Goal: Transaction & Acquisition: Subscribe to service/newsletter

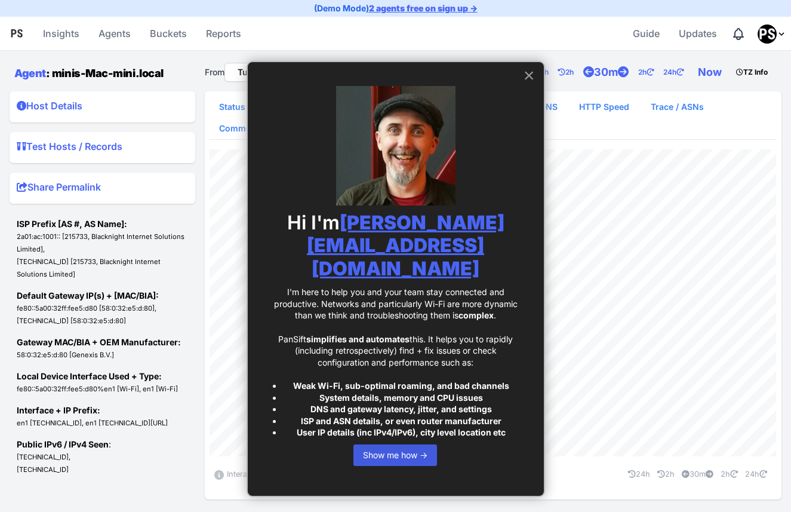
click at [528, 79] on button "×" at bounding box center [529, 75] width 11 height 19
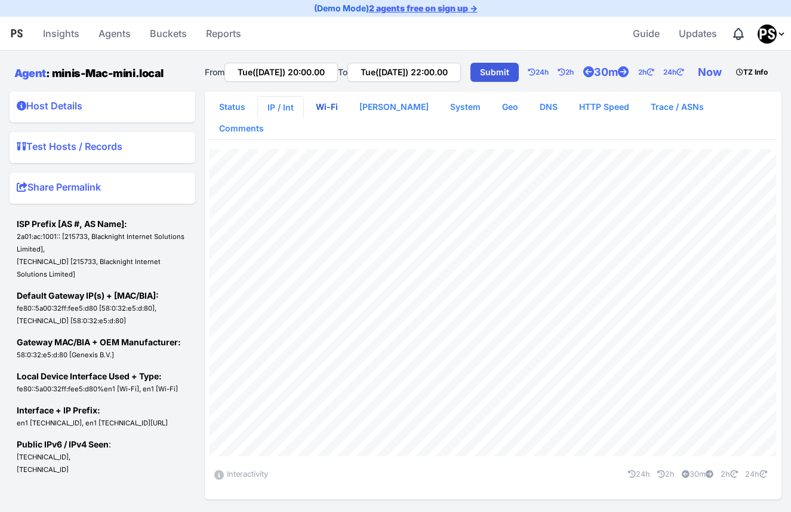
click at [330, 118] on link "Wi-Fi" at bounding box center [326, 106] width 41 height 21
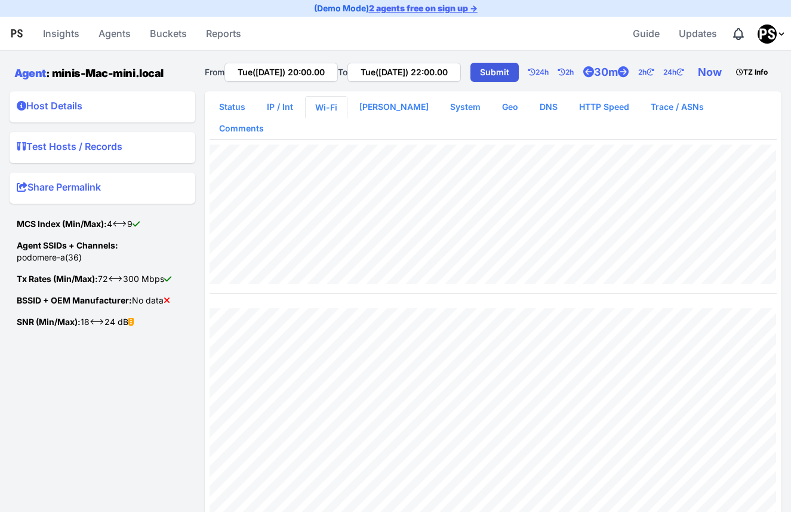
click at [65, 118] on summary "Host Details" at bounding box center [102, 108] width 171 height 19
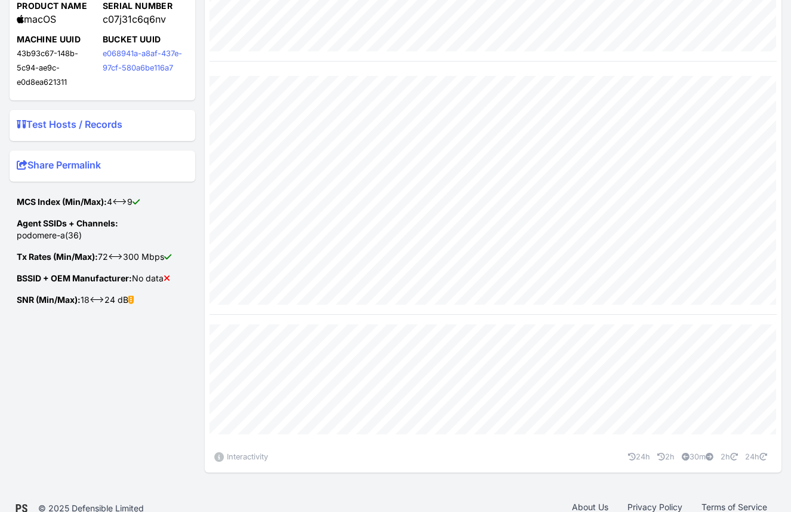
scroll to position [100, 0]
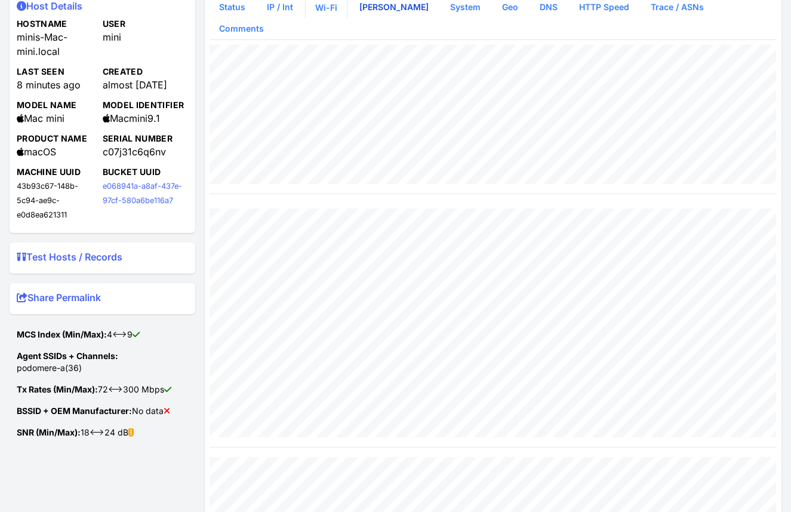
click at [384, 18] on link "WLAN Scan" at bounding box center [394, 6] width 88 height 21
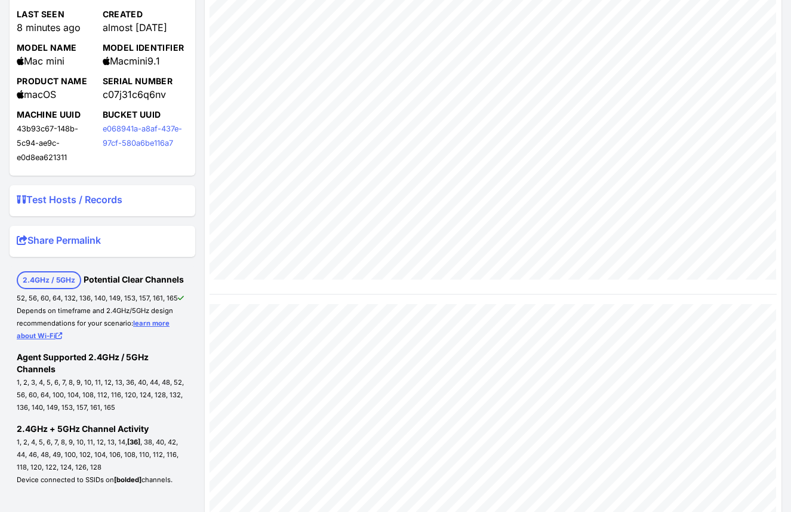
scroll to position [134, 0]
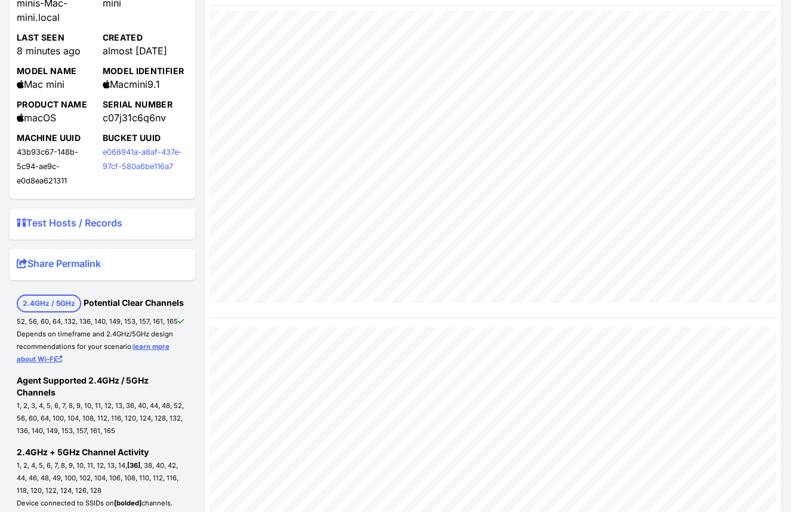
click at [94, 235] on summary "Test Hosts / Records" at bounding box center [102, 225] width 171 height 19
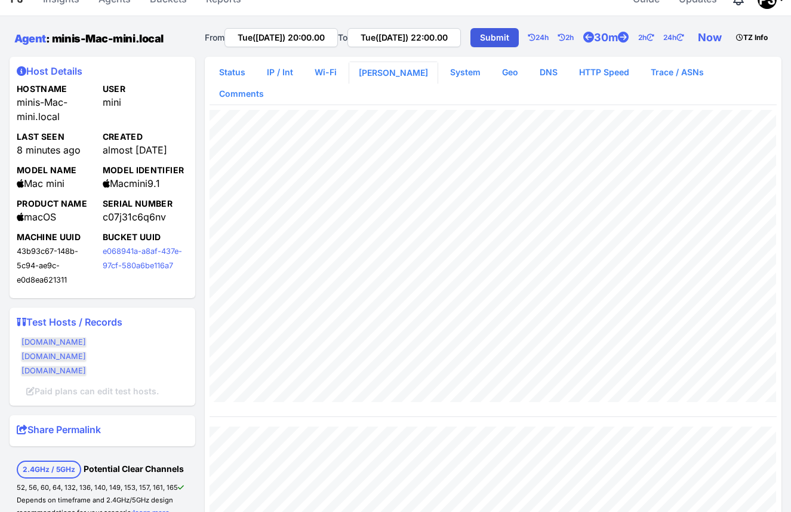
scroll to position [0, 0]
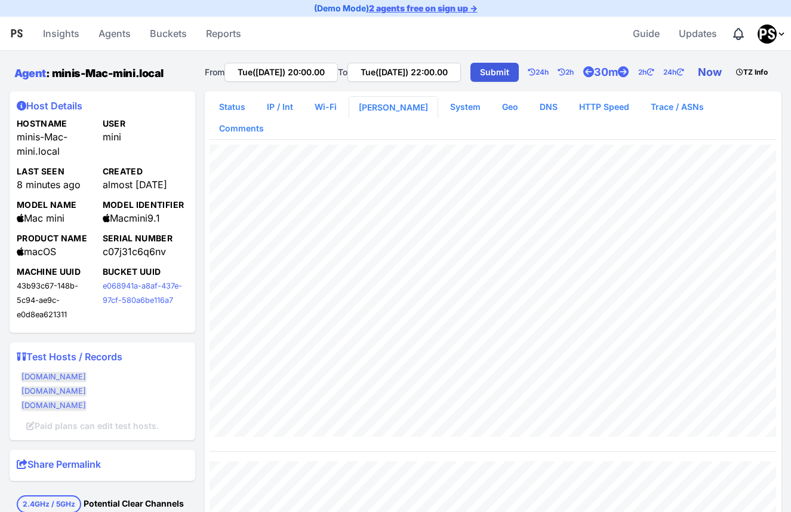
click at [693, 84] on link "Now" at bounding box center [712, 72] width 38 height 24
type input "Tue(26 Aug) 20:06.12"
type input "Tue(26 Aug) 22:06.12"
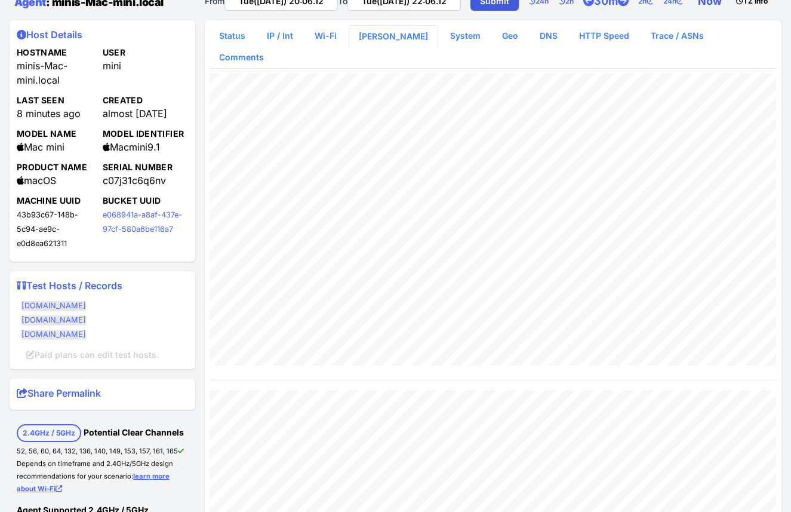
scroll to position [17, 0]
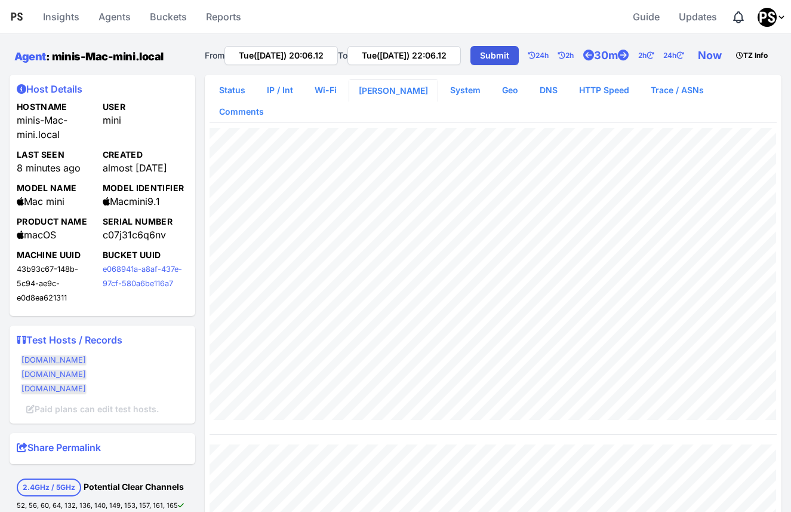
click at [777, 17] on icon "Profile Menu" at bounding box center [782, 18] width 10 height 10
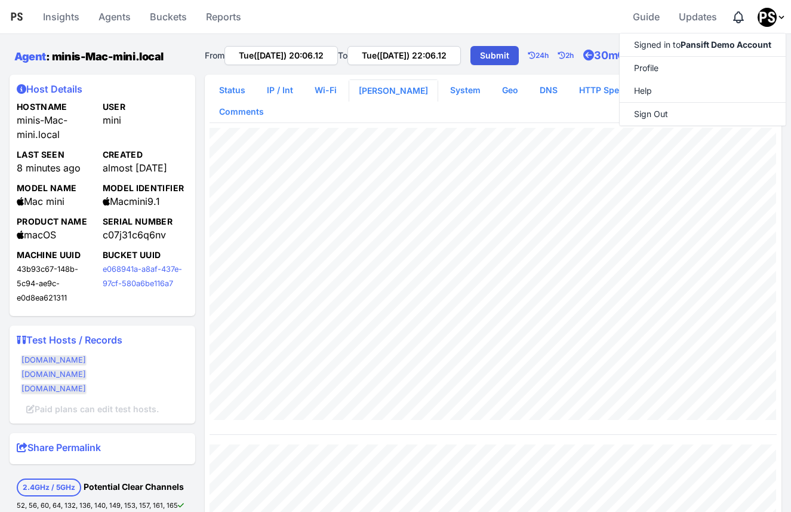
click at [573, 54] on div "From Tue(26 Aug) 20:06.12 To Tue(26 Aug) 22:06.12 Submit 24h 2h 30m 2h 24h Now …" at bounding box center [493, 54] width 577 height 31
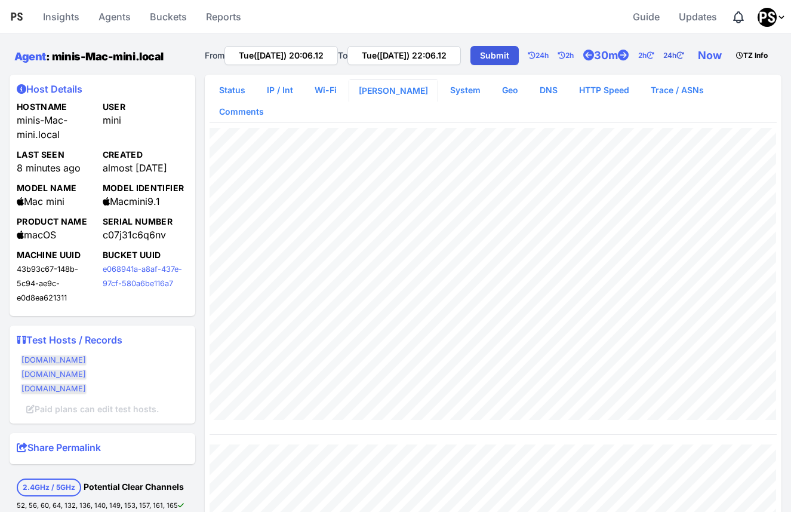
click at [676, 59] on icon at bounding box center [679, 55] width 7 height 7
type input "Tue(26 Aug) 20:06.12"
type input "Tue(26 Aug) 22:07.04"
click at [693, 67] on link "Now" at bounding box center [712, 56] width 38 height 24
type input "Tue(26 Aug) 20:07.06"
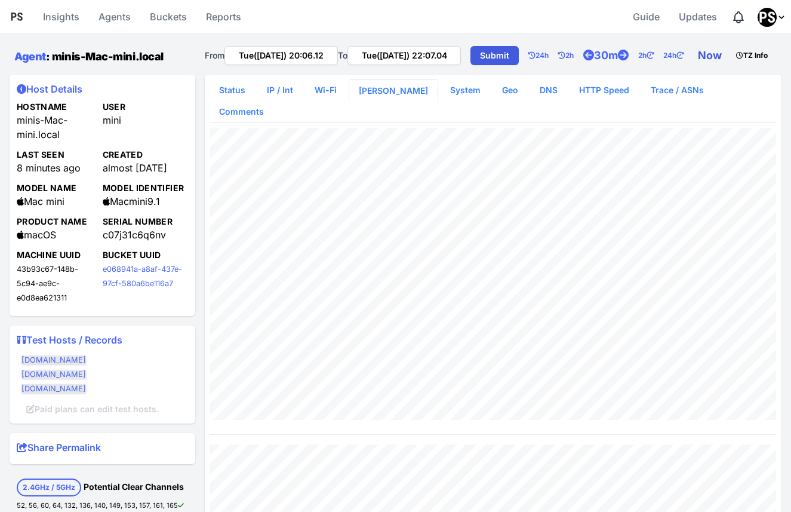
type input "Tue(26 Aug) 22:07.06"
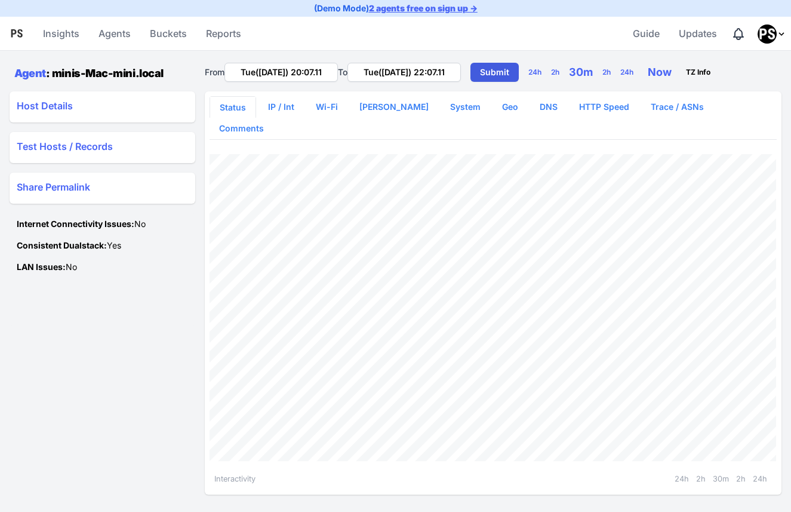
scroll to position [14, 0]
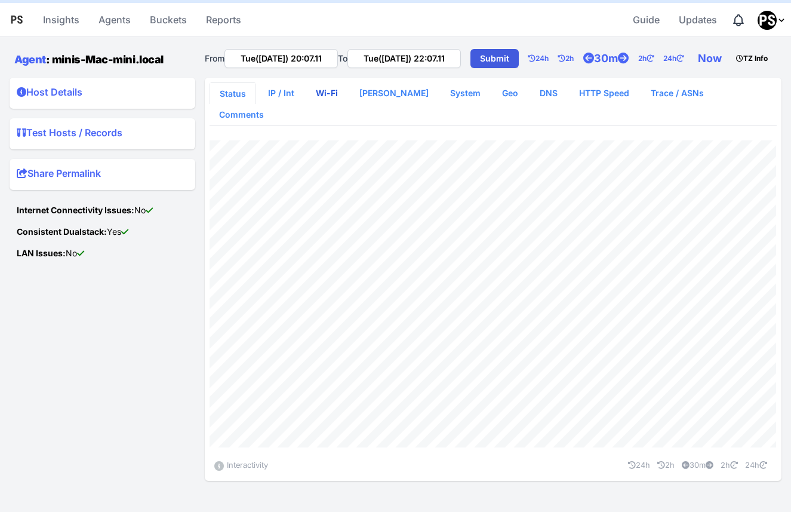
click at [327, 104] on link "Wi-Fi" at bounding box center [326, 92] width 41 height 21
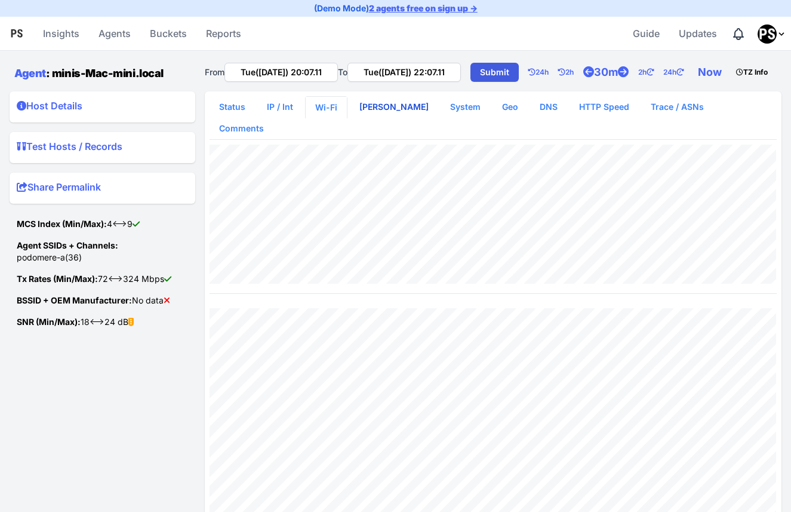
click at [371, 118] on link "[PERSON_NAME]" at bounding box center [394, 106] width 88 height 21
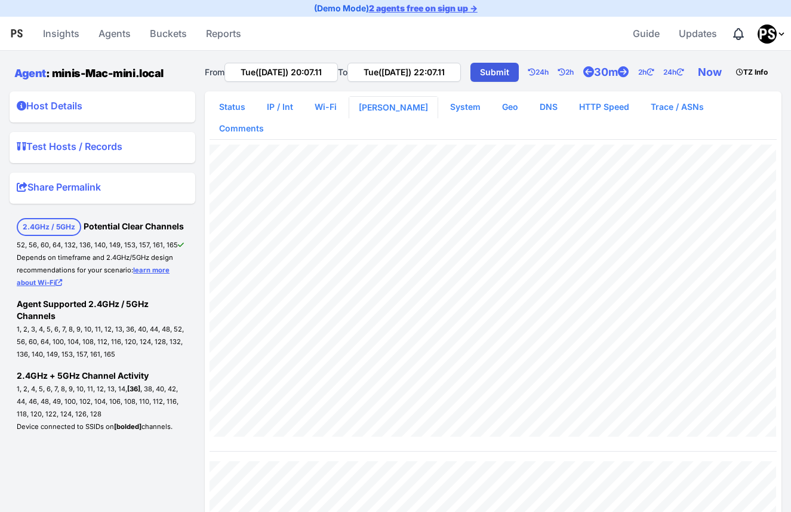
click at [67, 118] on summary "Host Details" at bounding box center [102, 108] width 171 height 19
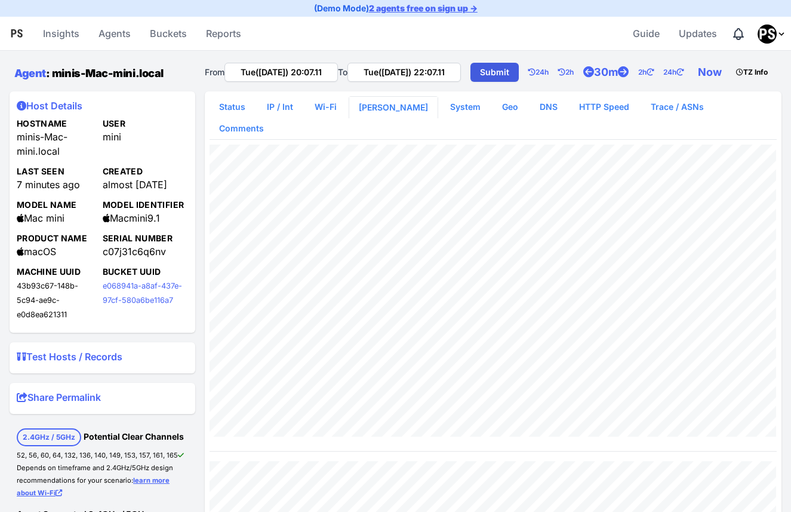
click at [68, 118] on summary "Host Details" at bounding box center [102, 108] width 171 height 19
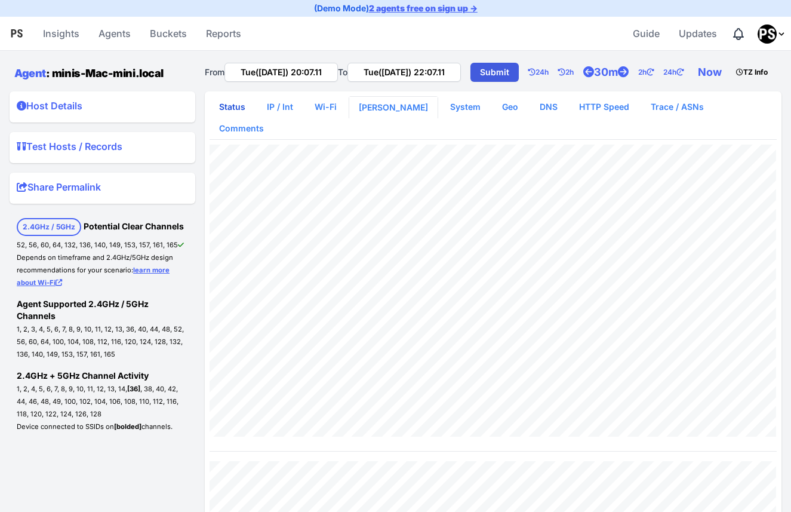
click at [239, 118] on link "Status" at bounding box center [232, 106] width 45 height 21
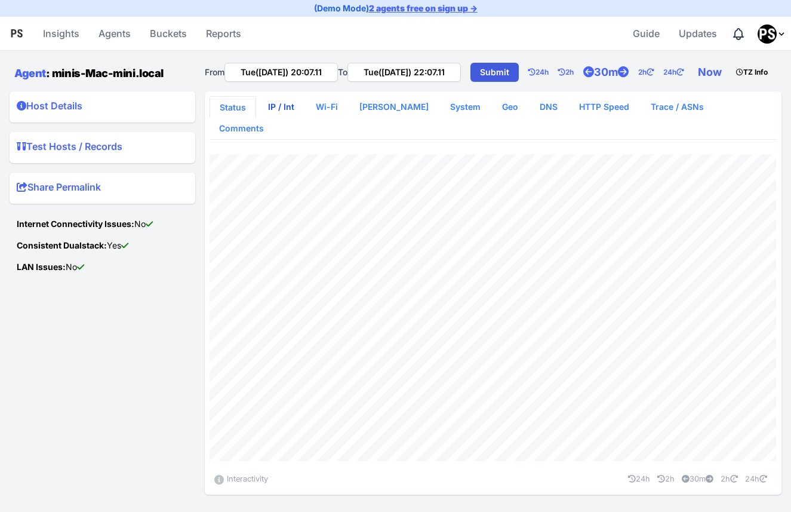
click at [284, 118] on link "IP / Int" at bounding box center [281, 106] width 45 height 21
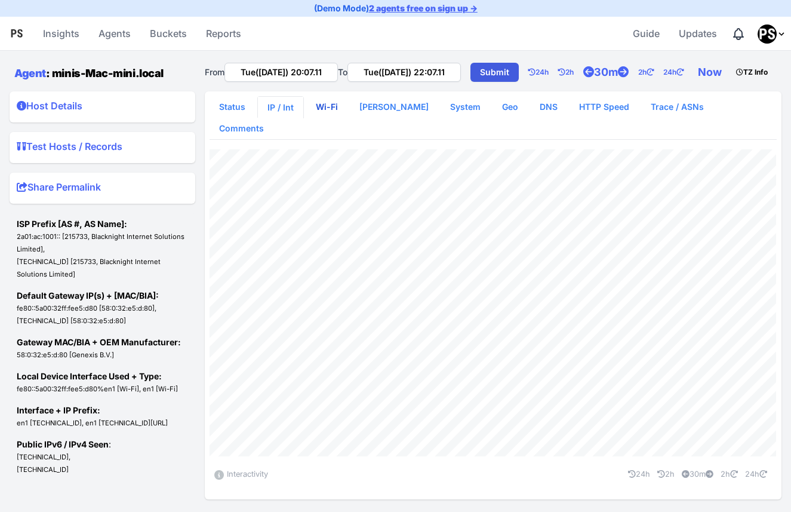
click at [323, 118] on link "Wi-Fi" at bounding box center [326, 106] width 41 height 21
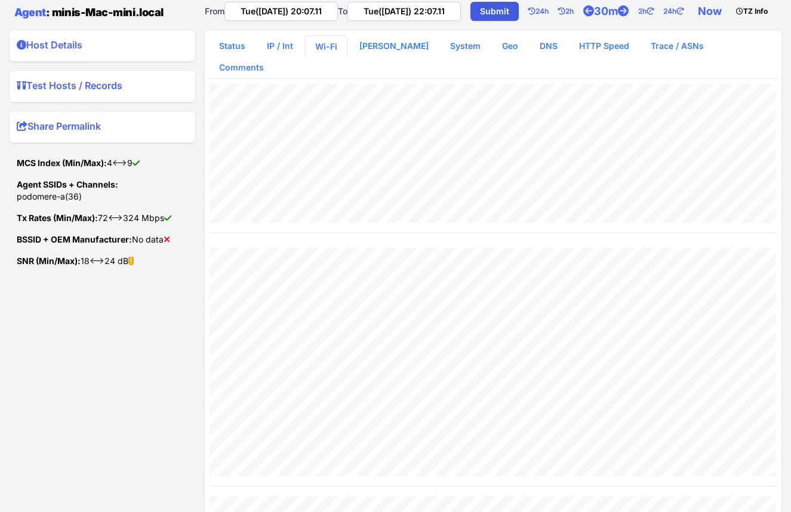
scroll to position [32, 0]
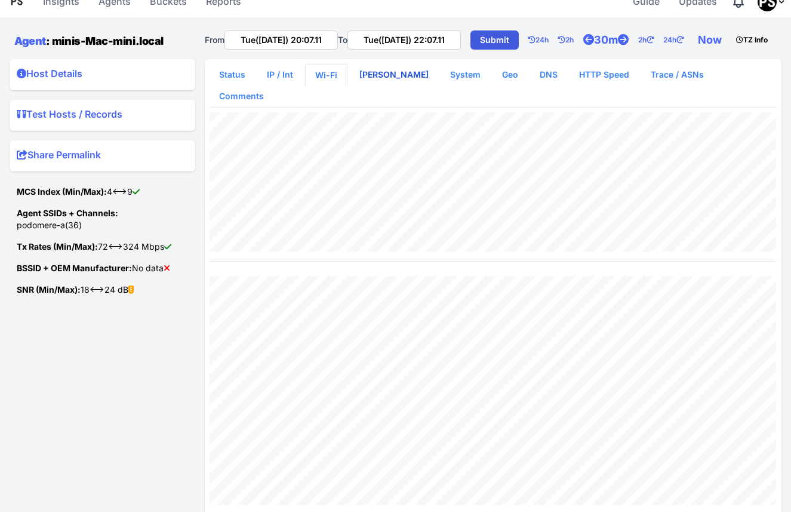
click at [382, 85] on link "WLAN Scan" at bounding box center [394, 74] width 88 height 21
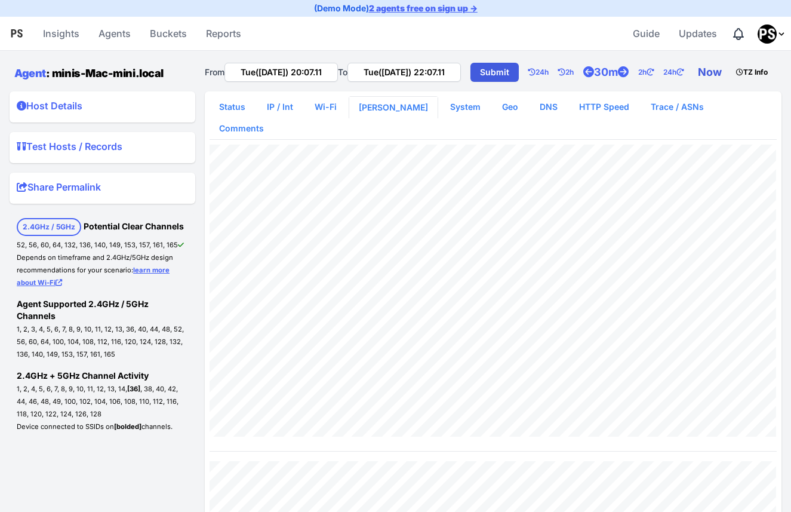
click at [693, 84] on link "Now" at bounding box center [712, 72] width 38 height 24
type input "Tue(26 Aug) 20:10.55"
type input "Tue(26 Aug) 22:10.55"
click at [441, 118] on link "System" at bounding box center [466, 106] width 50 height 21
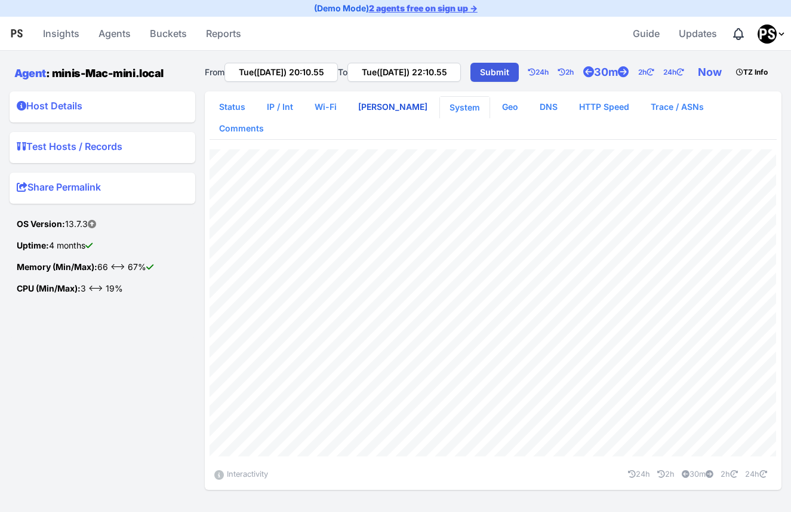
click at [392, 118] on link "WLAN Scan" at bounding box center [393, 106] width 88 height 21
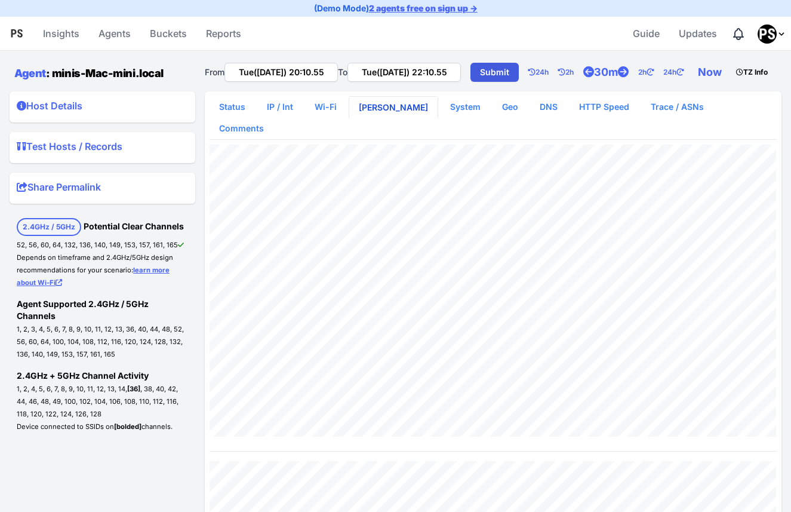
click at [392, 118] on link "WLAN Scan" at bounding box center [393, 107] width 88 height 21
click at [663, 118] on link "Trace / ASNs" at bounding box center [677, 106] width 72 height 21
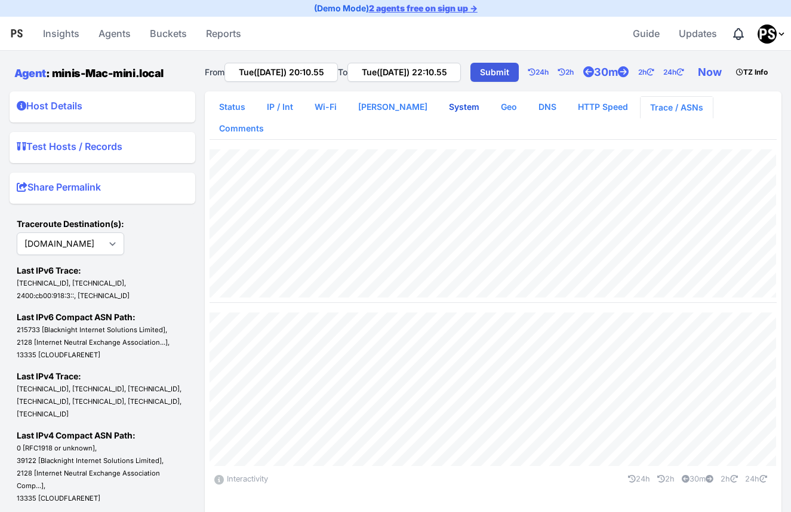
click at [449, 118] on link "System" at bounding box center [464, 106] width 50 height 21
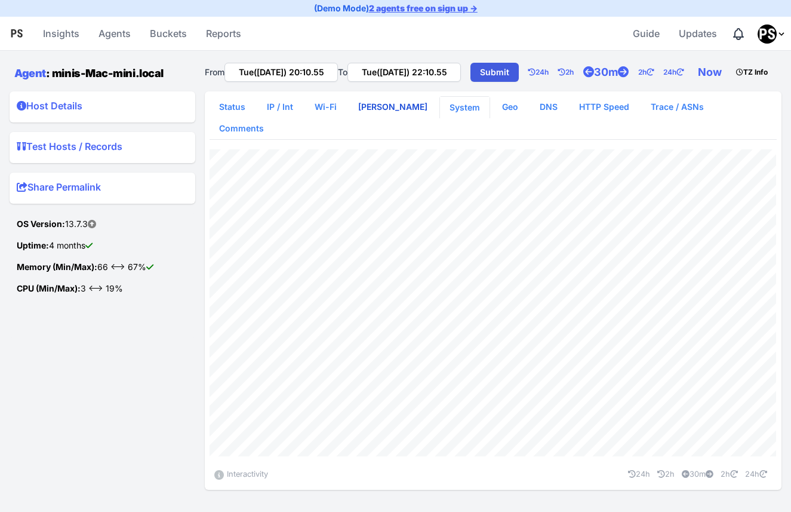
click at [396, 118] on link "WLAN Scan" at bounding box center [393, 106] width 88 height 21
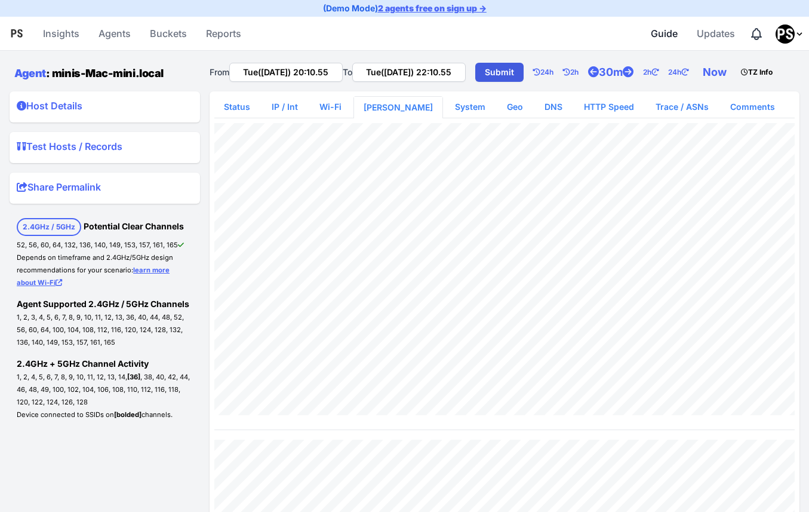
click at [669, 33] on span "Guide" at bounding box center [664, 33] width 27 height 24
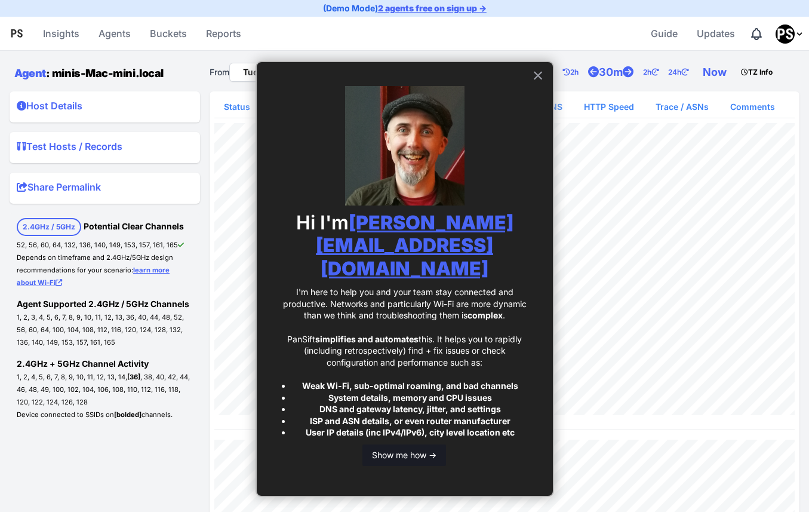
click at [418, 444] on button "Show me how ->" at bounding box center [404, 454] width 84 height 21
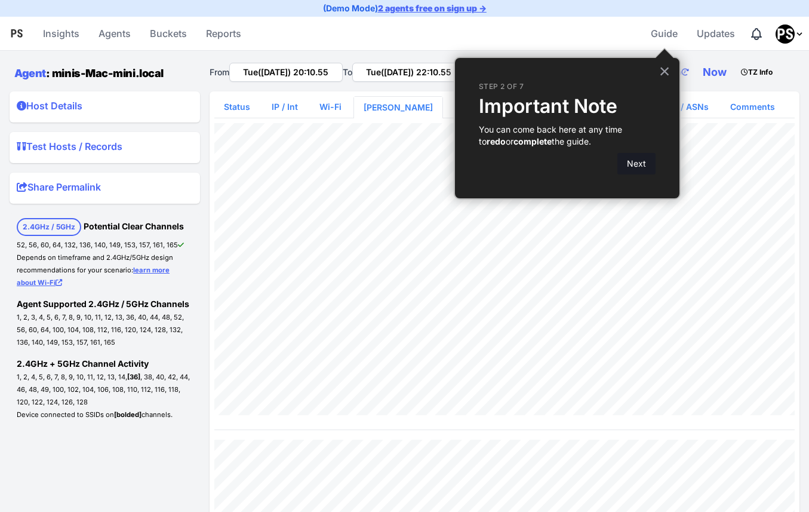
click at [635, 168] on button "Next" at bounding box center [636, 163] width 38 height 21
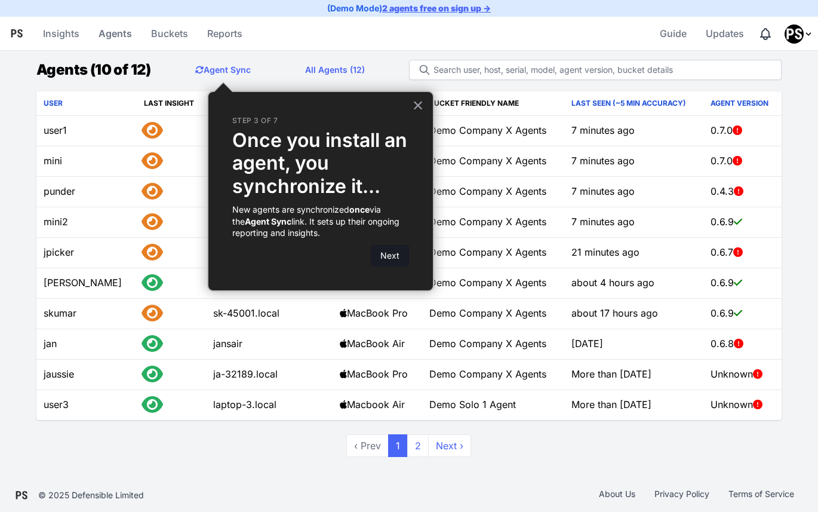
click at [392, 256] on button "Next" at bounding box center [390, 255] width 38 height 21
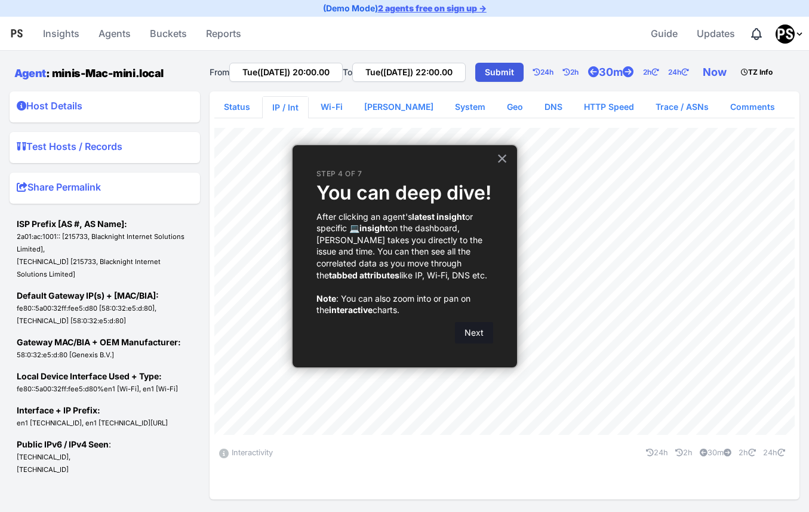
click at [478, 330] on button "Next" at bounding box center [474, 332] width 38 height 21
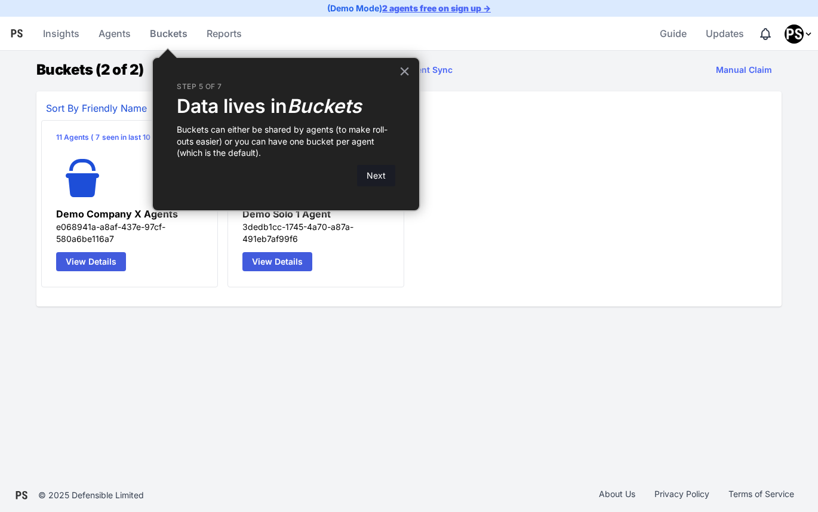
click at [383, 179] on button "Next" at bounding box center [376, 175] width 38 height 21
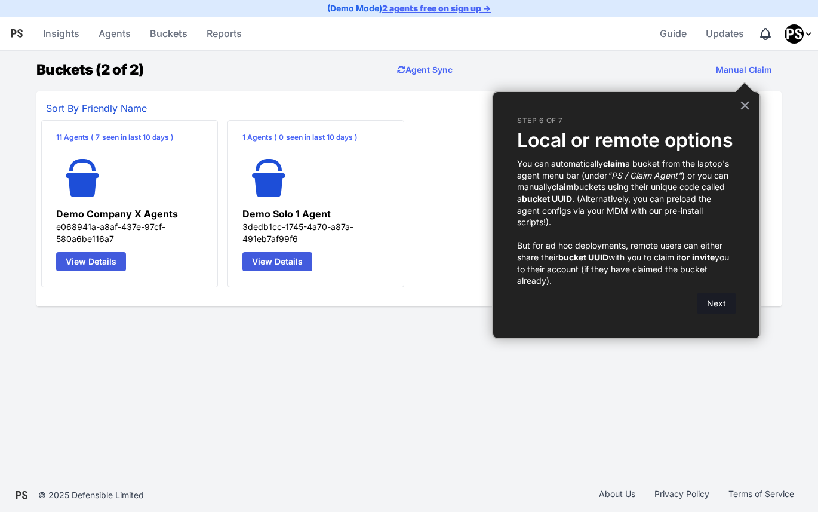
click at [717, 302] on button "Next" at bounding box center [716, 303] width 38 height 21
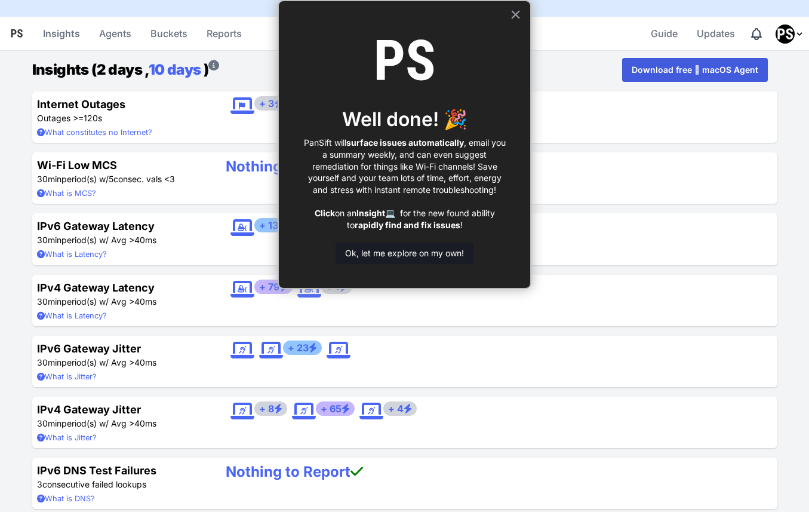
click at [451, 250] on button "Ok, let me explore on my own!" at bounding box center [405, 252] width 138 height 21
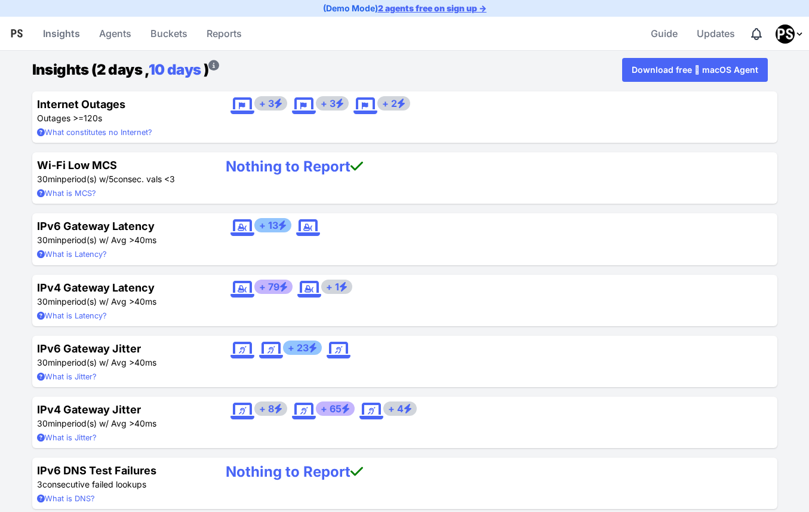
click at [691, 66] on link "Download free  macOS Agent" at bounding box center [695, 70] width 146 height 24
click at [59, 34] on link "Insights" at bounding box center [61, 33] width 47 height 29
click at [175, 36] on link "Buckets" at bounding box center [169, 33] width 47 height 29
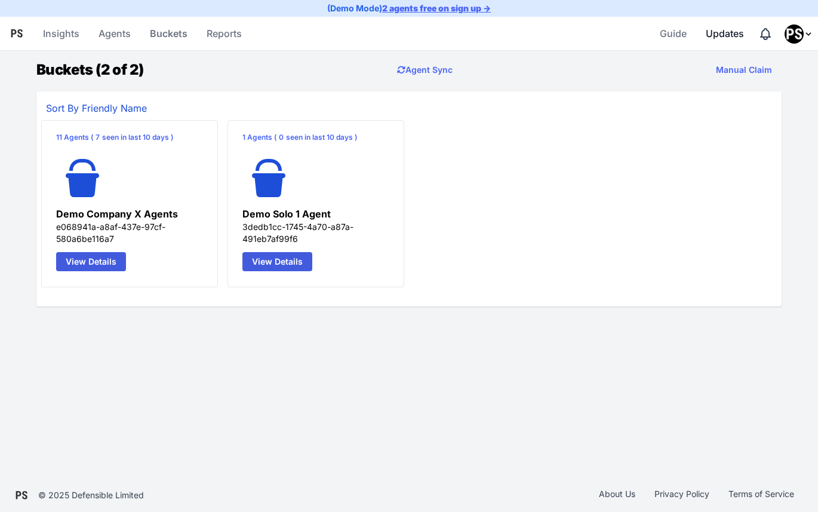
click at [730, 35] on span "Updates" at bounding box center [725, 33] width 38 height 24
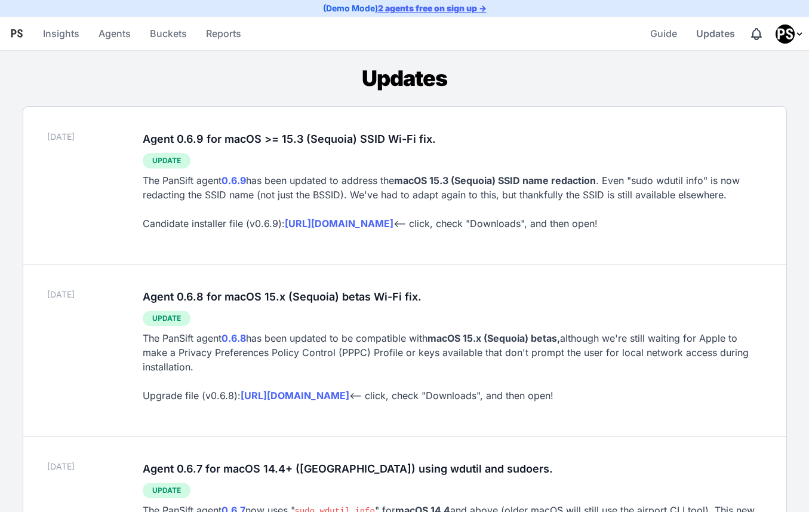
click at [789, 35] on img "Profile Menu" at bounding box center [785, 33] width 19 height 19
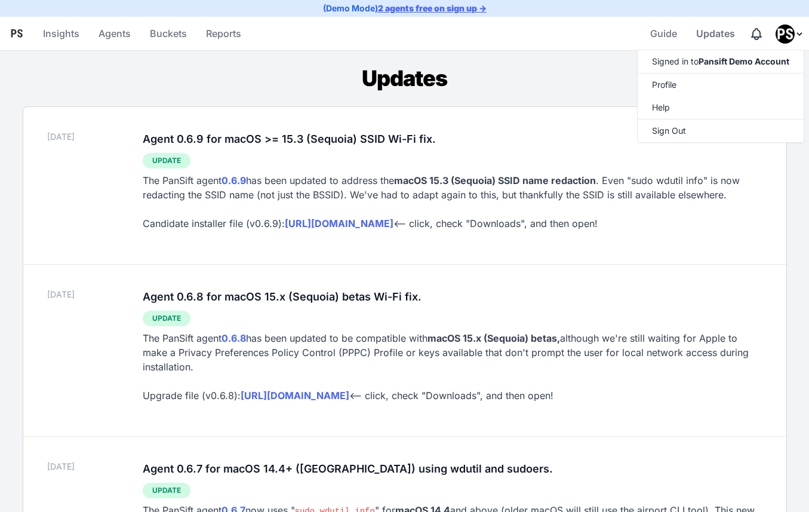
click at [64, 68] on h1 "Updates" at bounding box center [405, 78] width 764 height 27
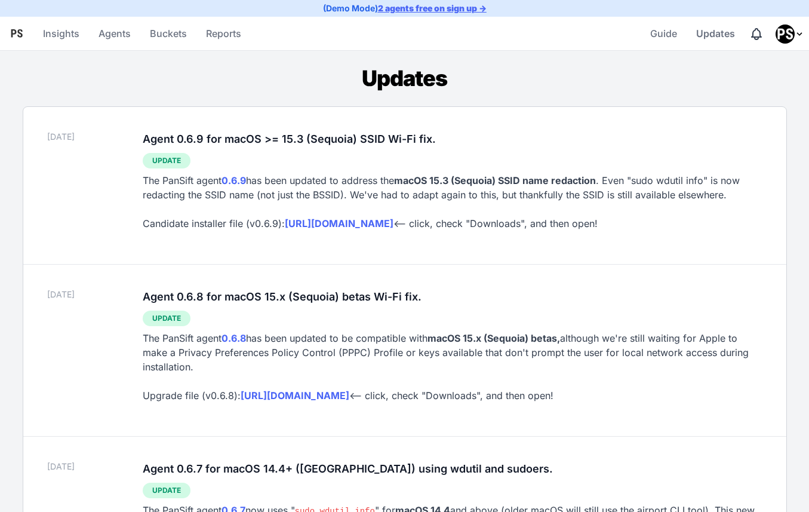
click at [17, 33] on icon "Logo" at bounding box center [17, 33] width 14 height 14
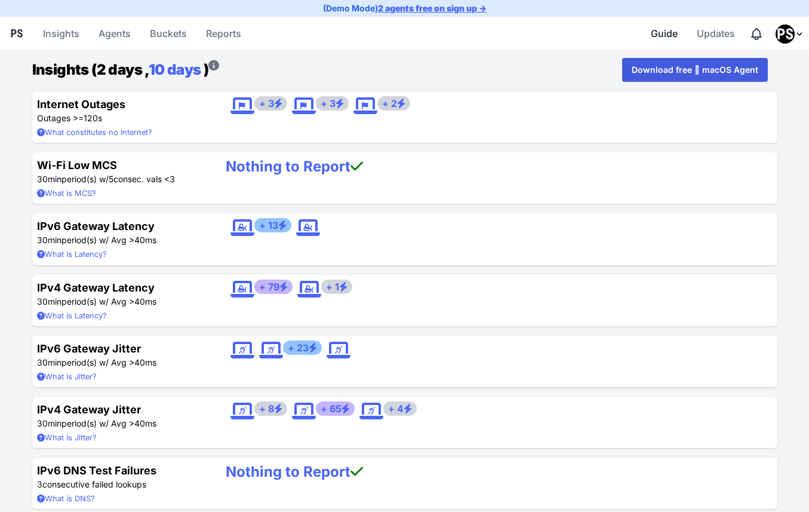
click at [666, 38] on span "Guide" at bounding box center [664, 33] width 27 height 24
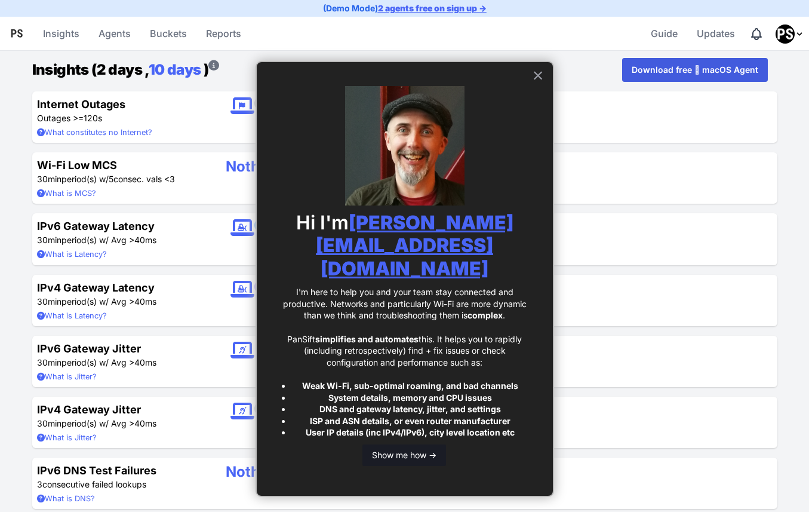
click at [426, 444] on button "Show me how ->" at bounding box center [404, 454] width 84 height 21
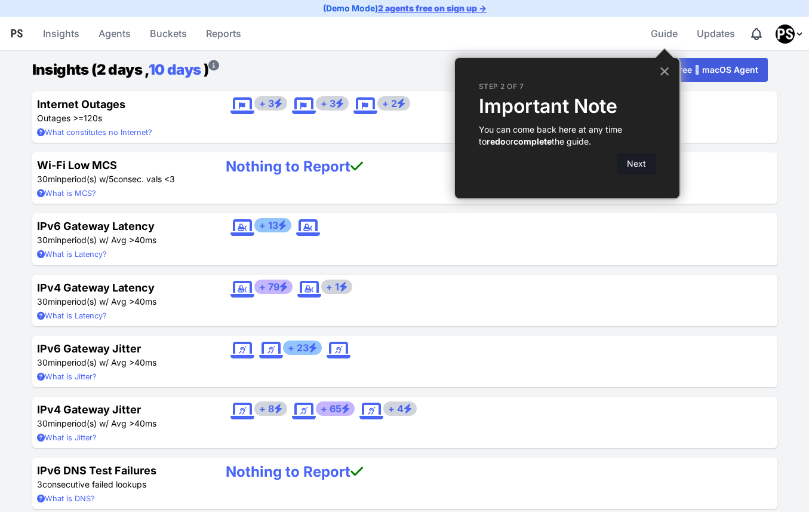
click at [644, 155] on button "Next" at bounding box center [636, 163] width 38 height 21
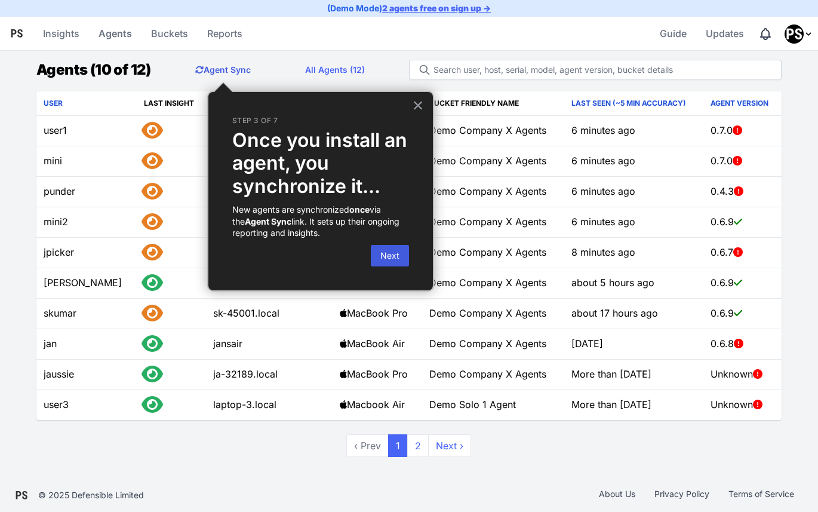
click at [223, 72] on button "Agent Sync" at bounding box center [223, 70] width 75 height 24
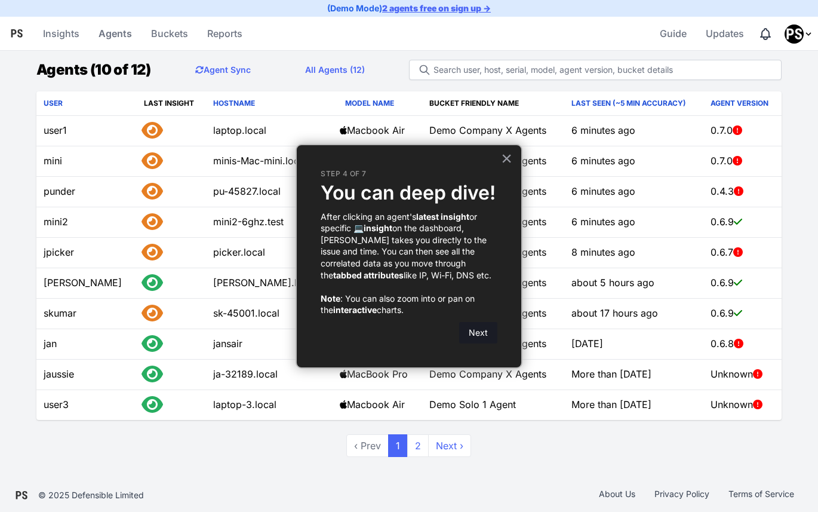
click at [479, 330] on button "Next" at bounding box center [478, 332] width 38 height 21
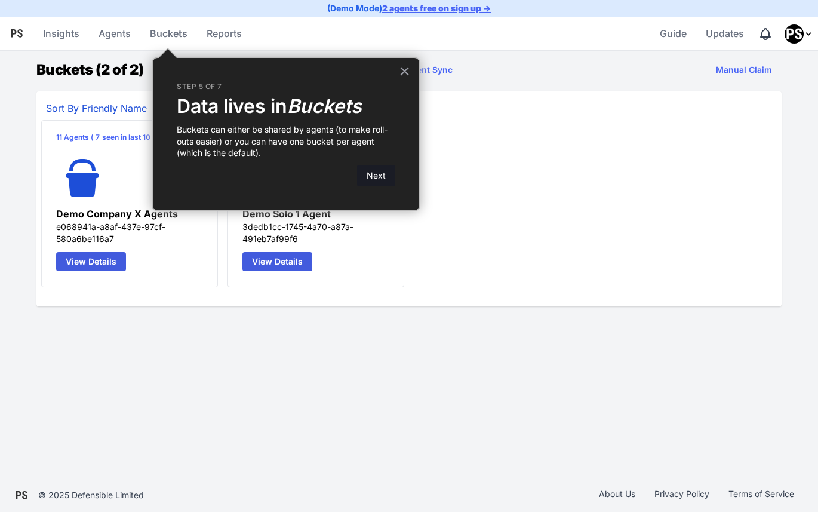
click at [379, 173] on button "Next" at bounding box center [376, 175] width 38 height 21
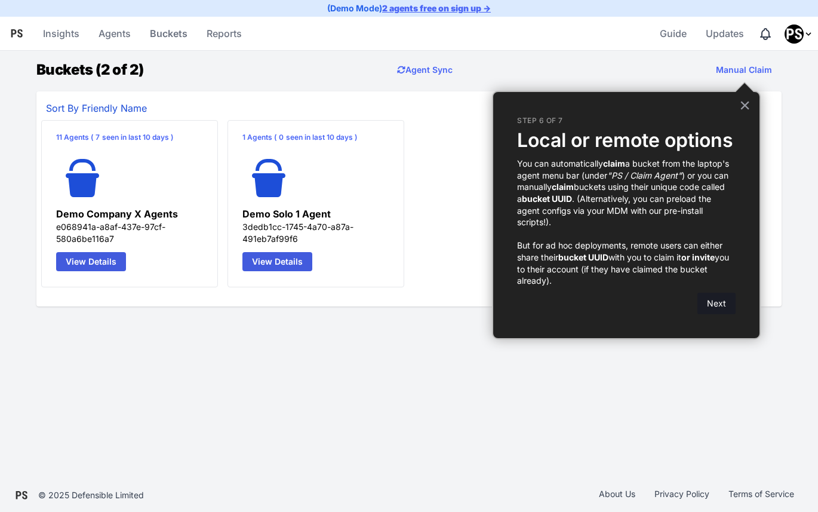
click at [716, 302] on button "Next" at bounding box center [716, 303] width 38 height 21
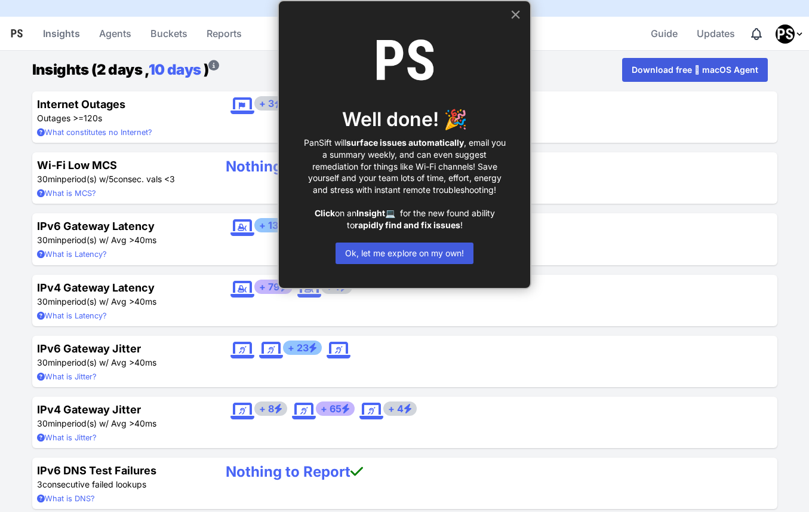
click at [515, 16] on button "×" at bounding box center [515, 14] width 11 height 19
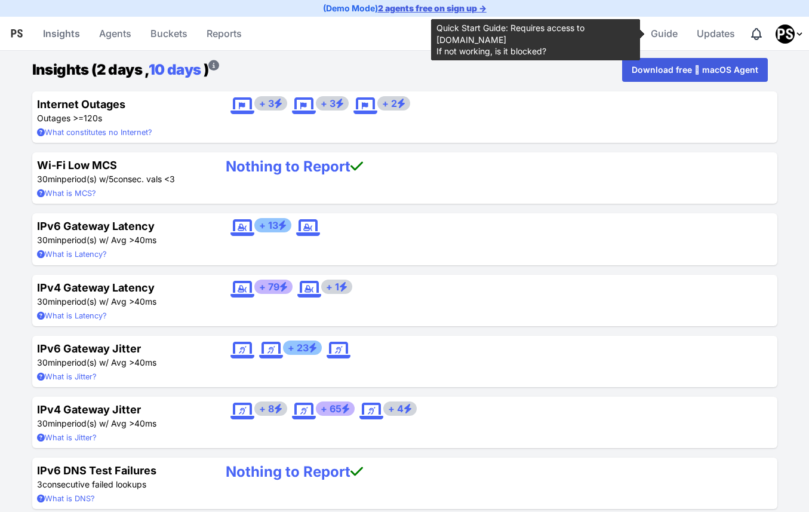
click at [413, 10] on link "2 agents free on sign up →" at bounding box center [432, 8] width 109 height 10
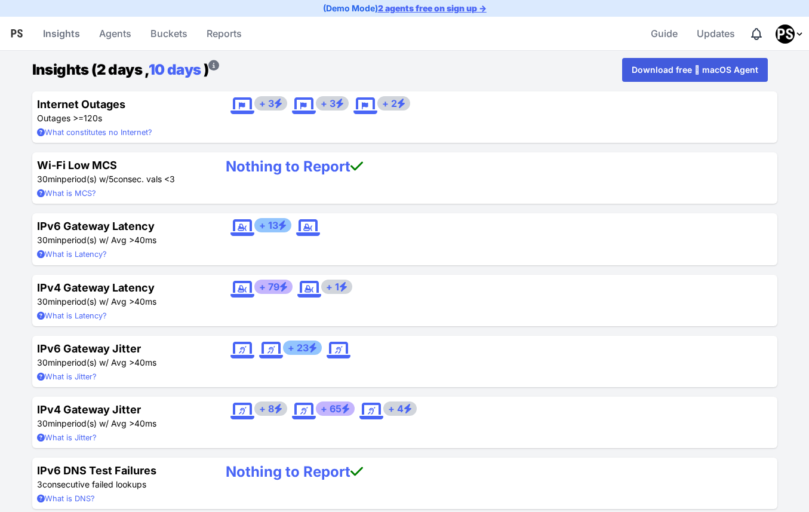
click at [279, 103] on icon at bounding box center [278, 104] width 8 height 10
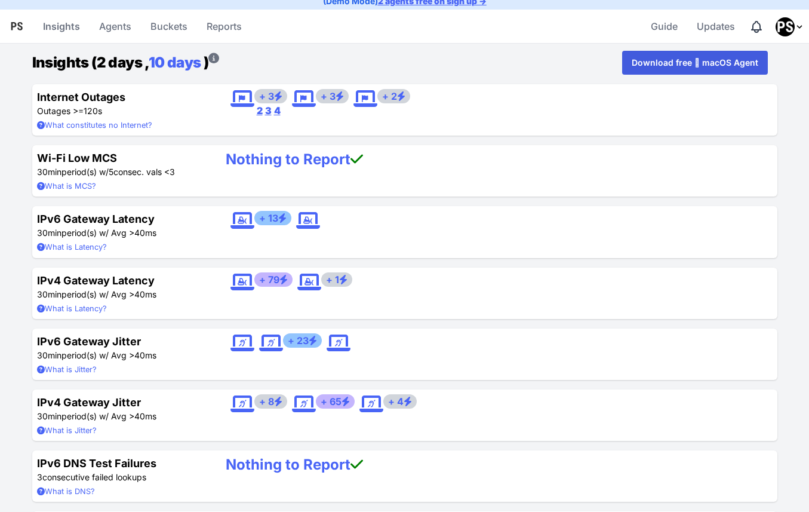
click at [96, 160] on h4 "Wi-Fi Low MCS" at bounding box center [122, 158] width 170 height 16
click at [77, 186] on summary "What is MCS?" at bounding box center [122, 185] width 170 height 11
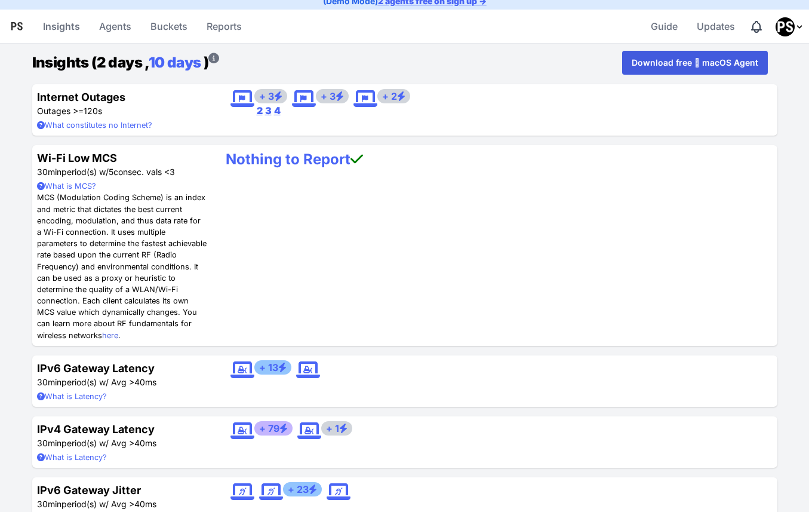
click at [102, 337] on link "here" at bounding box center [110, 335] width 16 height 9
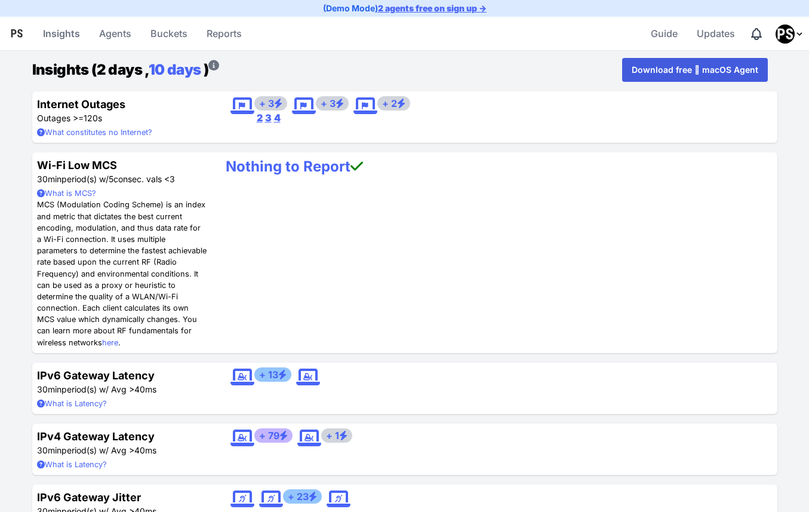
click at [794, 37] on img "Profile Menu" at bounding box center [785, 33] width 19 height 19
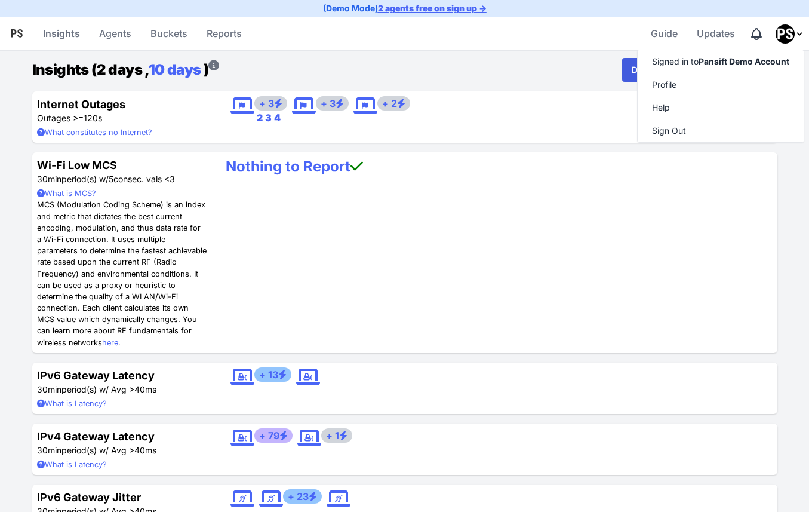
click at [481, 69] on div "Insights (2 days , 10 days ) Download free  macOS Agent" at bounding box center [404, 70] width 745 height 24
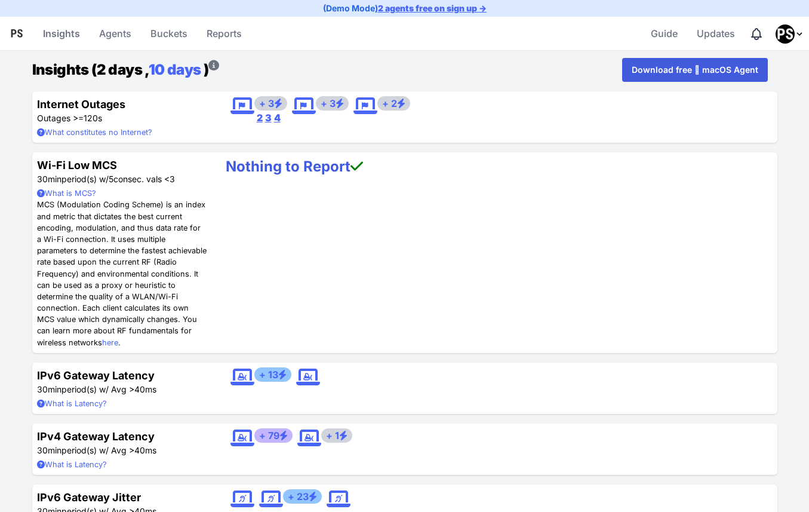
click at [315, 167] on link "Nothing to Report" at bounding box center [294, 166] width 137 height 17
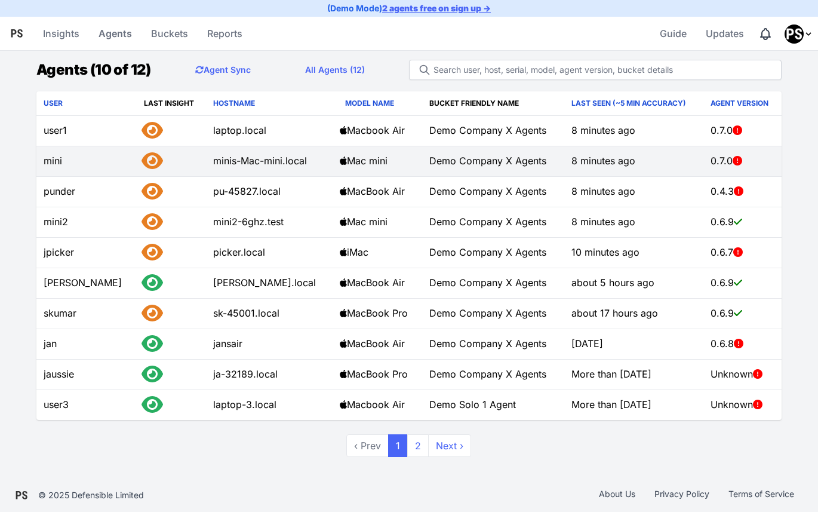
click at [734, 161] on icon at bounding box center [738, 161] width 10 height 10
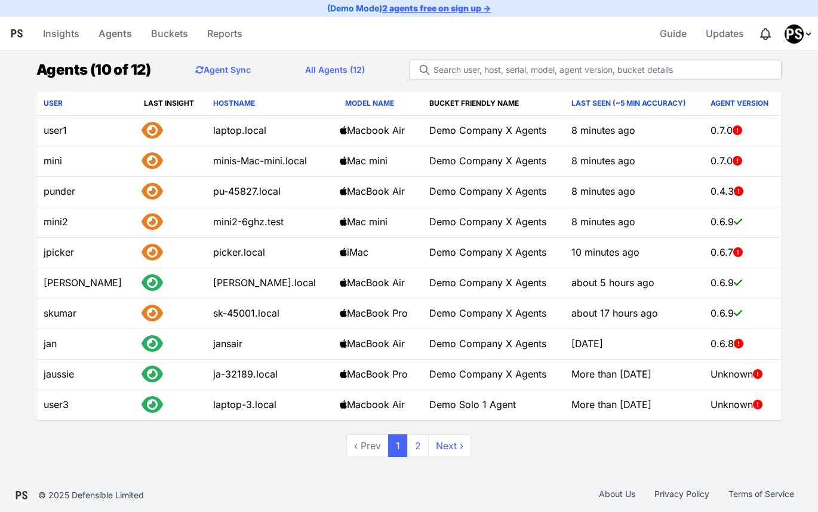
click at [799, 145] on main "Agents (10 of 12) Agent Sync All Agents (12) User Last Insight Hostname Model N…" at bounding box center [409, 257] width 818 height 399
click at [226, 69] on button "Agent Sync" at bounding box center [223, 70] width 75 height 24
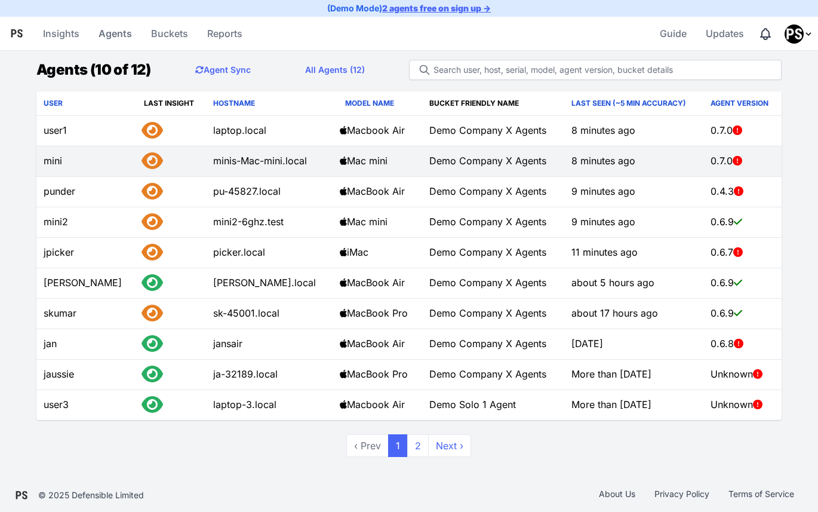
click at [142, 164] on icon at bounding box center [152, 160] width 21 height 19
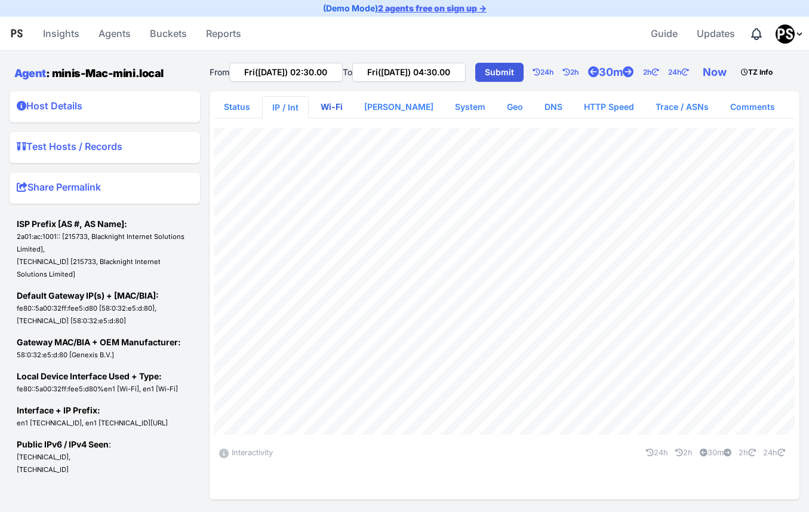
click at [339, 118] on link "Wi-Fi" at bounding box center [331, 106] width 41 height 21
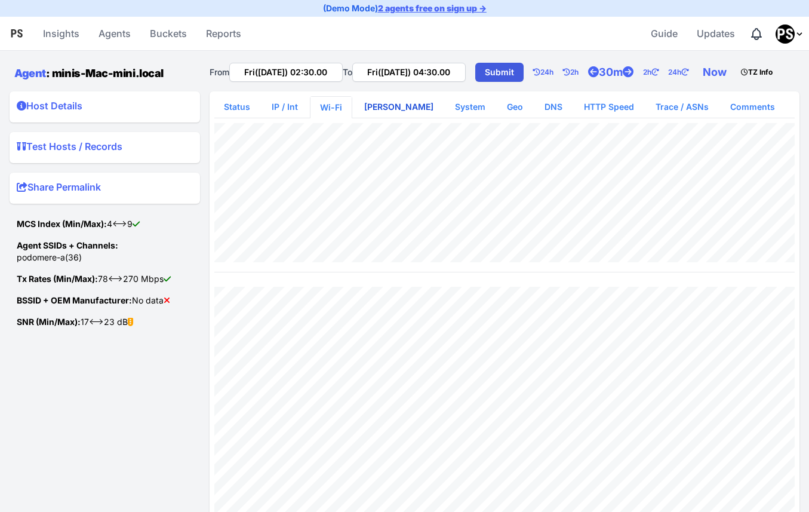
click at [380, 118] on link "[PERSON_NAME]" at bounding box center [399, 106] width 88 height 21
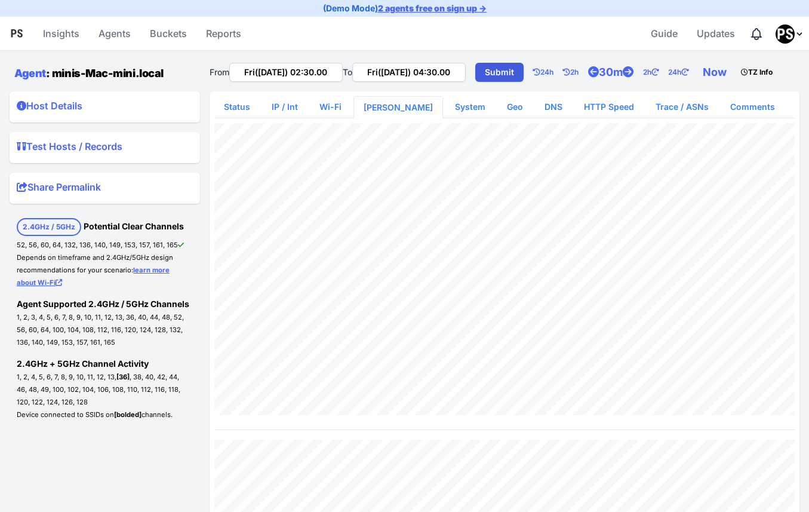
click at [100, 158] on summary "Test Hosts / Records" at bounding box center [105, 148] width 176 height 19
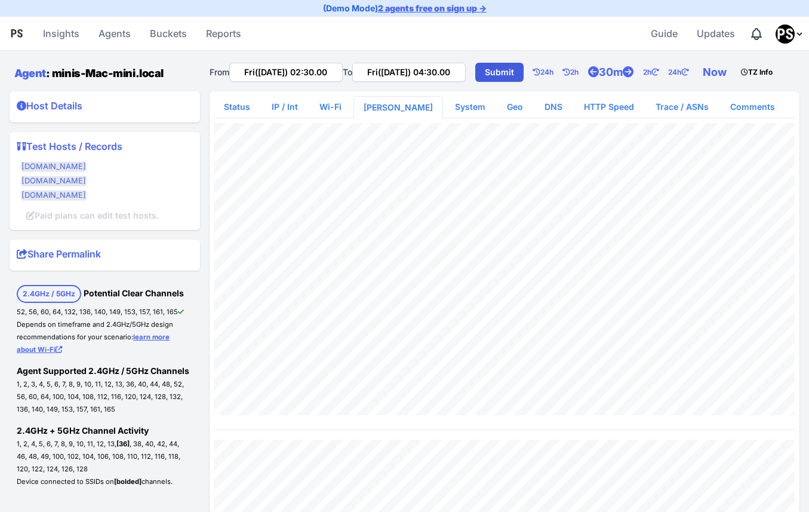
click at [35, 118] on summary "Host Details" at bounding box center [105, 108] width 176 height 19
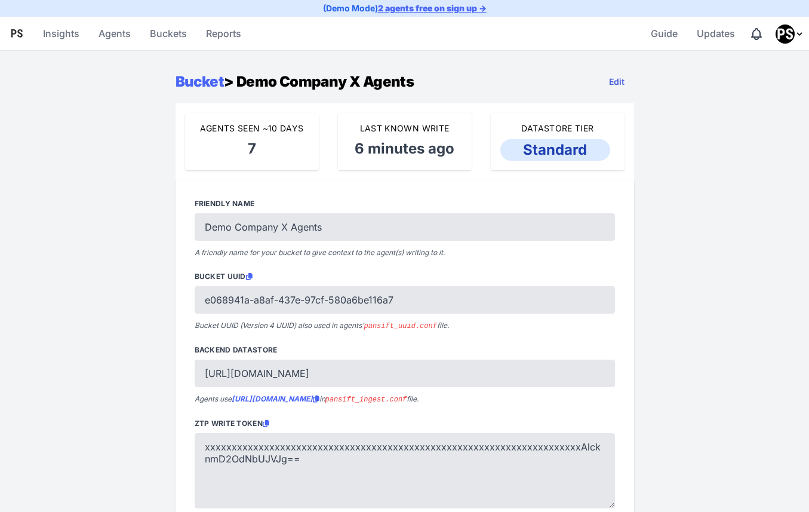
click at [619, 84] on link "Edit" at bounding box center [616, 82] width 35 height 24
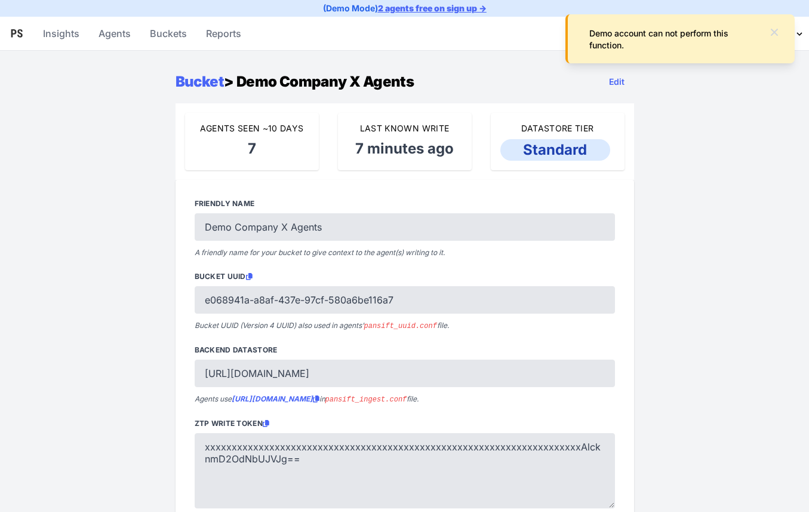
click at [773, 35] on icon at bounding box center [774, 32] width 12 height 12
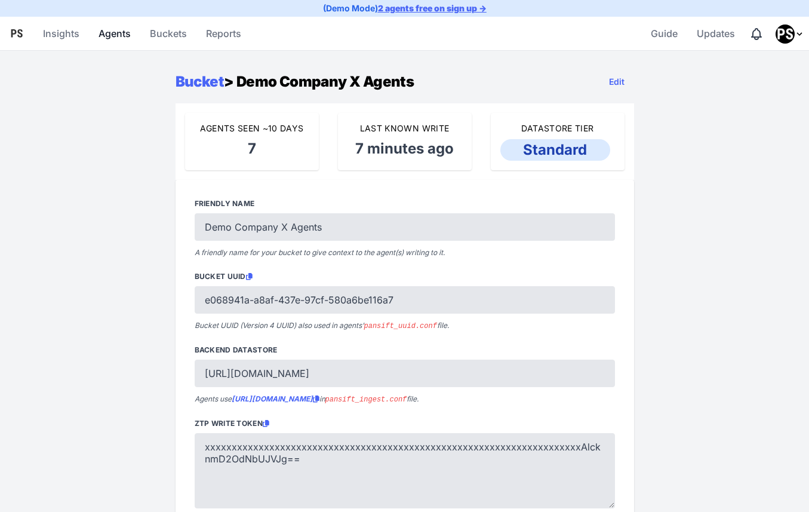
click at [109, 32] on link "Agents" at bounding box center [115, 33] width 42 height 29
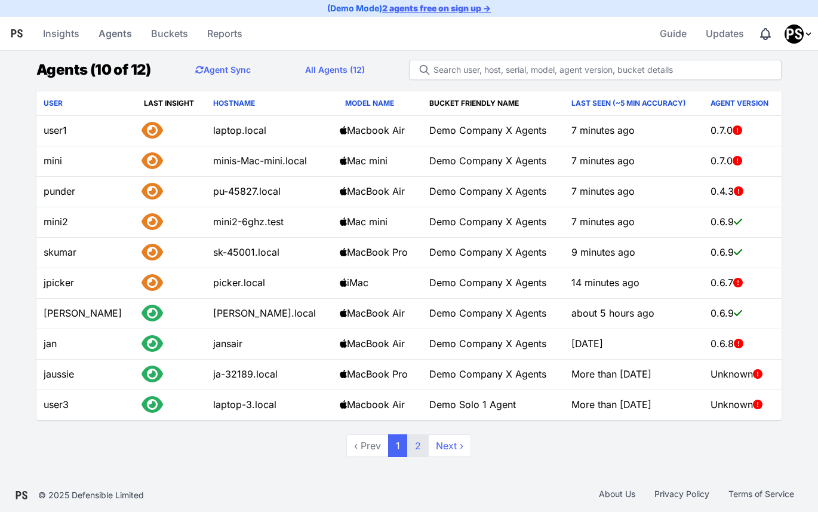
click at [420, 444] on link "2" at bounding box center [417, 445] width 21 height 23
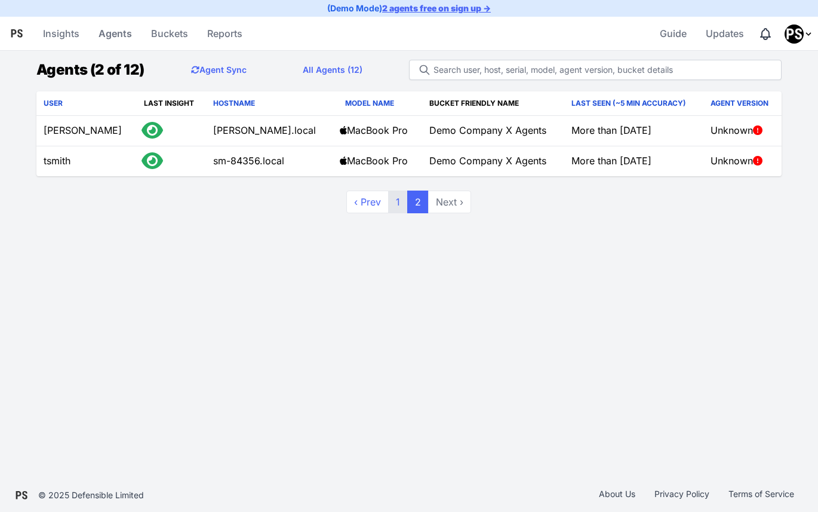
click at [396, 203] on link "1" at bounding box center [398, 201] width 20 height 23
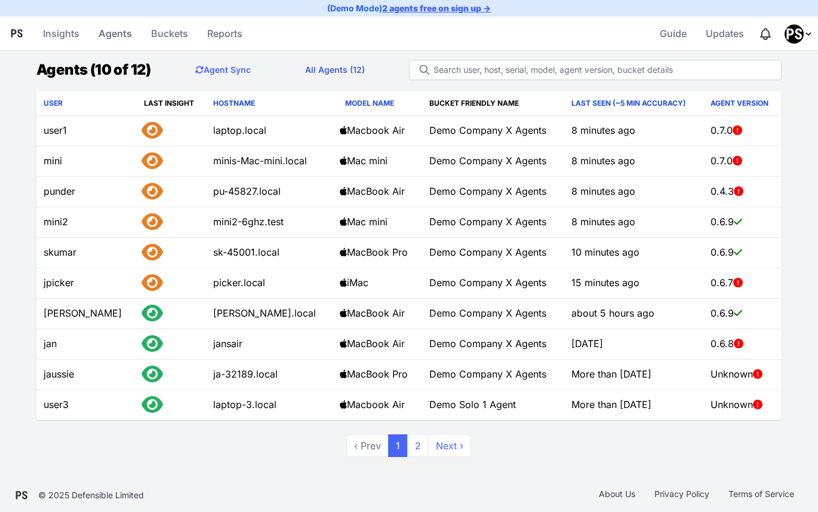
click at [333, 72] on link "All Agents (12)" at bounding box center [335, 70] width 79 height 24
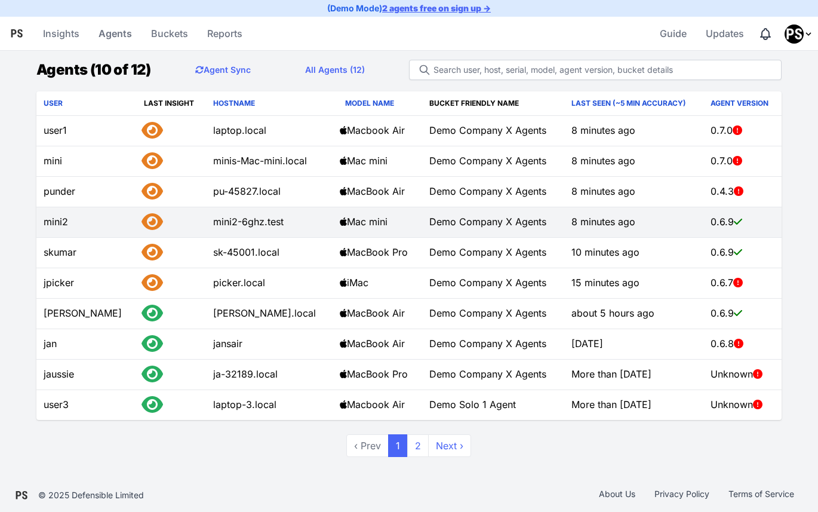
click at [230, 221] on td "mini2-6ghz.test" at bounding box center [269, 222] width 127 height 30
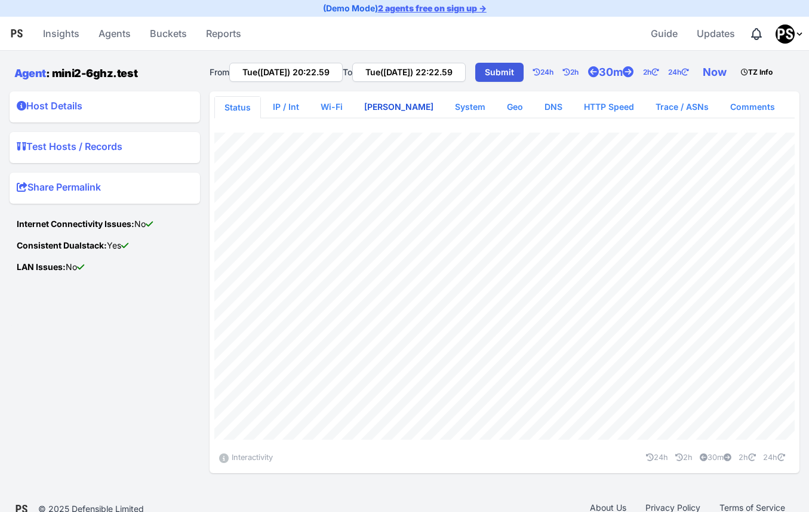
click at [392, 118] on link "[PERSON_NAME]" at bounding box center [399, 106] width 88 height 21
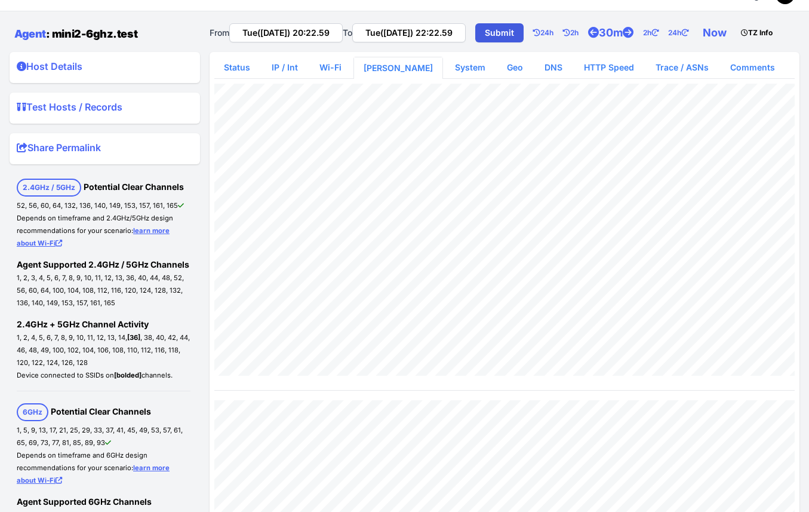
scroll to position [32, 0]
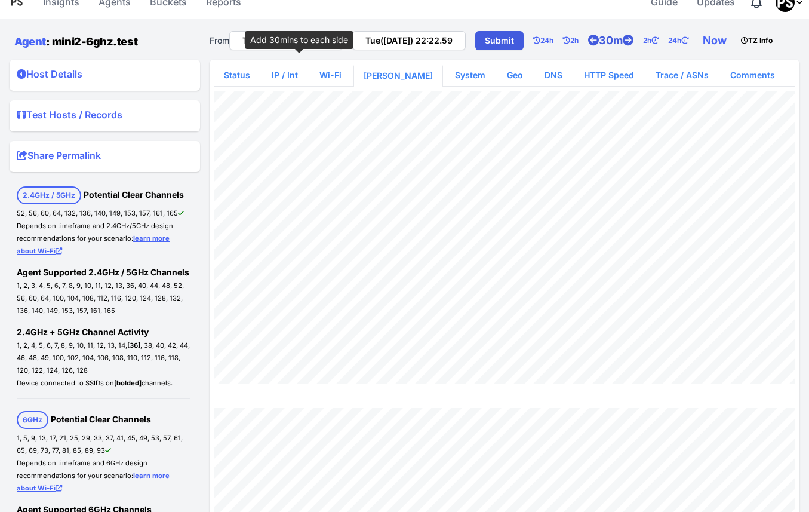
click at [623, 46] on icon at bounding box center [628, 40] width 11 height 11
type input "Tue(26 Aug) 19:52.59"
type input "Tue(26 Aug) 22:26.08"
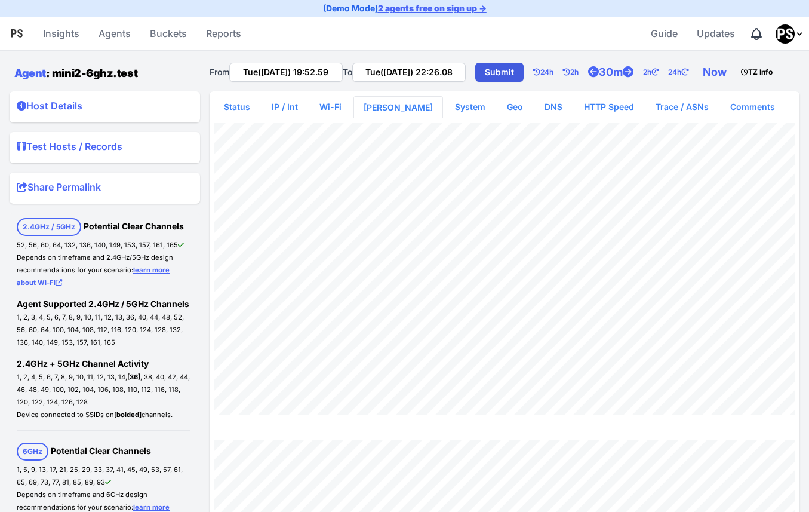
click at [797, 349] on div "Status IP / Int Wi-Fi WLAN Scan System Geo DNS HTTP Speed Trace / ASNs Comments…" at bounding box center [505, 433] width 590 height 684
type input "Tue(26 Aug) 20:15.00"
type input "Tue(26 Aug) 22:15.00"
type input "Tue(26 Aug) 21:47.00"
type input "Tue(26 Aug) 21:54.00"
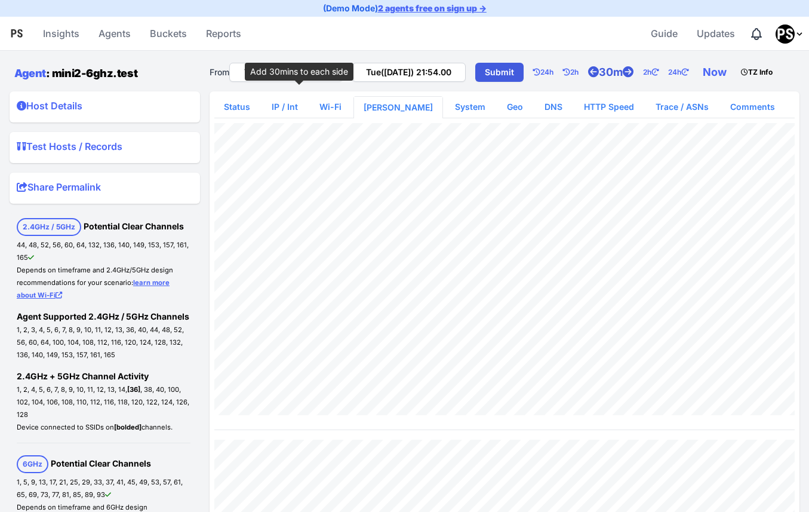
click at [588, 78] on icon at bounding box center [593, 72] width 11 height 11
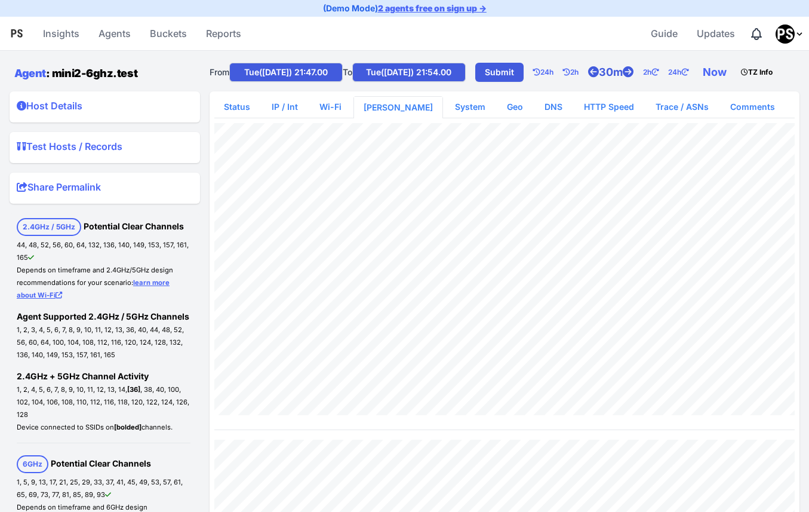
type input "Tue(26 Aug) 21:17.00"
type input "Tue(26 Aug) 22:24.00"
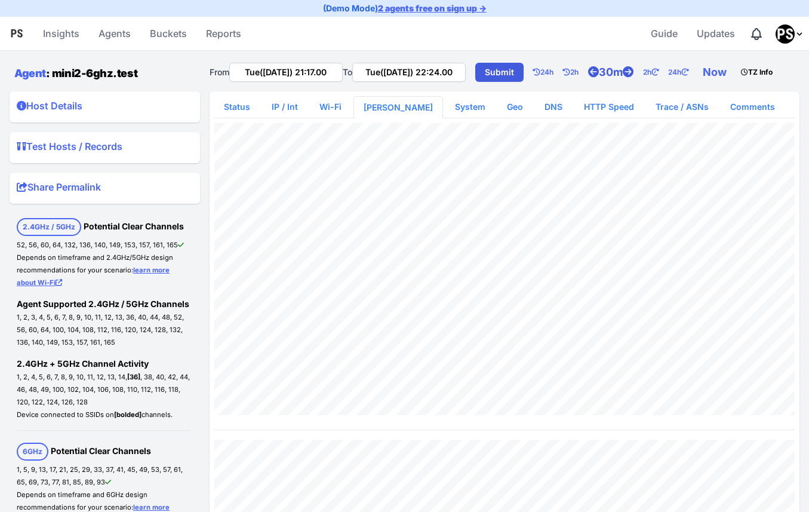
click at [588, 78] on icon at bounding box center [593, 72] width 11 height 11
type input "Tue(26 Aug) 20:47.00"
type input "Tue(26 Aug) 22:28.06"
click at [588, 78] on icon at bounding box center [593, 72] width 11 height 11
type input "Tue(26 Aug) 20:17.00"
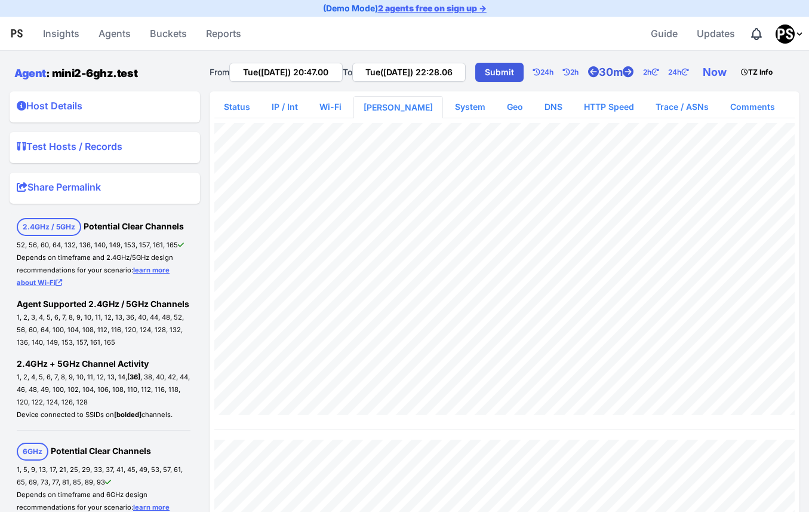
type input "Tue(26 Aug) 22:28.07"
click at [588, 78] on icon at bounding box center [593, 72] width 11 height 11
type input "Tue(26 Aug) 19:47.00"
type input "Tue(26 Aug) 22:28.08"
click at [588, 78] on icon at bounding box center [593, 72] width 11 height 11
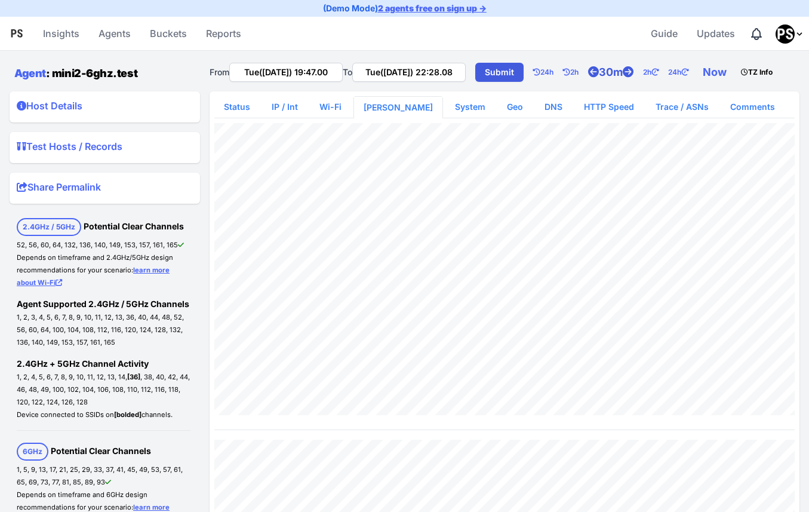
type input "Tue(26 Aug) 19:17.00"
type input "Tue(26 Aug) 22:28.10"
click at [588, 78] on icon at bounding box center [593, 72] width 11 height 11
type input "Tue(26 Aug) 18:47.00"
type input "Tue(26 Aug) 22:28.12"
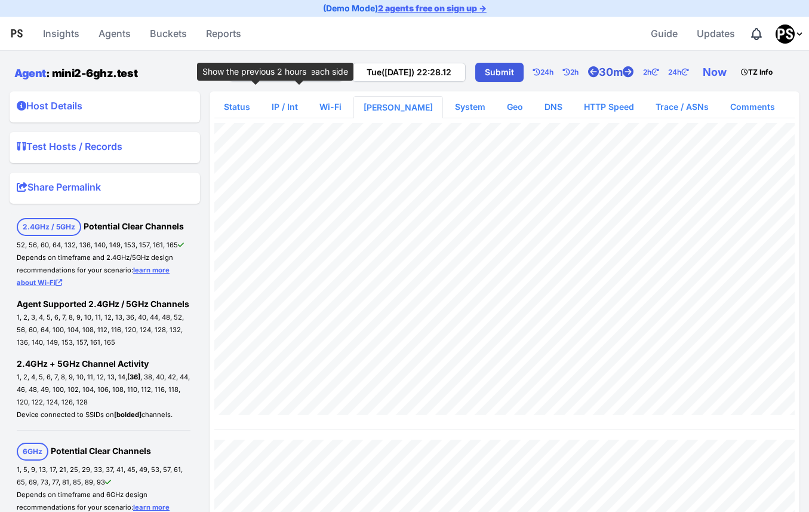
click at [588, 84] on link "30m" at bounding box center [615, 72] width 55 height 24
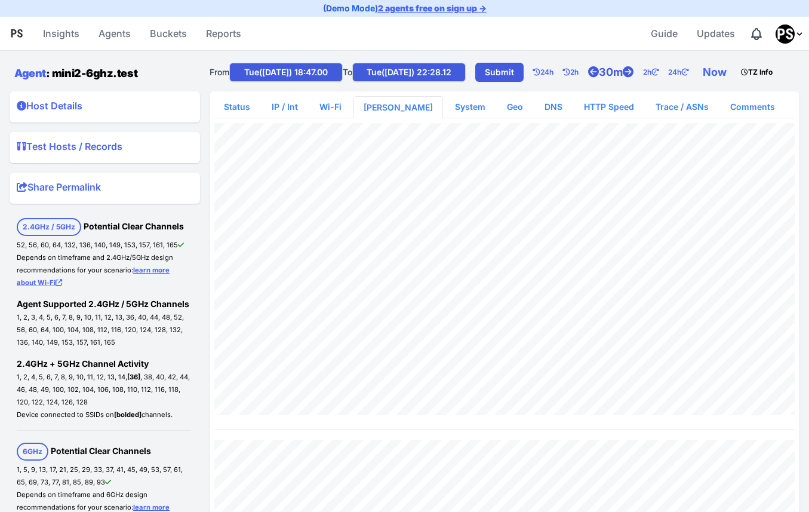
type input "Tue(26 Aug) 18:17.00"
type input "Tue(26 Aug) 22:28.44"
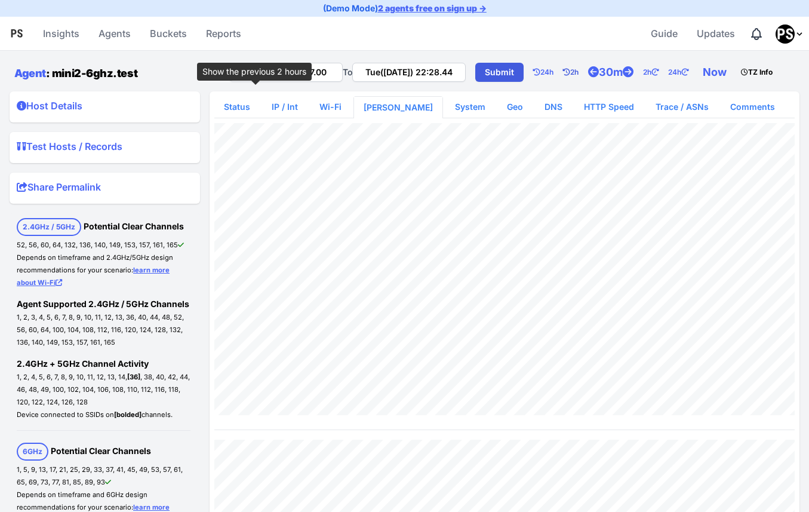
click at [563, 76] on icon at bounding box center [566, 72] width 7 height 7
type input "Tue(26 Aug) 16:17.00"
type input "Tue(26 Aug) 18:17.00"
click at [588, 78] on icon at bounding box center [593, 72] width 11 height 11
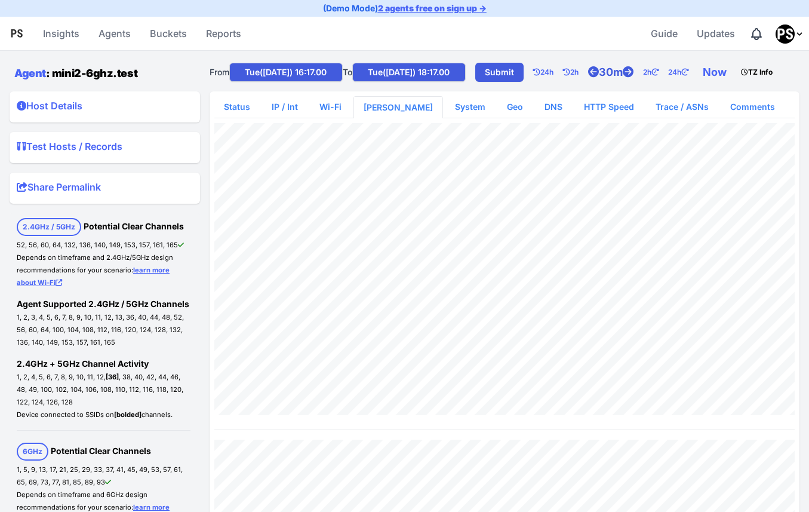
type input "Tue(26 Aug) 15:47.00"
type input "Tue(26 Aug) 18:47.00"
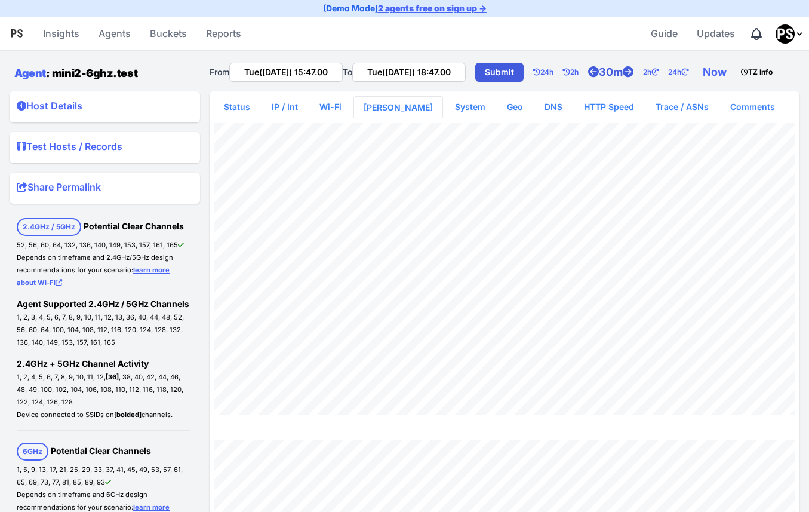
click at [588, 78] on icon at bounding box center [593, 72] width 11 height 11
type input "Tue(26 Aug) 15:17.00"
type input "Tue(26 Aug) 19:17.00"
click at [588, 78] on icon at bounding box center [593, 72] width 11 height 11
type input "Tue(26 Aug) 14:47.00"
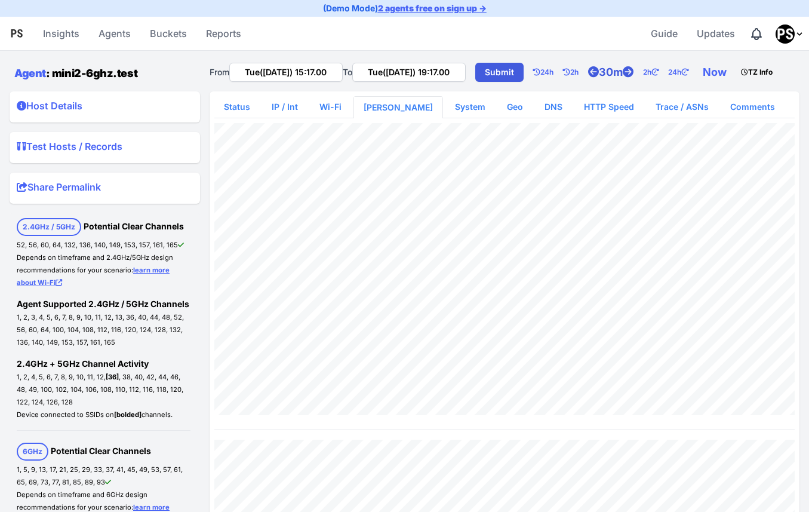
type input "Tue(26 Aug) 19:47.00"
click at [588, 78] on icon at bounding box center [593, 72] width 11 height 11
type input "Tue(26 Aug) 14:17.00"
type input "Tue(26 Aug) 20:17.00"
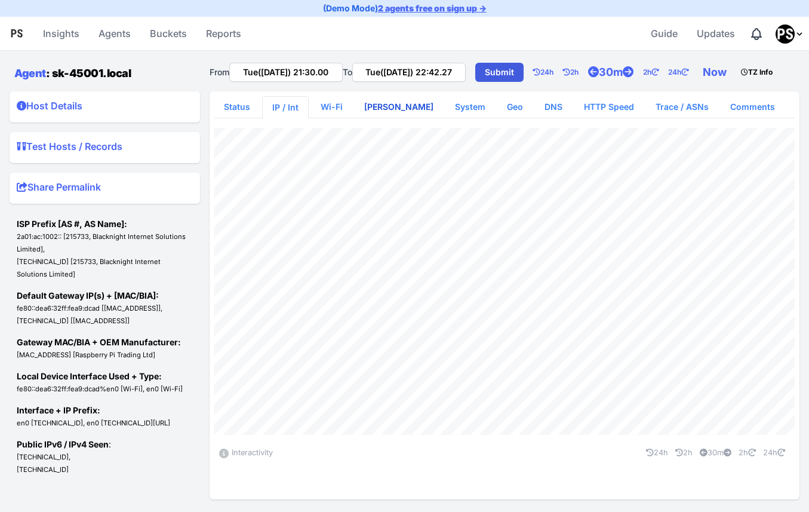
click at [382, 118] on link "[PERSON_NAME]" at bounding box center [399, 106] width 88 height 21
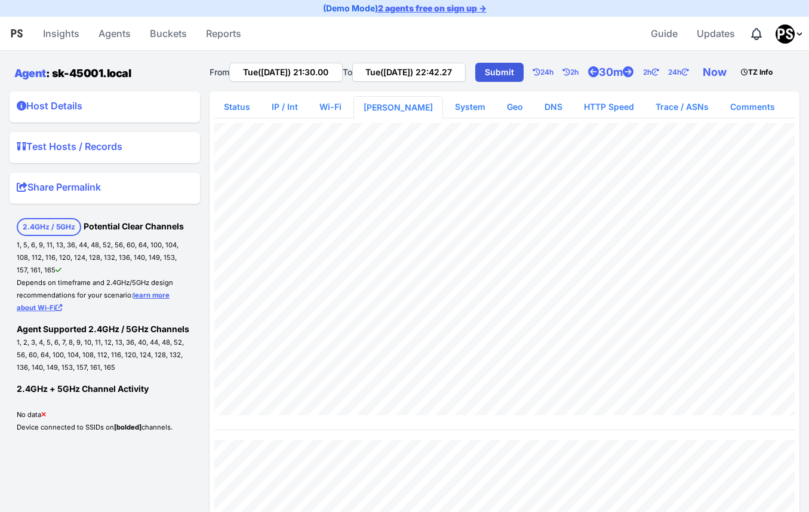
click at [608, 87] on div "From Tue([DATE]) 21:30.00 To Tue([DATE]) 22:42.27 Submit 24h 2h 30m 2h 24h Now …" at bounding box center [505, 71] width 590 height 31
click at [445, 118] on link "System" at bounding box center [470, 106] width 50 height 21
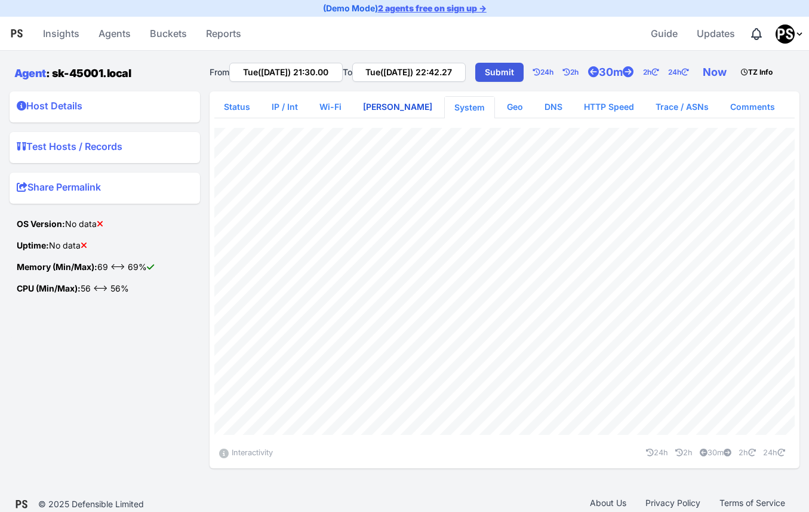
click at [388, 118] on link "WLAN Scan" at bounding box center [397, 106] width 88 height 21
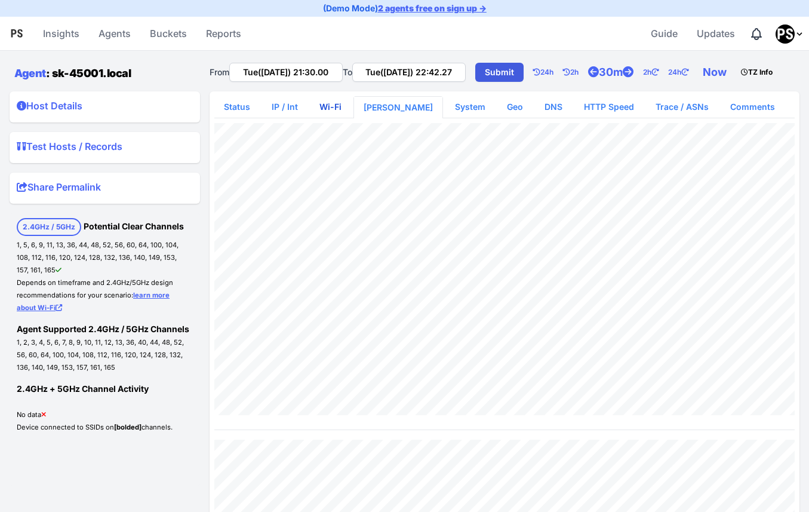
click at [324, 118] on link "Wi-Fi" at bounding box center [330, 106] width 41 height 21
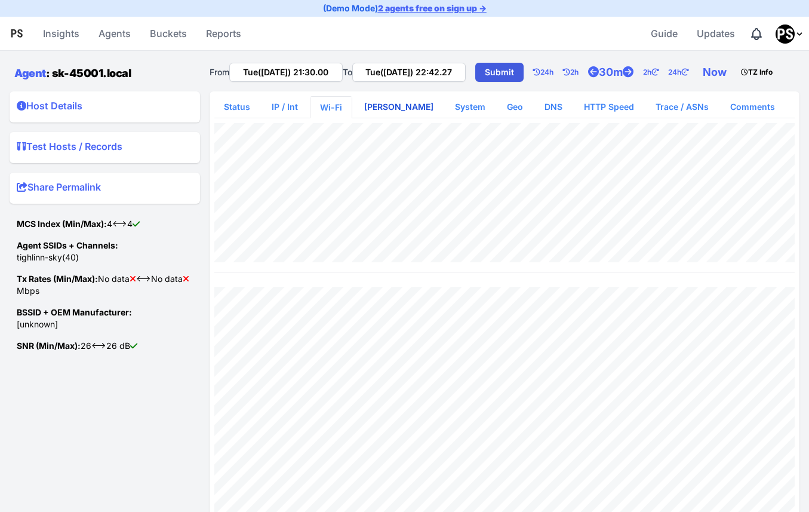
click at [386, 118] on link "[PERSON_NAME]" at bounding box center [399, 106] width 88 height 21
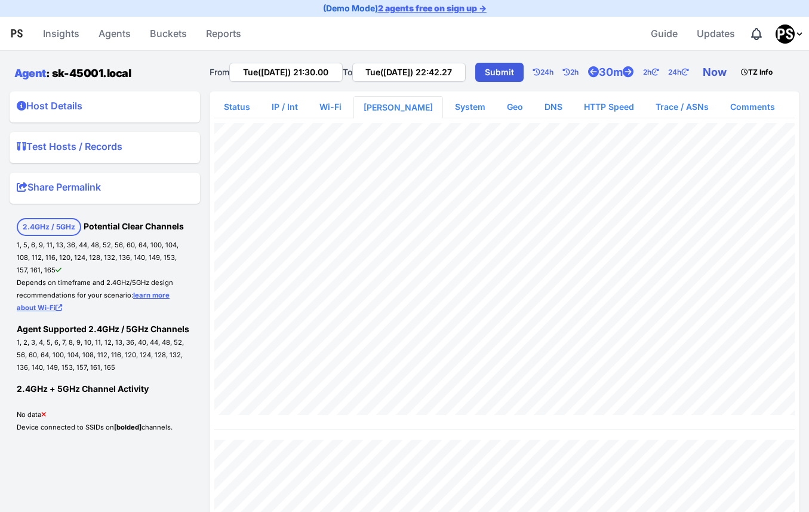
click at [698, 84] on link "Now" at bounding box center [717, 72] width 38 height 24
type input "Tue(26 Aug) 20:43.02"
type input "Tue(26 Aug) 22:43.02"
click at [31, 76] on link "Agent" at bounding box center [30, 73] width 32 height 13
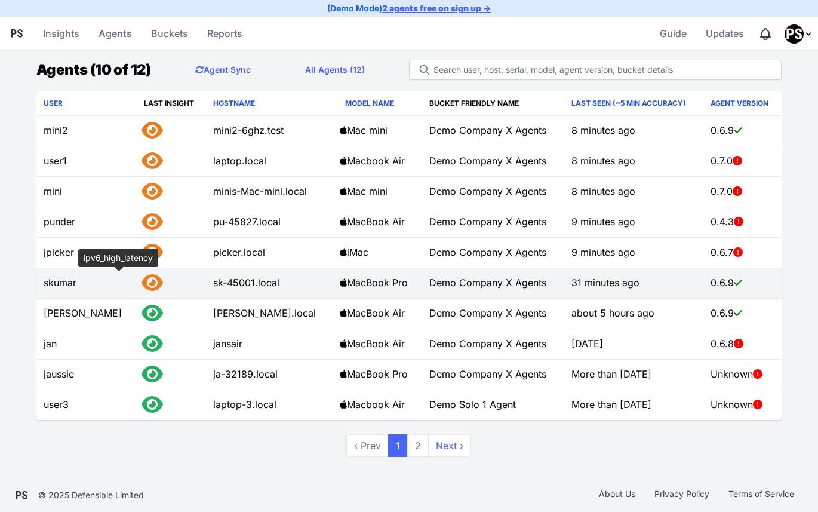
click at [142, 281] on icon at bounding box center [152, 282] width 21 height 19
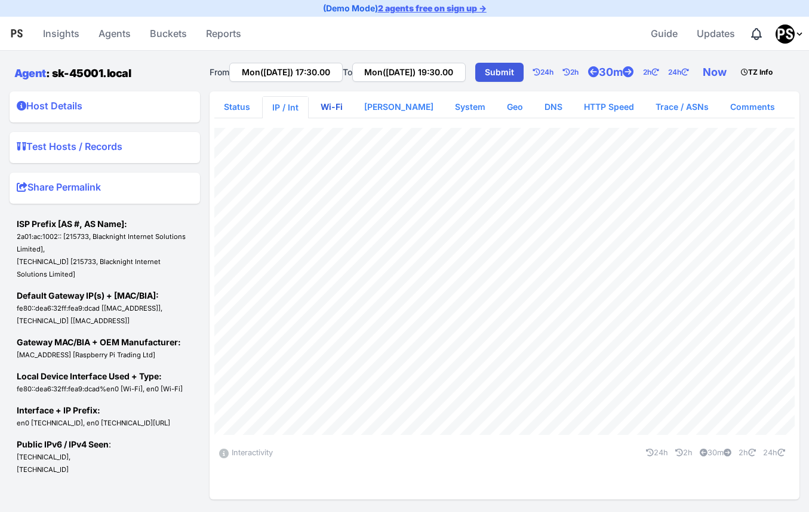
click at [330, 118] on link "Wi-Fi" at bounding box center [331, 106] width 41 height 21
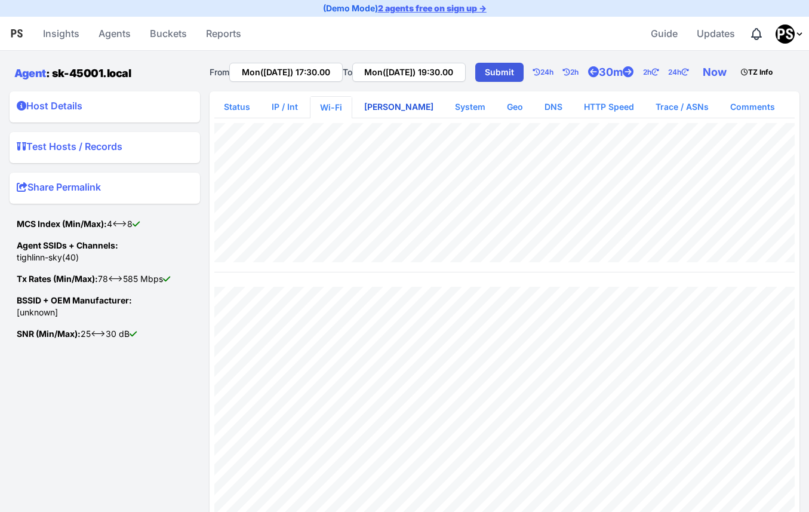
click at [372, 118] on link "[PERSON_NAME]" at bounding box center [399, 106] width 88 height 21
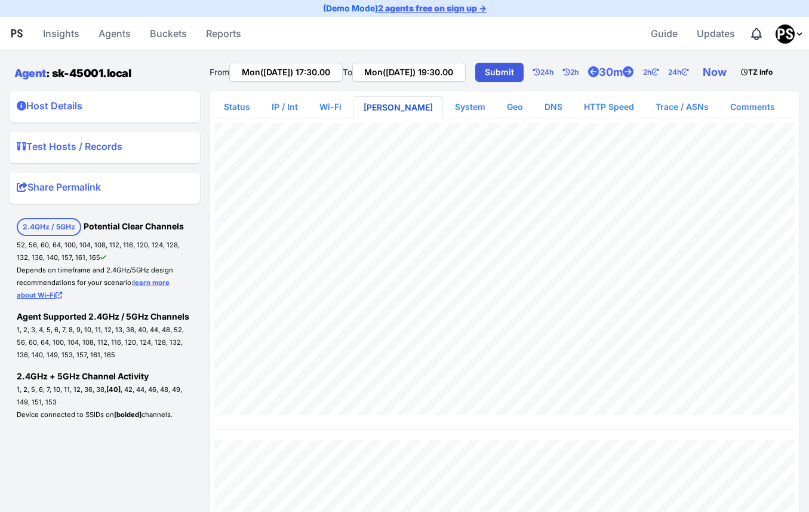
click at [389, 118] on link "[PERSON_NAME]" at bounding box center [398, 107] width 88 height 21
click at [623, 78] on icon at bounding box center [628, 72] width 11 height 11
type input "Mon(25 Aug) 17:00.00"
type input "Mon(25 Aug) 20:00.00"
click at [623, 78] on icon at bounding box center [628, 72] width 11 height 11
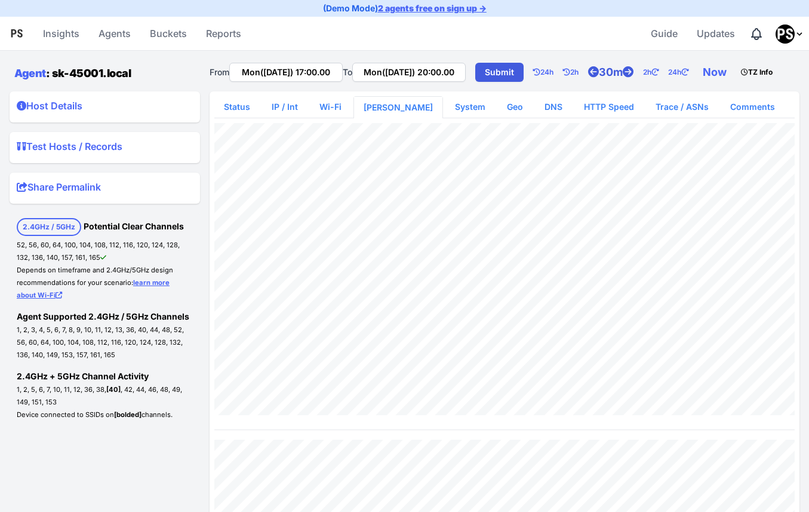
type input "Mon(25 Aug) 16:30.00"
type input "Mon(25 Aug) 20:30.00"
click at [588, 78] on icon at bounding box center [593, 72] width 11 height 11
type input "Mon(25 Aug) 16:00.00"
type input "Mon(25 Aug) 21:00.00"
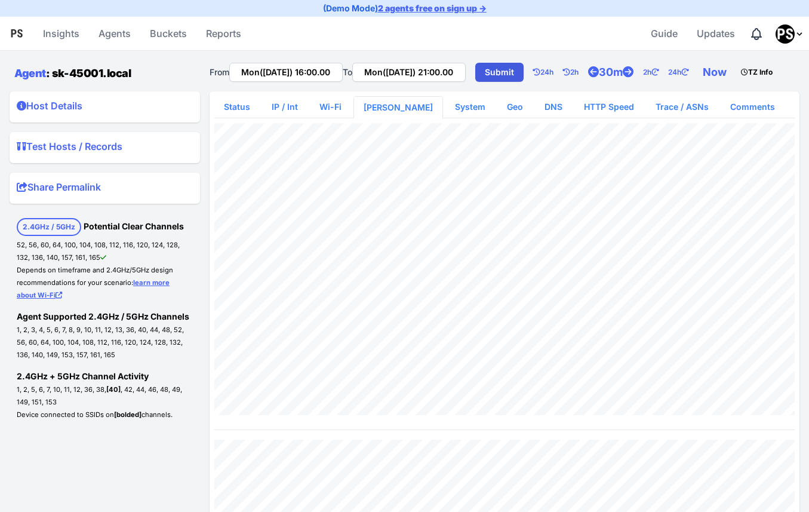
click at [72, 118] on summary "Host Details" at bounding box center [105, 108] width 176 height 19
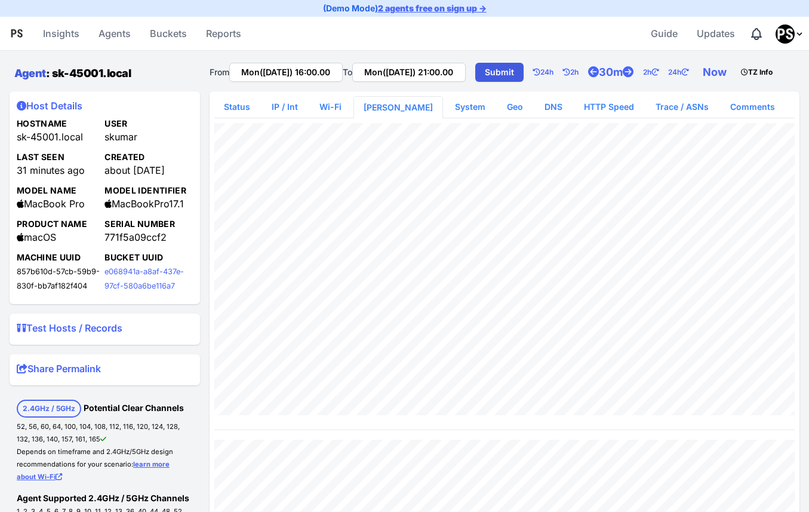
click at [33, 74] on link "Agent" at bounding box center [30, 73] width 32 height 13
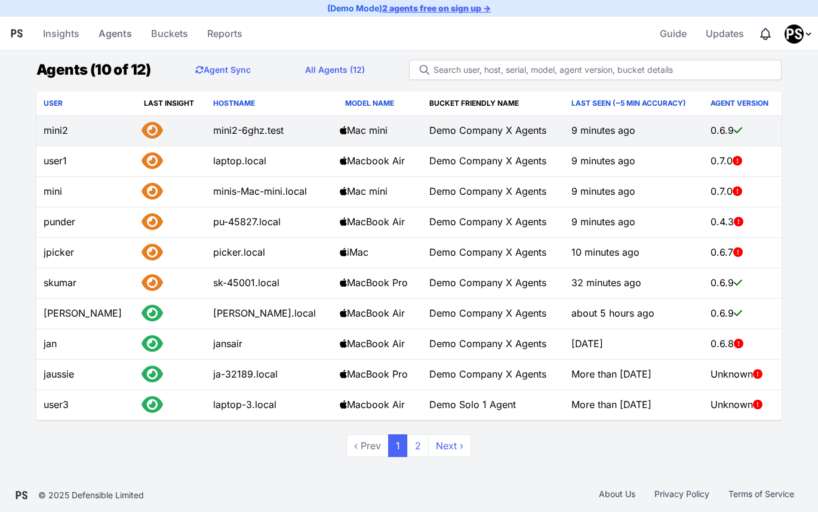
click at [142, 130] on icon at bounding box center [152, 130] width 21 height 19
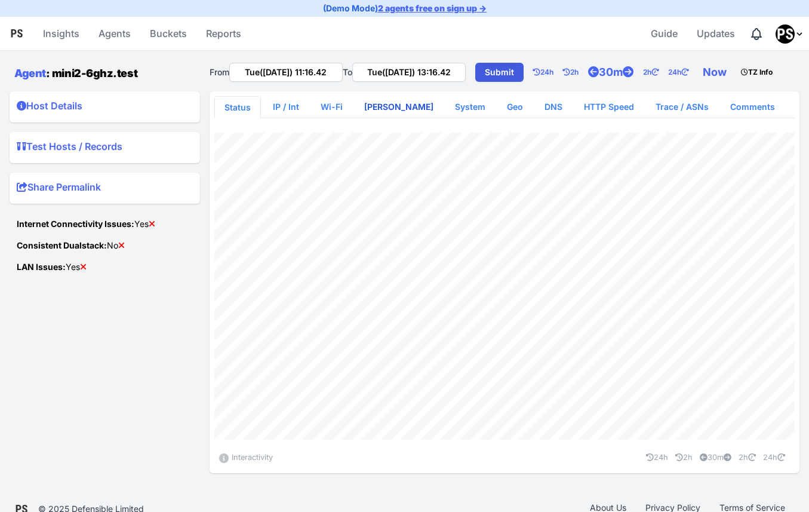
click at [395, 118] on link "[PERSON_NAME]" at bounding box center [399, 106] width 88 height 21
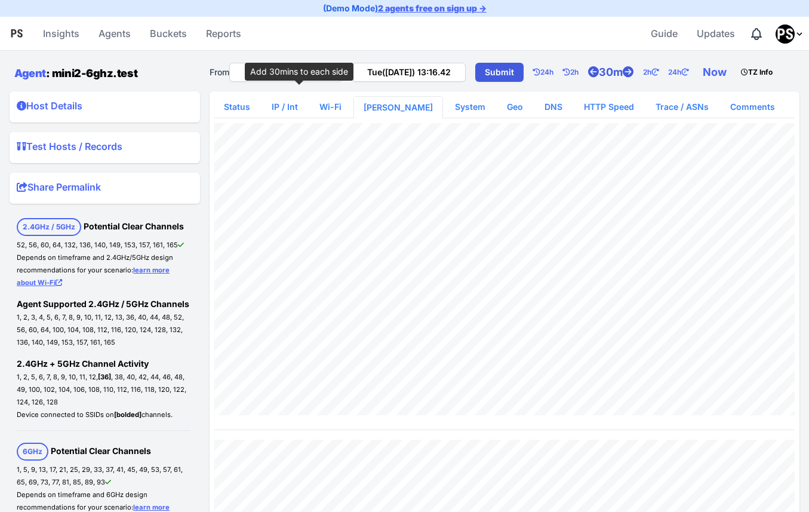
click at [623, 78] on icon at bounding box center [628, 72] width 11 height 11
type input "Tue(26 Aug) 10:46.42"
type input "Tue(26 Aug) 13:46.42"
click at [35, 76] on link "Agent" at bounding box center [30, 73] width 32 height 13
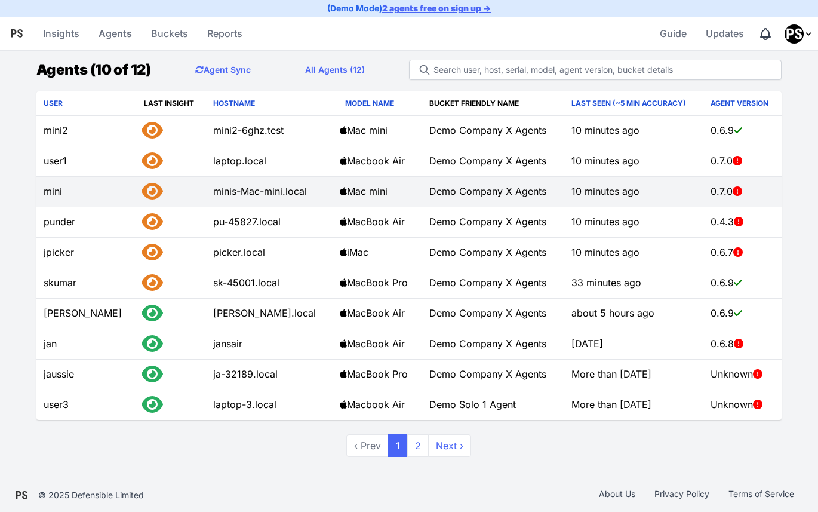
click at [142, 192] on icon at bounding box center [152, 191] width 21 height 19
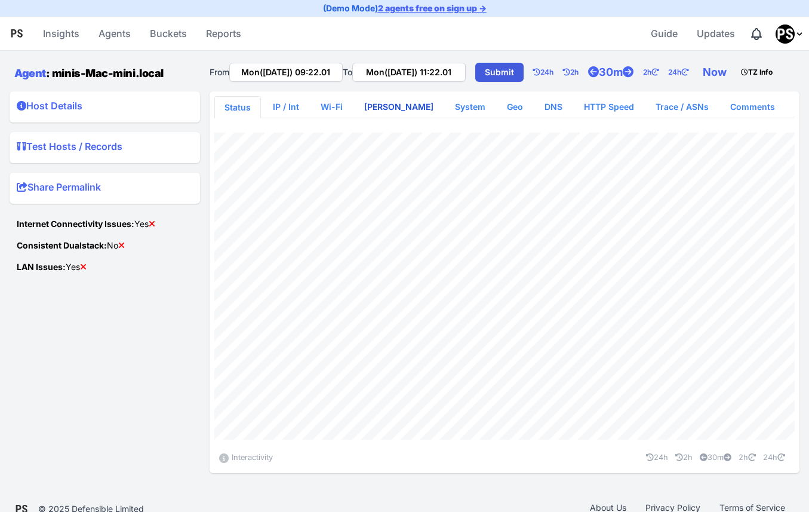
click at [395, 118] on link "WLAN Scan" at bounding box center [399, 106] width 88 height 21
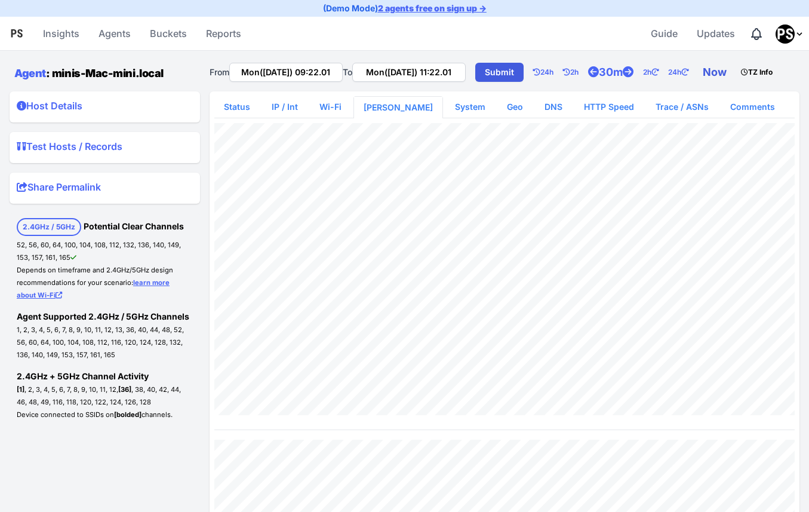
click at [698, 84] on link "Now" at bounding box center [717, 72] width 38 height 24
type input "Tue(26 Aug) 20:45.11"
type input "Tue(26 Aug) 22:45.11"
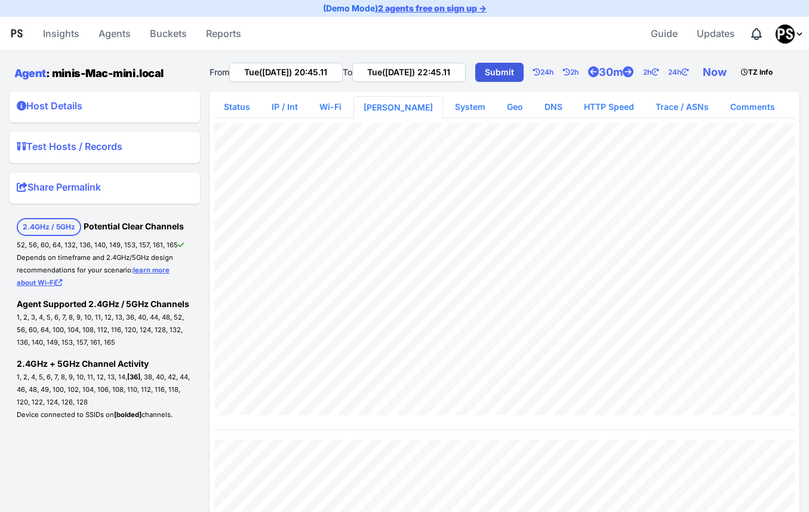
click at [592, 67] on div "From Tue(26 Aug) 20:45.11 To Tue(26 Aug) 22:45.11 Submit 24h 2h 30m 2h 24h Now …" at bounding box center [505, 71] width 590 height 31
click at [653, 68] on div "From Tue(26 Aug) 20:45.11 To Tue(26 Aug) 22:45.11 Submit 24h 2h 30m 2h 24h Now …" at bounding box center [505, 71] width 590 height 31
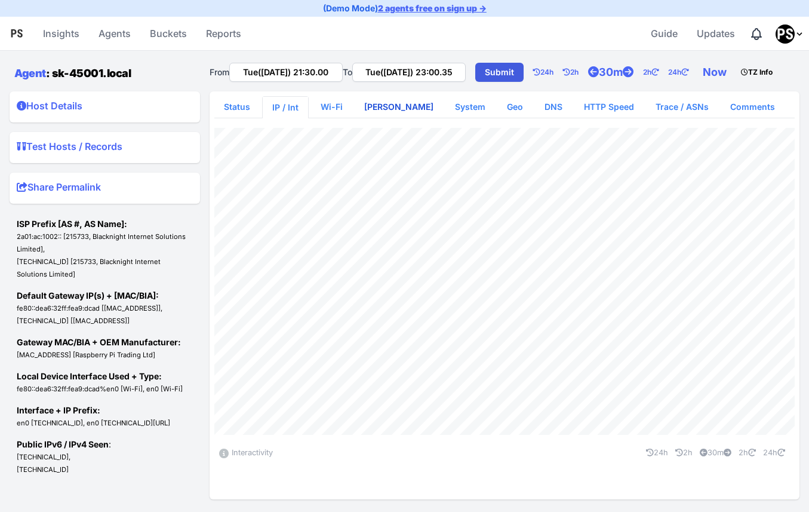
click at [388, 118] on link "[PERSON_NAME]" at bounding box center [399, 106] width 88 height 21
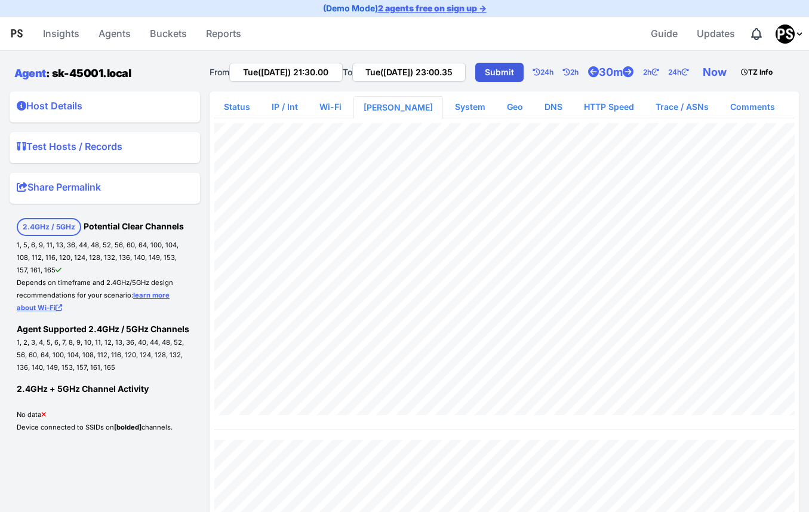
click at [636, 87] on div "From Tue(26 Aug) 21:30.00 To Tue(26 Aug) 23:00.35 Submit 24h 2h 30m 2h 24h Now …" at bounding box center [505, 71] width 590 height 31
click at [445, 118] on link "System" at bounding box center [470, 106] width 50 height 21
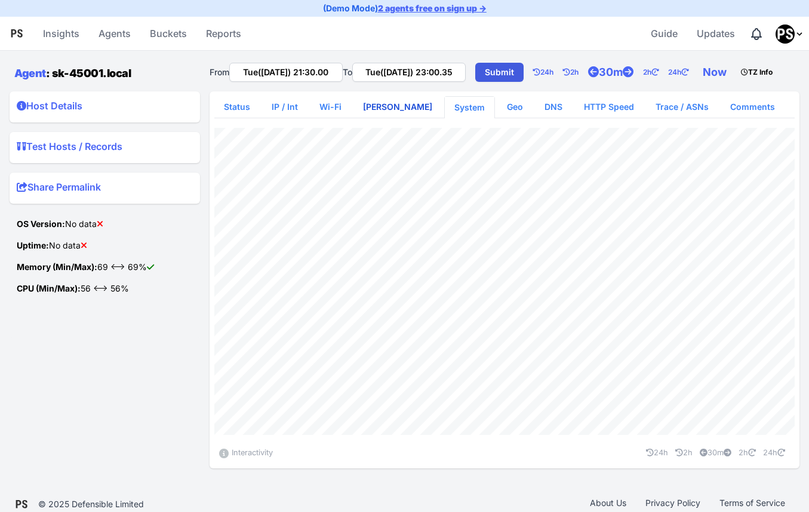
click at [395, 118] on link "WLAN Scan" at bounding box center [397, 106] width 88 height 21
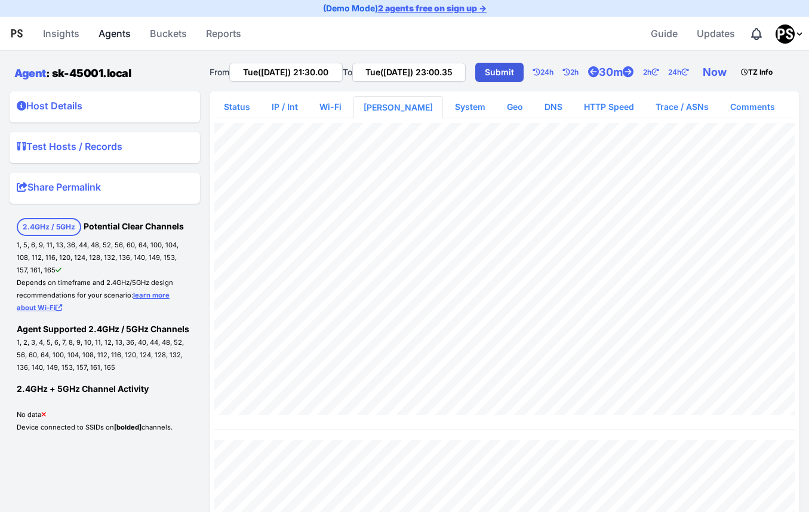
click at [110, 39] on link "Agents" at bounding box center [115, 33] width 42 height 29
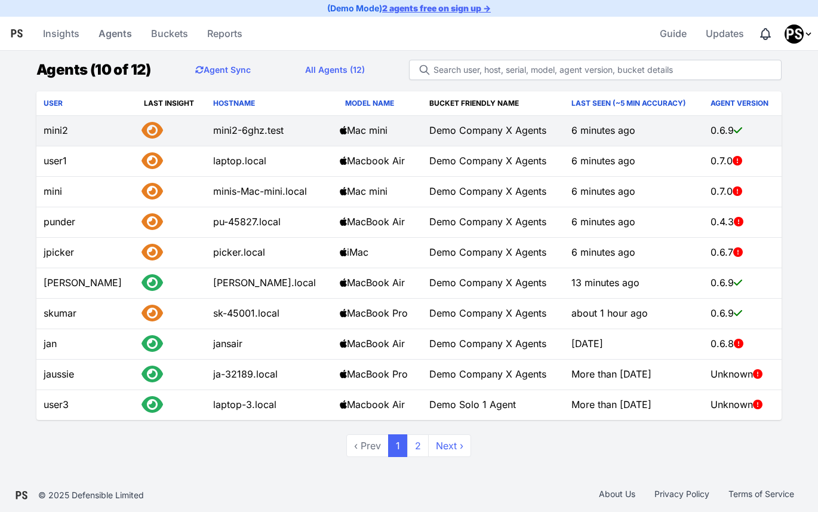
click at [142, 130] on icon at bounding box center [152, 130] width 21 height 19
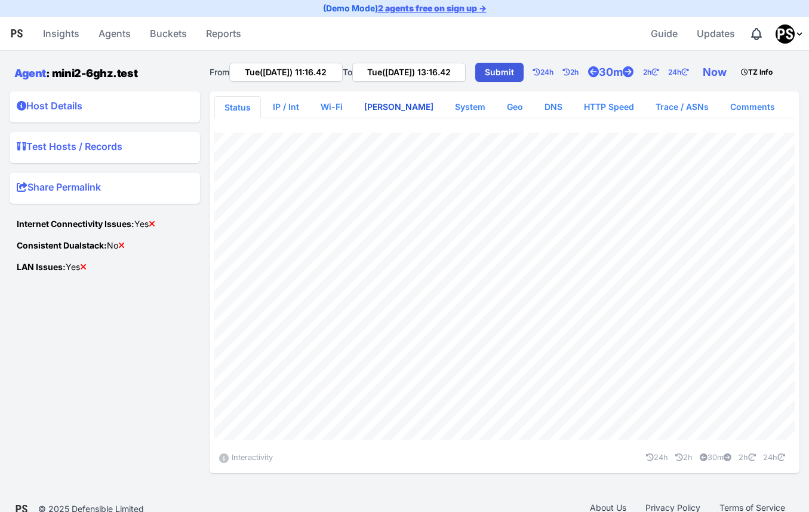
click at [385, 118] on link "[PERSON_NAME]" at bounding box center [399, 106] width 88 height 21
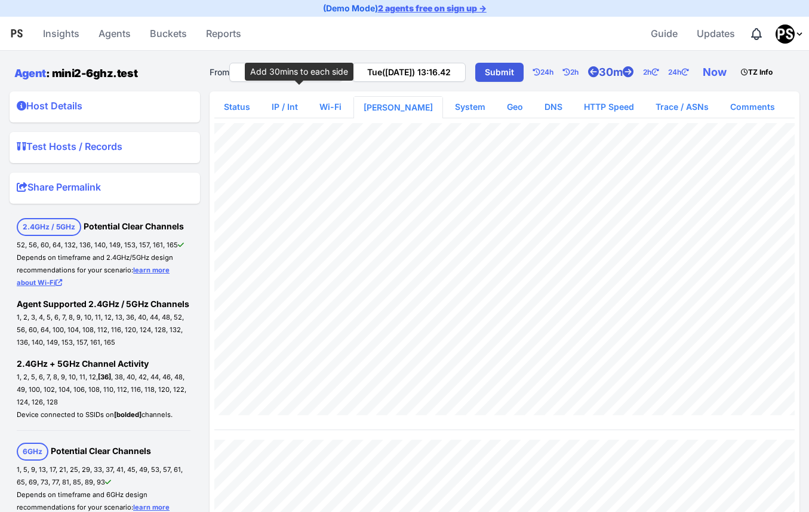
click at [588, 78] on icon at bounding box center [593, 72] width 11 height 11
type input "Tue(26 Aug) 10:46.42"
type input "Tue(26 Aug) 13:46.42"
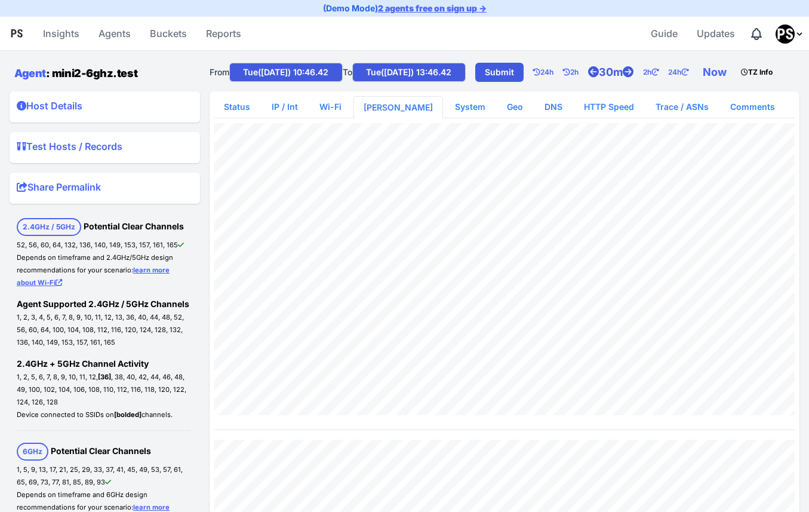
click at [588, 78] on icon at bounding box center [593, 72] width 11 height 11
type input "Tue(26 Aug) 10:16.42"
type input "Tue(26 Aug) 14:16.42"
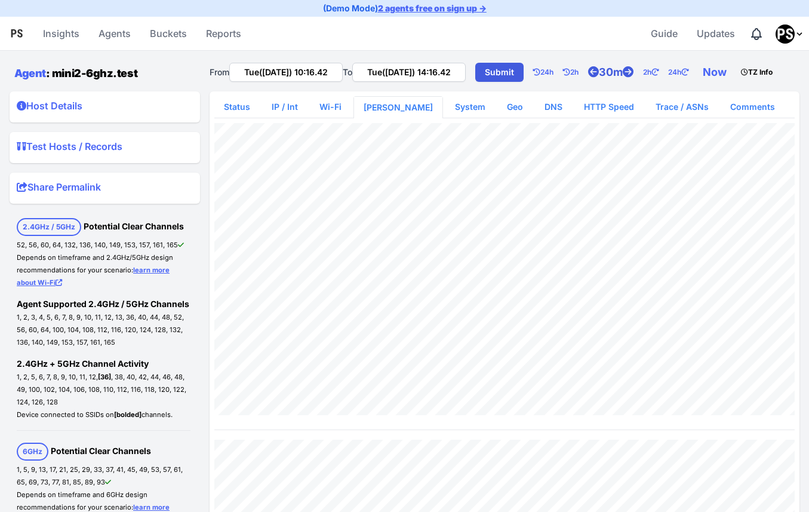
click at [588, 78] on icon at bounding box center [593, 72] width 11 height 11
type input "Tue(26 Aug) 09:46.42"
type input "Tue(26 Aug) 14:46.42"
click at [588, 78] on icon at bounding box center [593, 72] width 11 height 11
type input "Tue(26 Aug) 09:16.42"
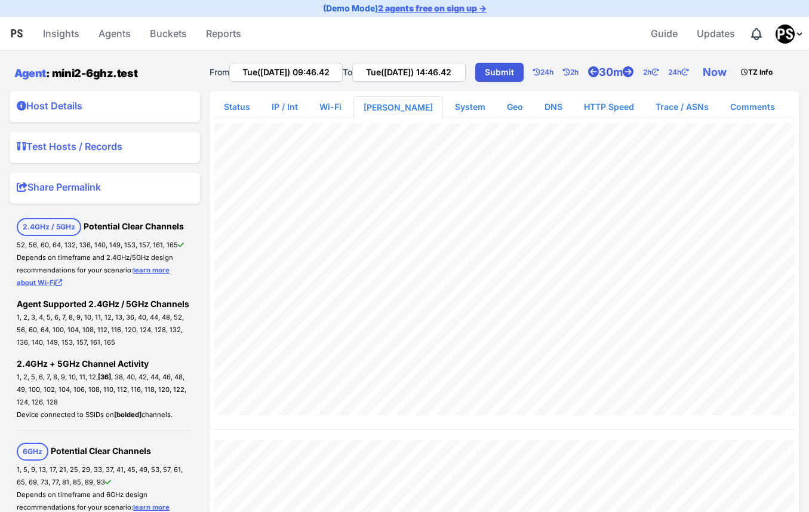
type input "Tue(26 Aug) 15:16.42"
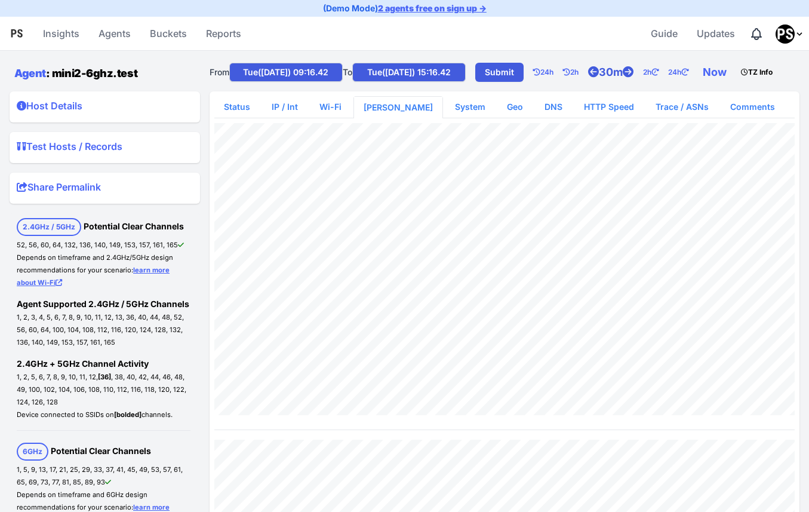
click at [588, 78] on icon at bounding box center [593, 72] width 11 height 11
type input "Tue(26 Aug) 08:46.42"
type input "Tue(26 Aug) 15:46.42"
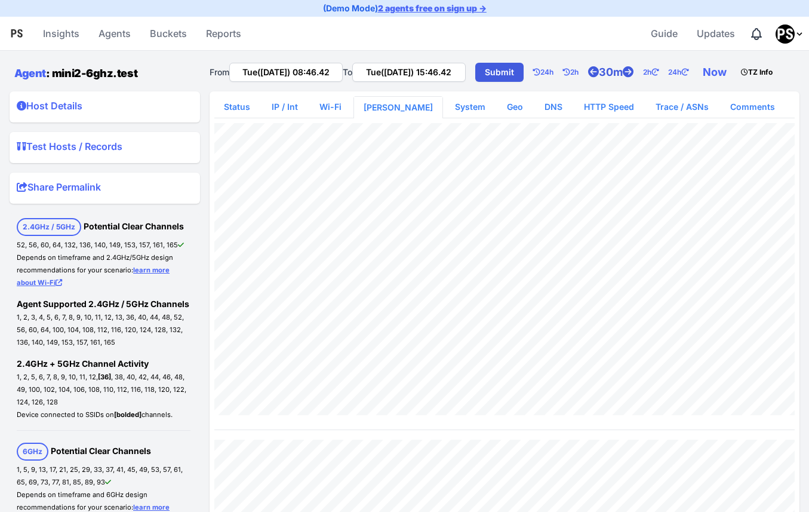
click at [588, 78] on icon at bounding box center [593, 72] width 11 height 11
type input "Tue(26 Aug) 08:16.42"
type input "Tue(26 Aug) 16:16.42"
click at [588, 78] on icon at bounding box center [593, 72] width 11 height 11
type input "Tue(26 Aug) 07:46.42"
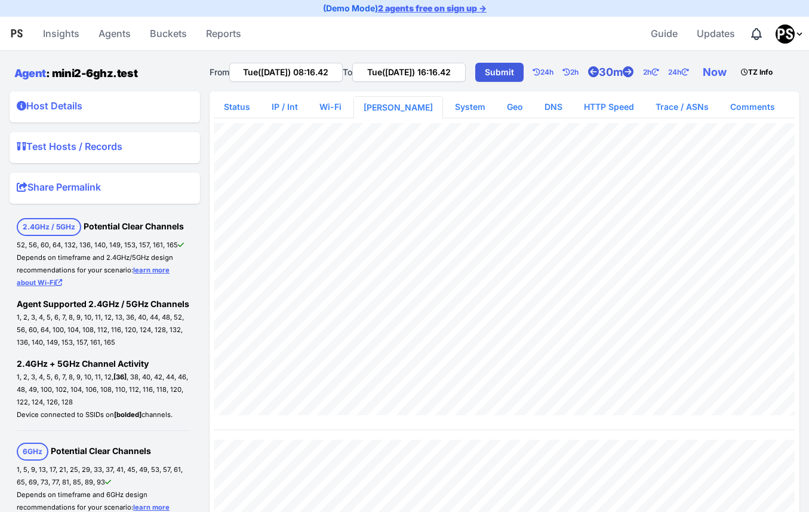
type input "Tue(26 Aug) 16:46.42"
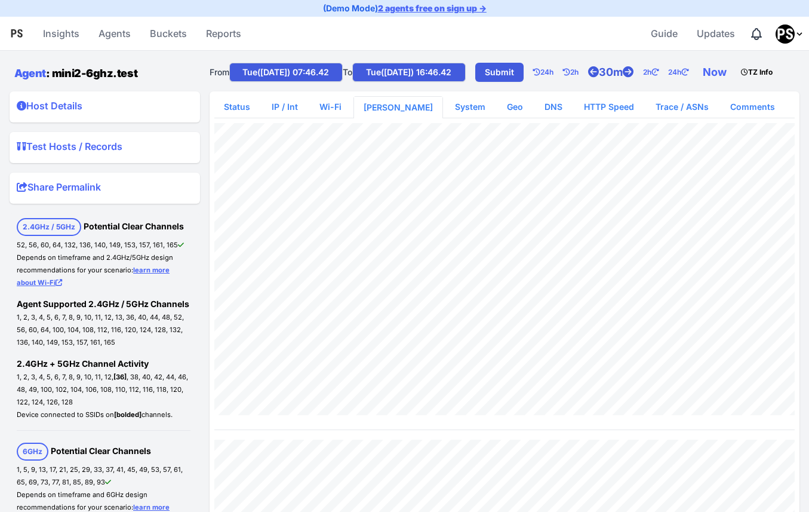
click at [588, 78] on icon at bounding box center [593, 72] width 11 height 11
type input "Tue(26 Aug) 07:16.42"
type input "Tue(26 Aug) 17:16.42"
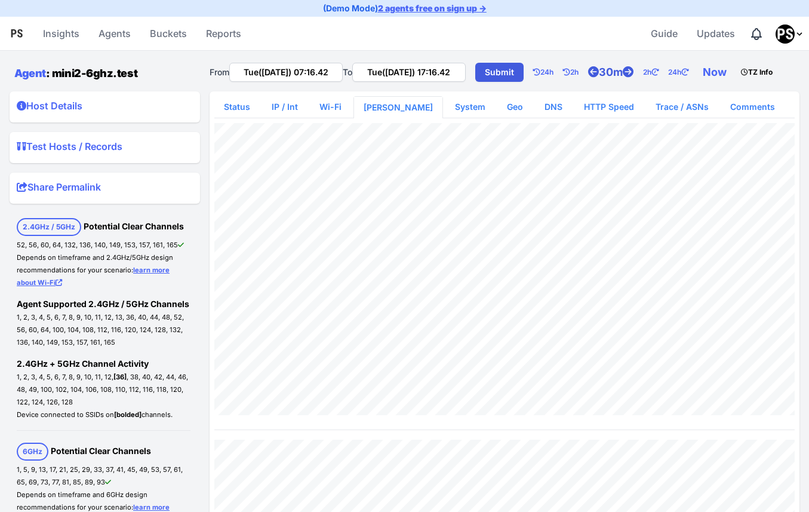
click at [588, 78] on icon at bounding box center [593, 72] width 11 height 11
type input "Tue(26 Aug) 06:46.42"
type input "Tue(26 Aug) 17:46.42"
click at [588, 78] on icon at bounding box center [593, 72] width 11 height 11
type input "Tue(26 Aug) 06:16.42"
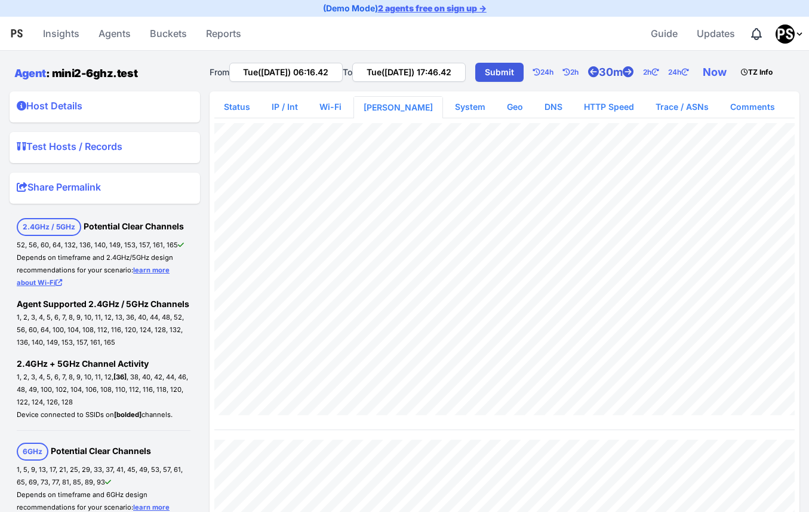
type input "Tue(26 Aug) 18:16.42"
click at [588, 78] on icon at bounding box center [593, 72] width 11 height 11
type input "Tue(26 Aug) 05:46.42"
type input "Tue(26 Aug) 18:46.42"
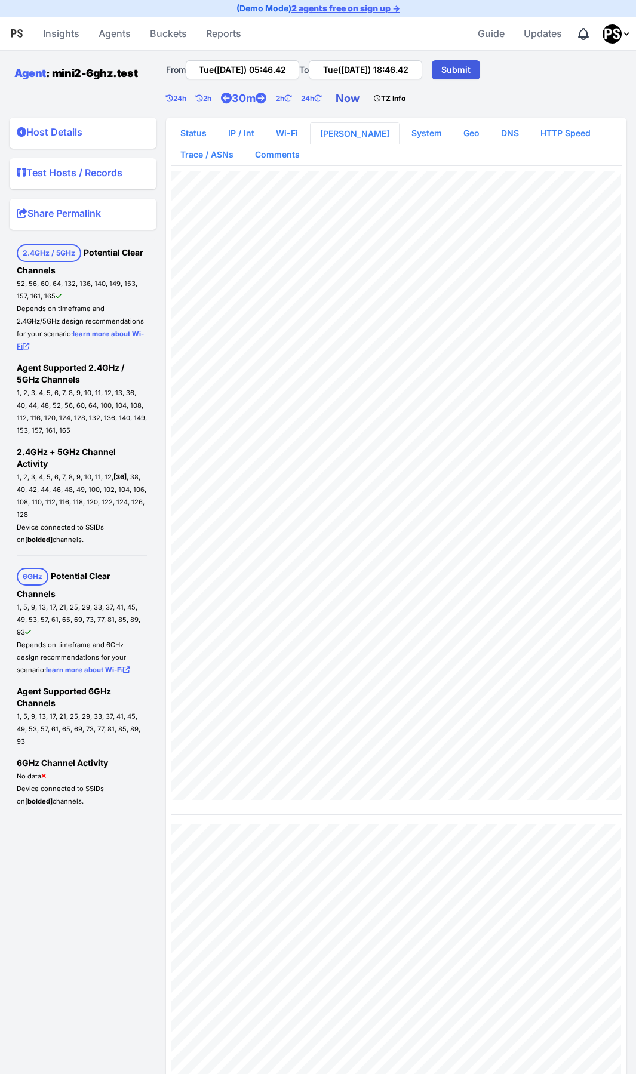
click at [358, 99] on link "Now" at bounding box center [350, 99] width 38 height 24
type input "Tue(26 Aug) 21:02.33"
type input "Tue(26 Aug) 23:02.33"
click at [66, 137] on summary "Host Details" at bounding box center [83, 134] width 133 height 19
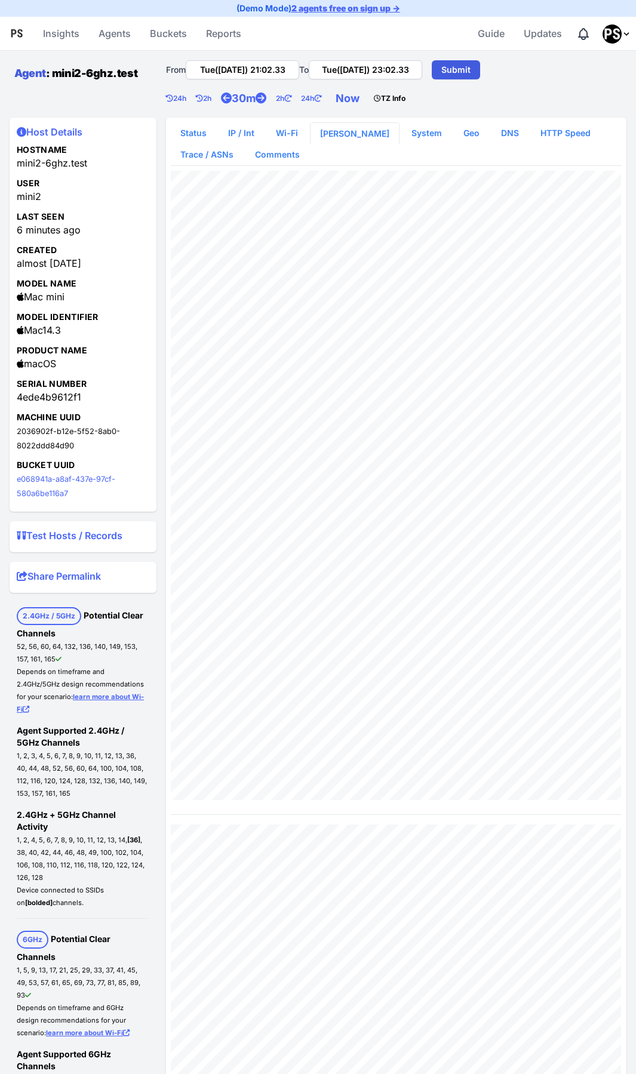
click at [32, 71] on link "Agent" at bounding box center [30, 73] width 32 height 13
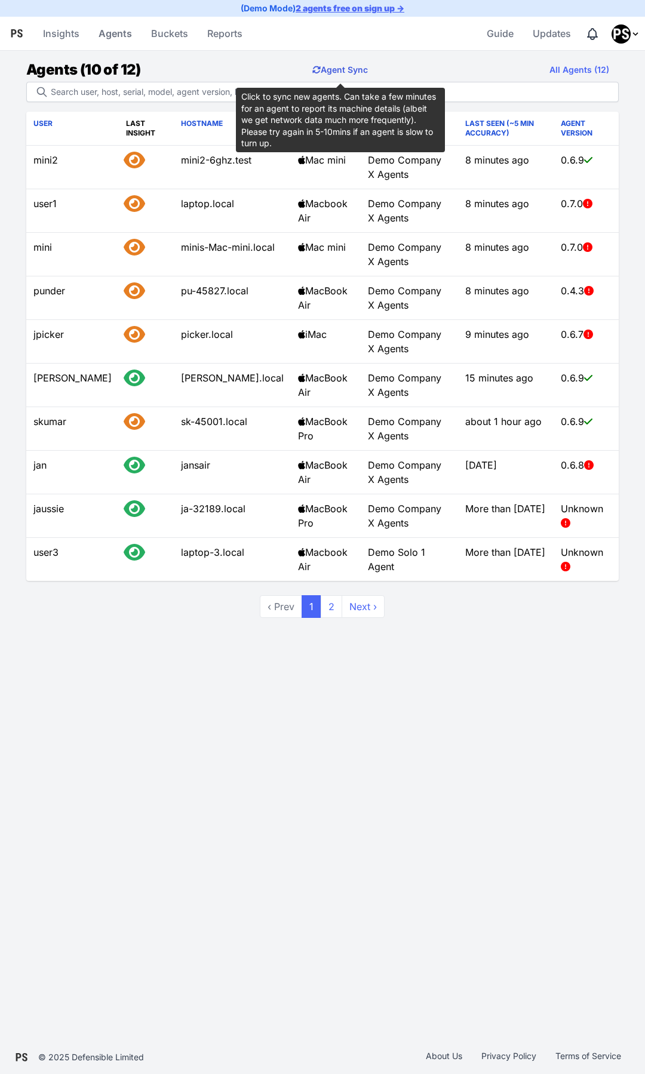
click at [343, 67] on button "Agent Sync" at bounding box center [340, 70] width 75 height 24
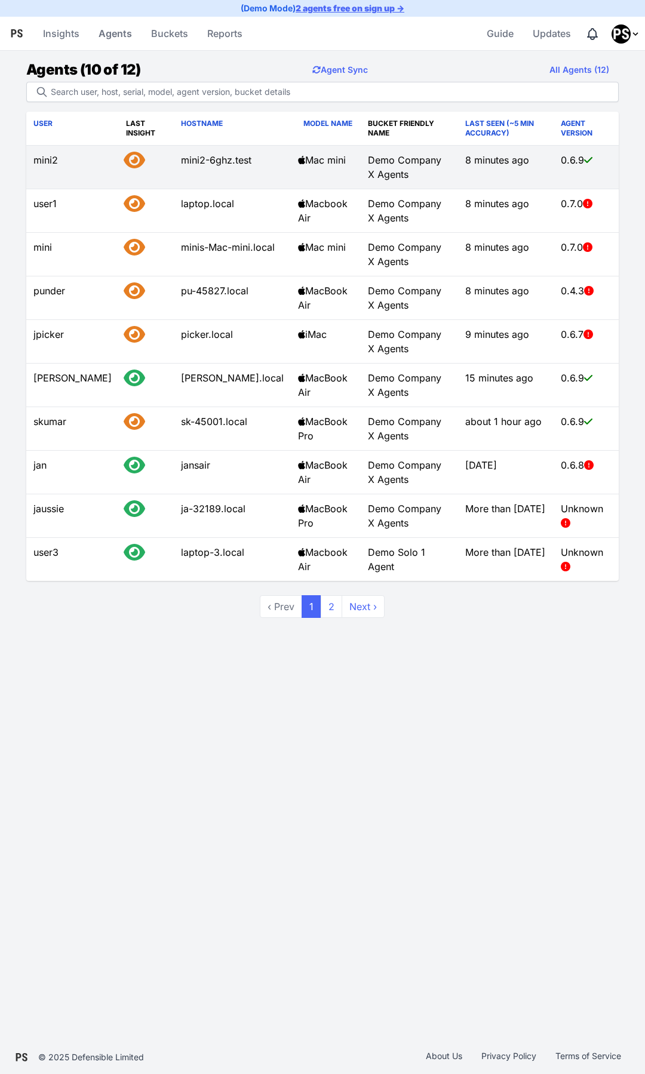
click at [44, 159] on td "mini2" at bounding box center [72, 168] width 93 height 44
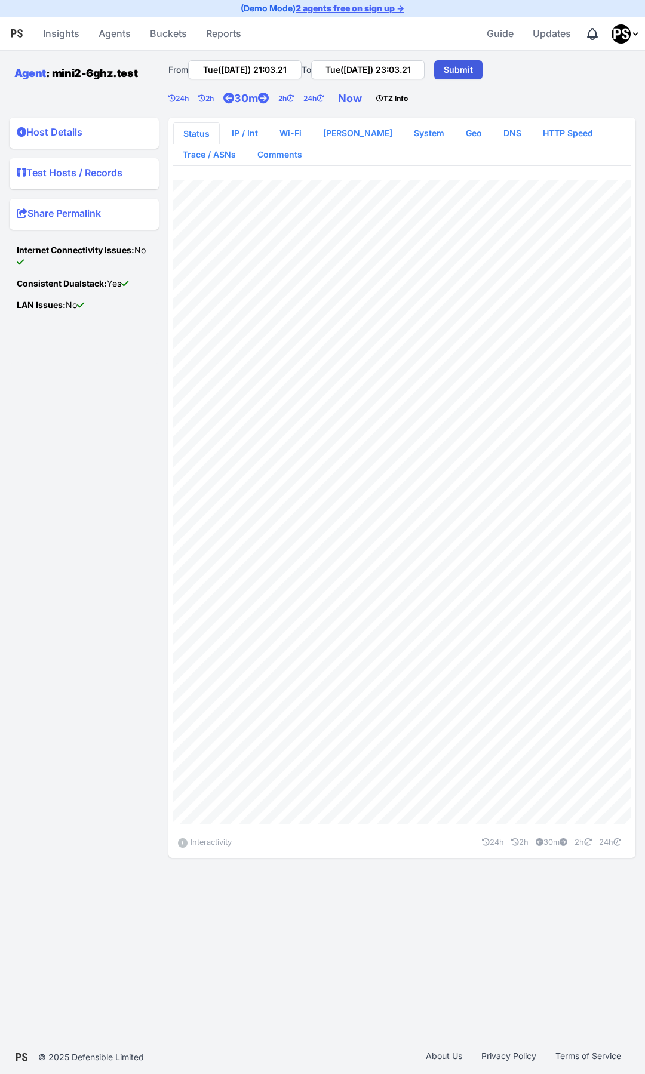
click at [60, 134] on summary "Host Details" at bounding box center [84, 134] width 135 height 19
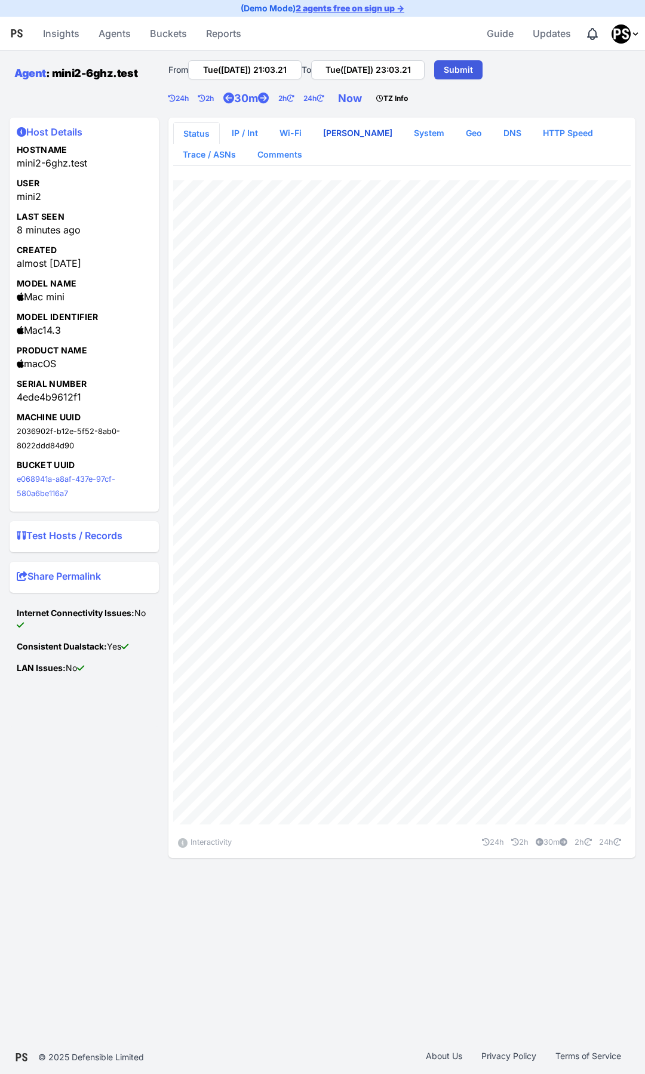
click at [333, 134] on link "[PERSON_NAME]" at bounding box center [357, 132] width 88 height 21
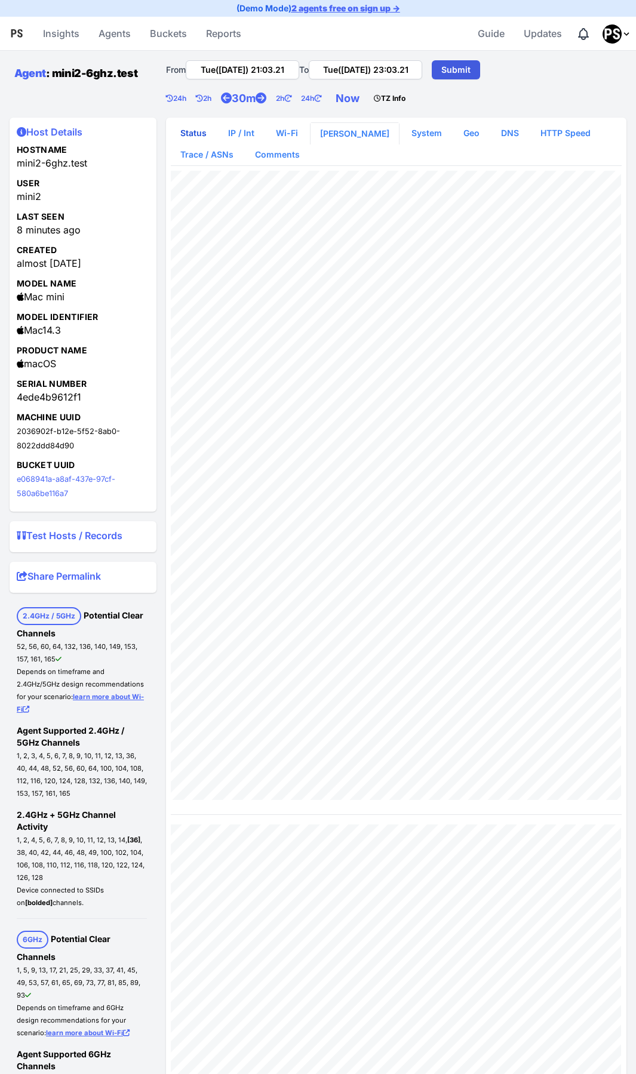
click at [189, 131] on link "Status" at bounding box center [193, 132] width 45 height 21
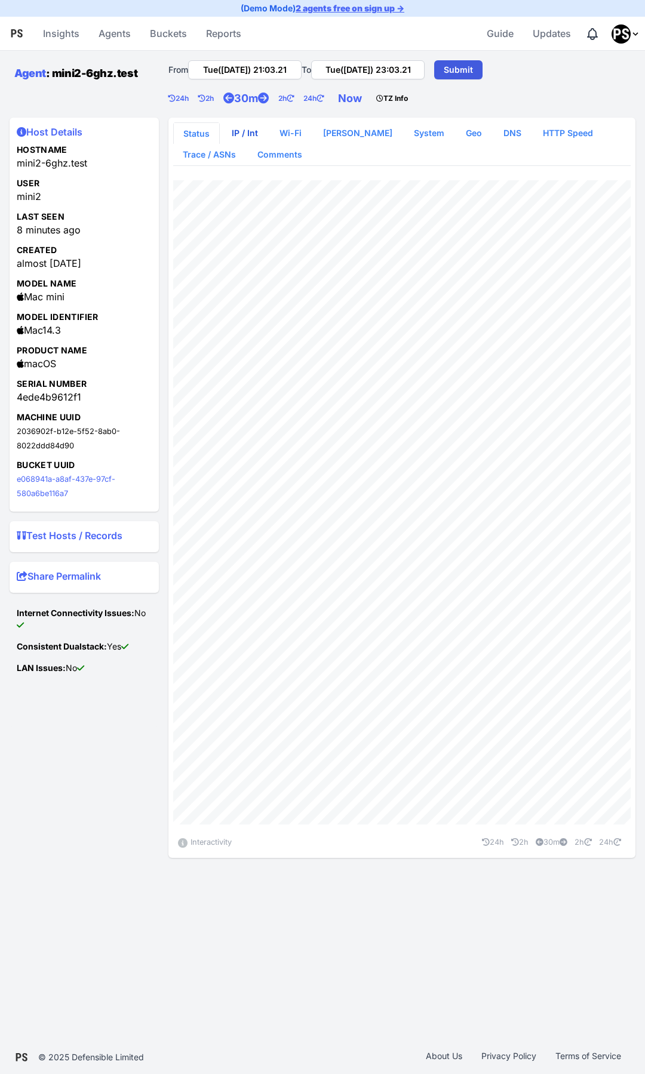
click at [236, 130] on link "IP / Int" at bounding box center [244, 132] width 45 height 21
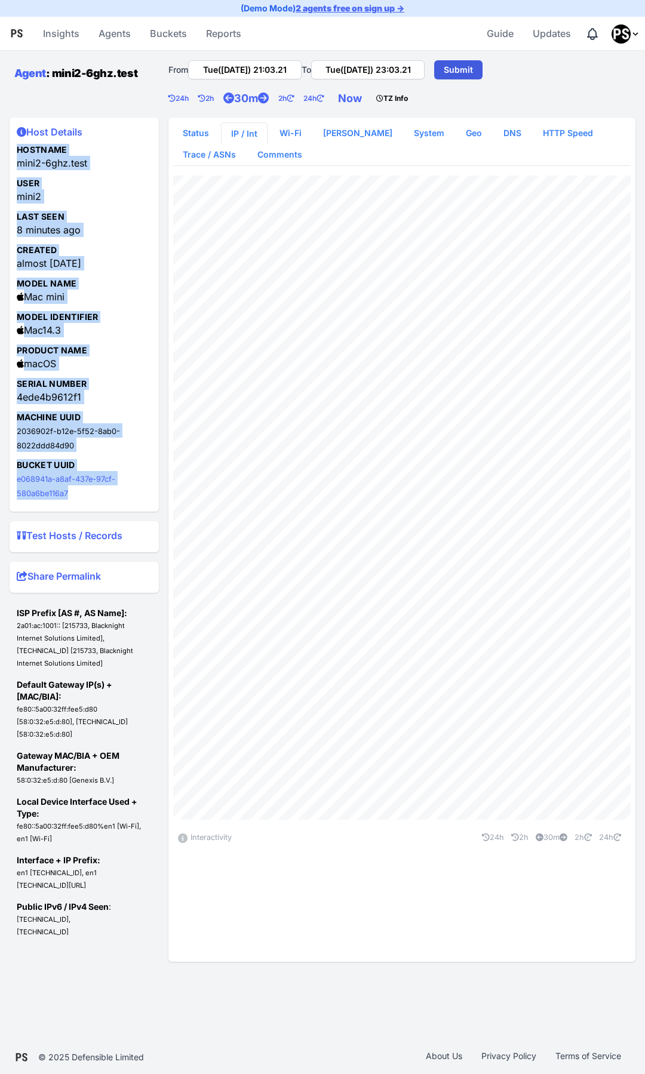
drag, startPoint x: 94, startPoint y: 497, endPoint x: 5, endPoint y: 150, distance: 358.7
click at [5, 150] on div "Agent : mini2-6ghz.test From Tue([DATE]) 21:03.21 To Tue([DATE]) 23:03.21 Submi…" at bounding box center [322, 516] width 645 height 930
copy div "Hostname mini2-6ghz.test User mini2 Last Seen 8 minutes ago Created almost [DAT…"
click at [30, 73] on link "Agent" at bounding box center [30, 73] width 32 height 13
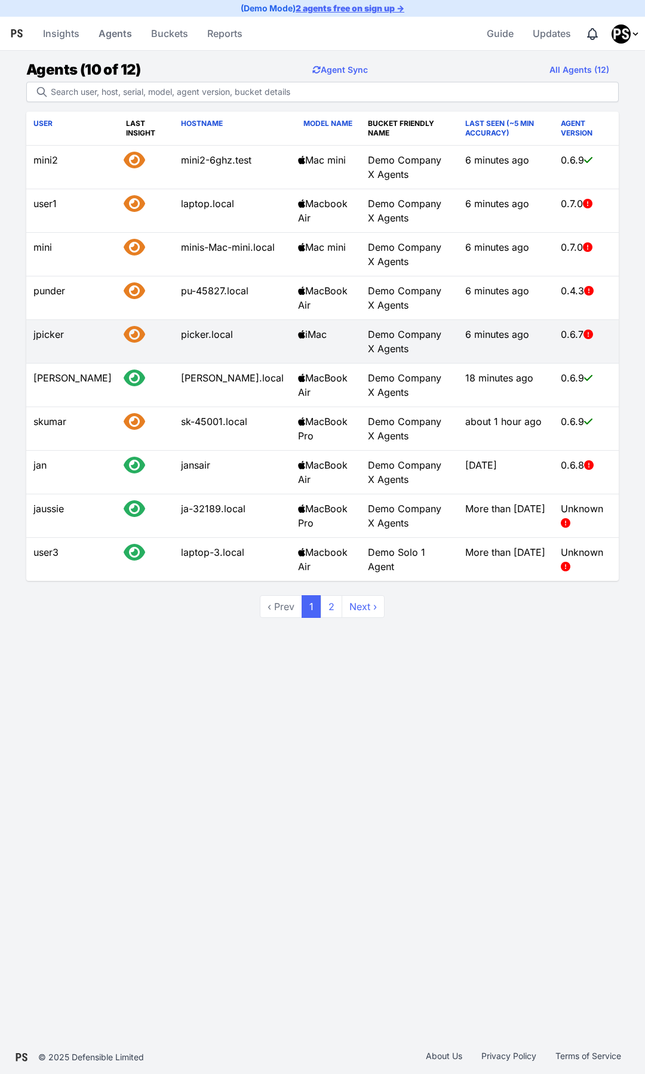
click at [124, 336] on icon at bounding box center [134, 334] width 21 height 19
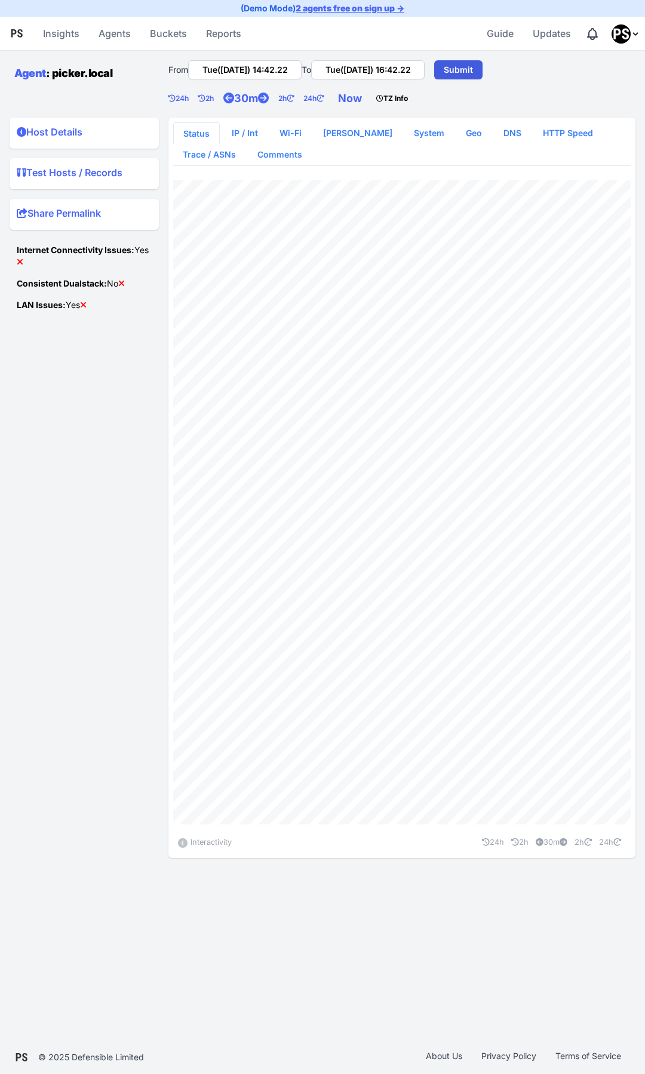
click at [66, 134] on summary "Host Details" at bounding box center [84, 134] width 135 height 19
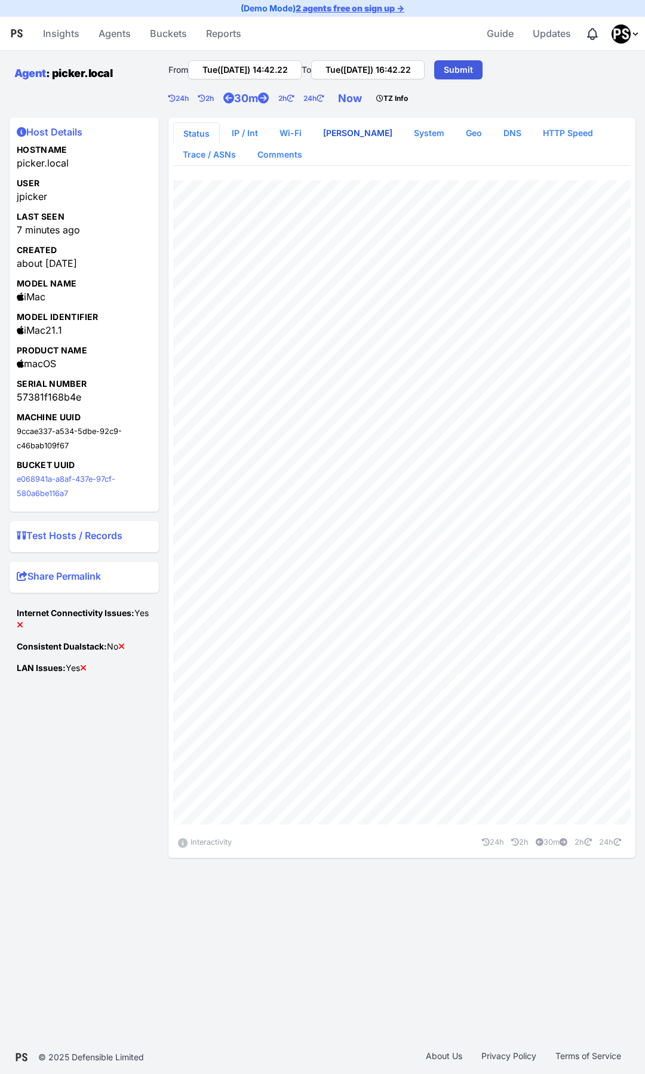
click at [351, 137] on link "[PERSON_NAME]" at bounding box center [357, 132] width 88 height 21
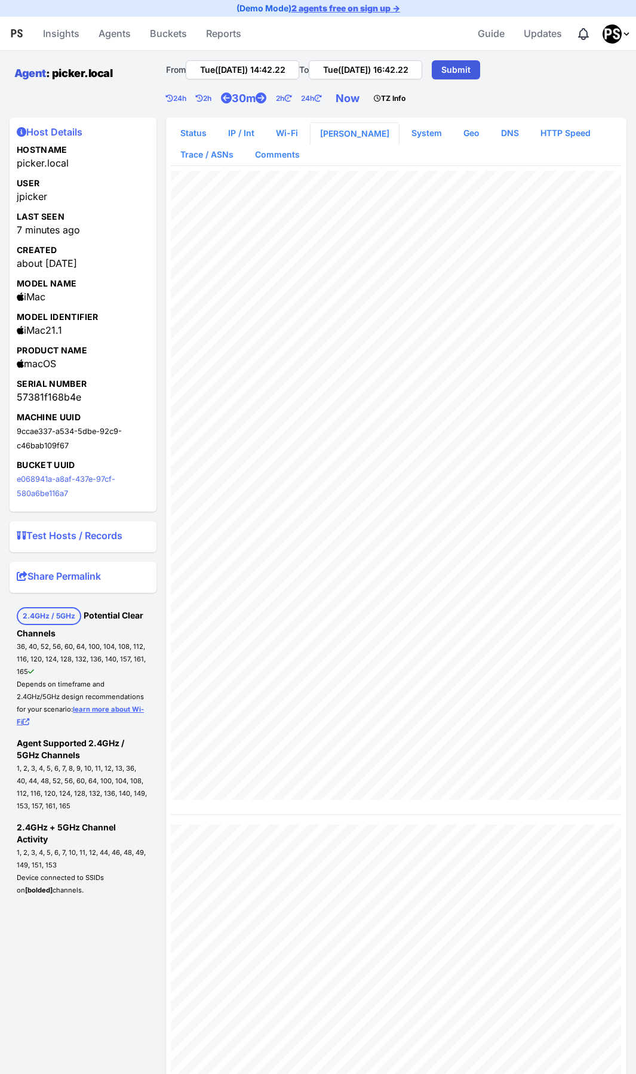
click at [28, 73] on link "Agent" at bounding box center [30, 73] width 32 height 13
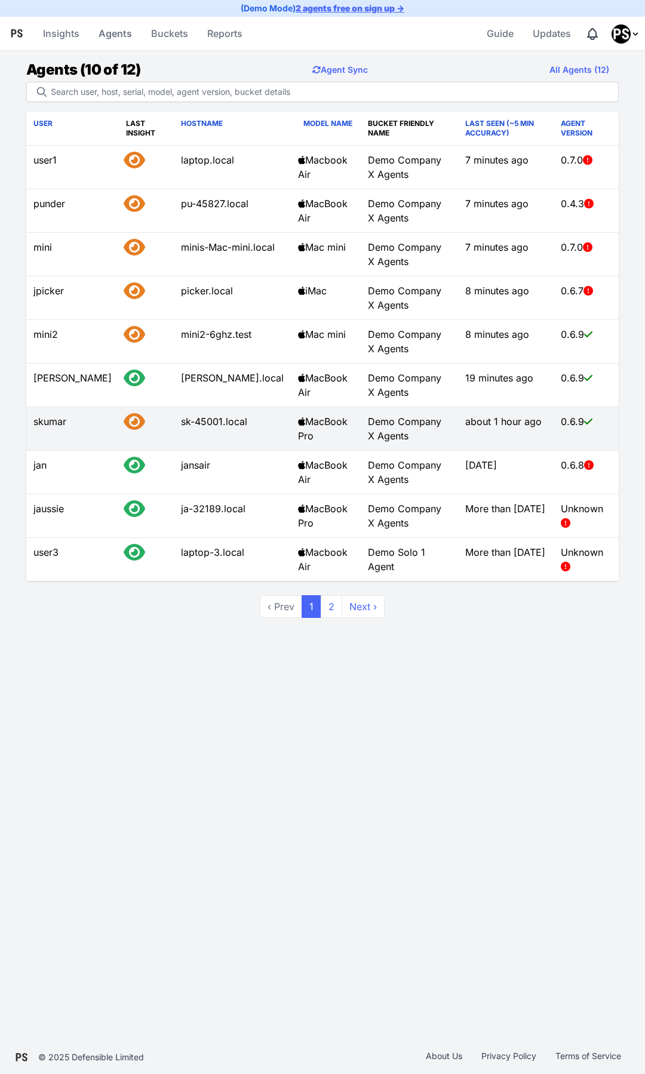
click at [48, 423] on td "skumar" at bounding box center [72, 429] width 93 height 44
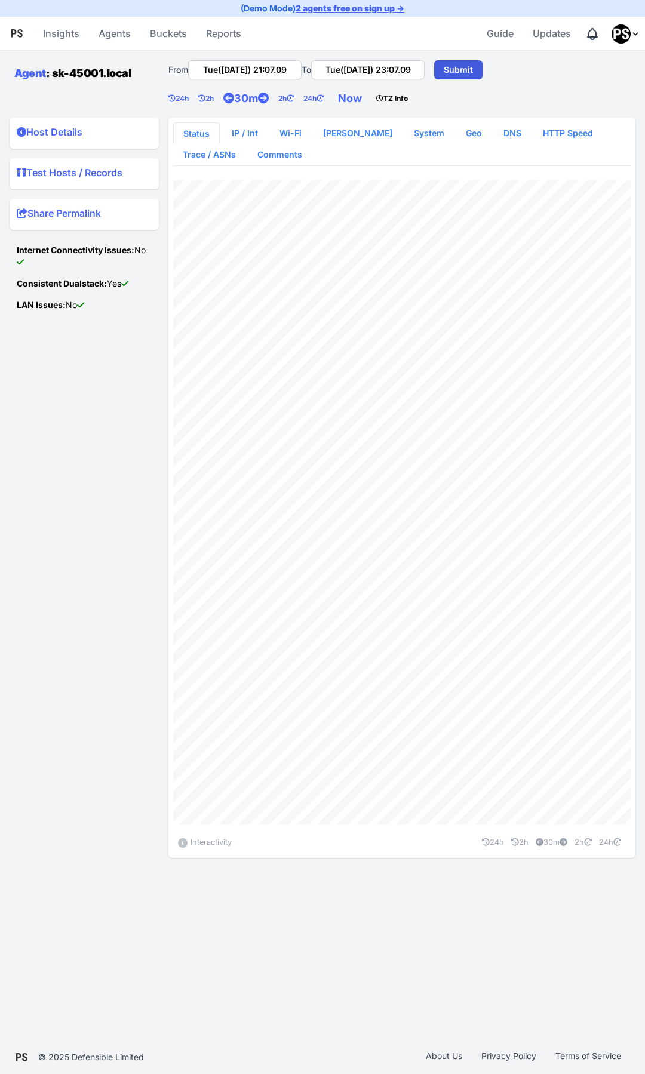
click at [70, 131] on summary "Host Details" at bounding box center [84, 134] width 135 height 19
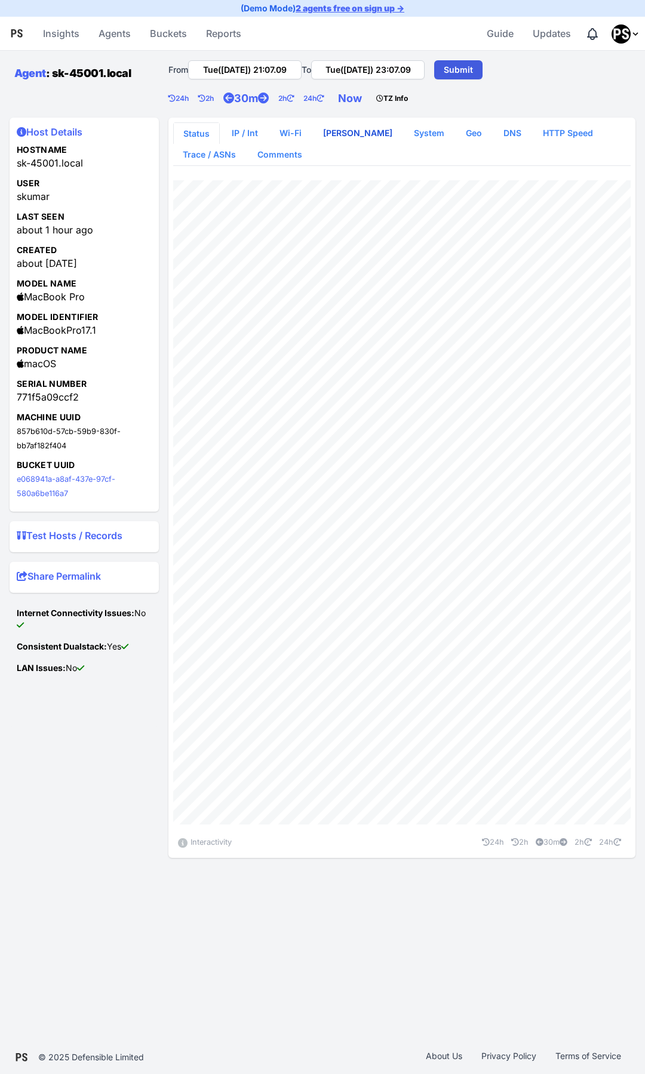
click at [344, 134] on link "[PERSON_NAME]" at bounding box center [357, 132] width 88 height 21
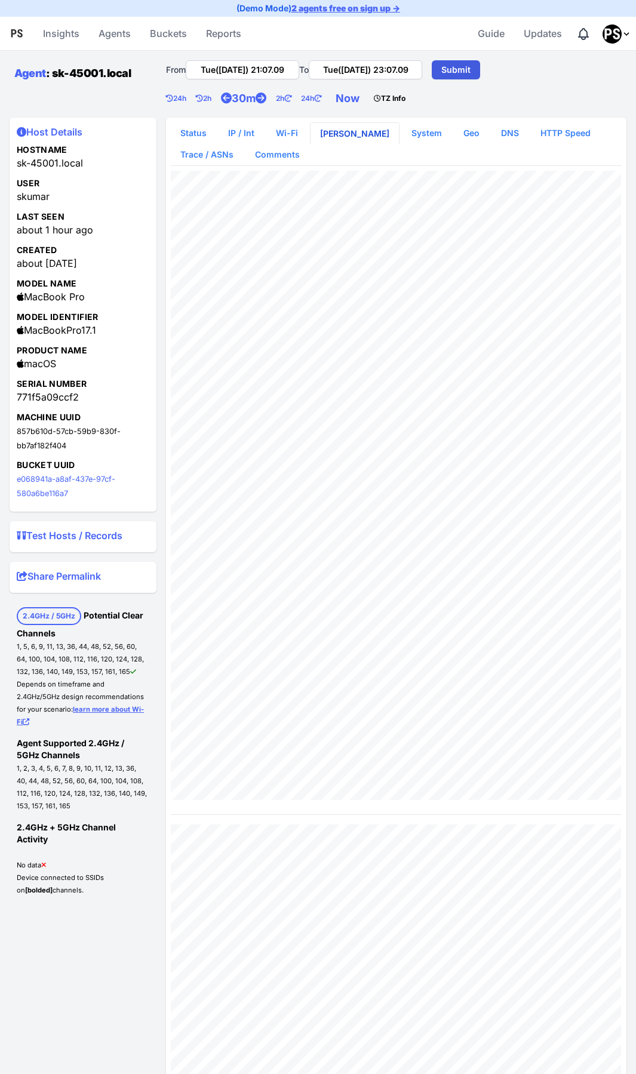
click at [344, 134] on link "[PERSON_NAME]" at bounding box center [354, 133] width 88 height 21
click at [232, 100] on icon at bounding box center [226, 98] width 11 height 11
type input "Tue(26 Aug) 20:37.09"
type input "Tue(26 Aug) 23:07.26"
click at [232, 100] on icon at bounding box center [226, 98] width 11 height 11
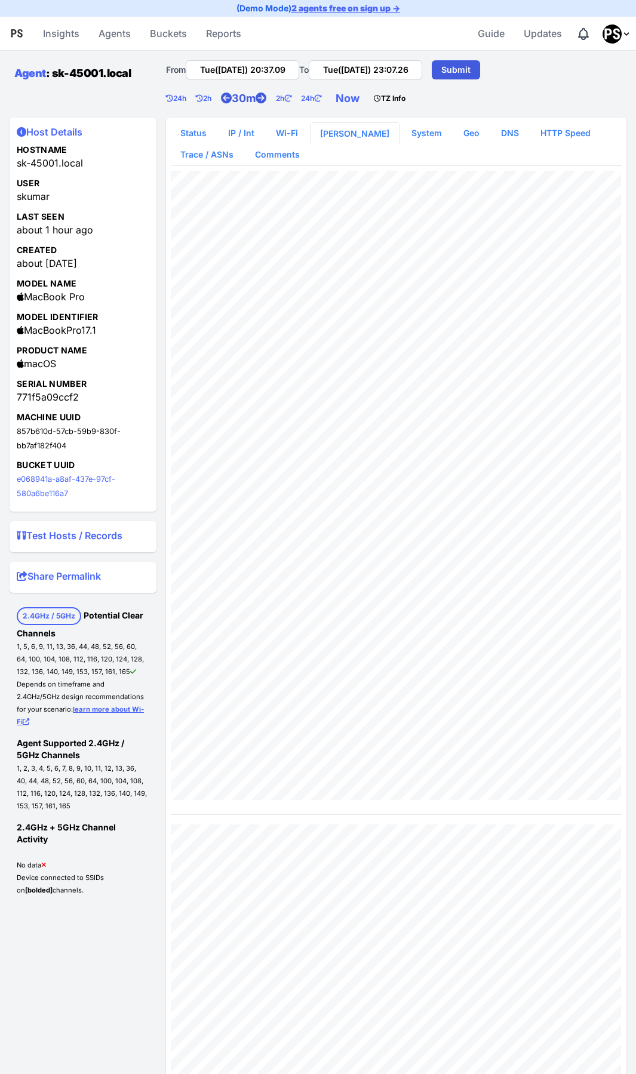
type input "Tue(26 Aug) 20:07.09"
type input "Tue(26 Aug) 23:07.27"
click at [207, 101] on link "2h" at bounding box center [208, 99] width 25 height 24
type input "Tue(26 Aug) 18:07.09"
type input "Tue(26 Aug) 20:07.09"
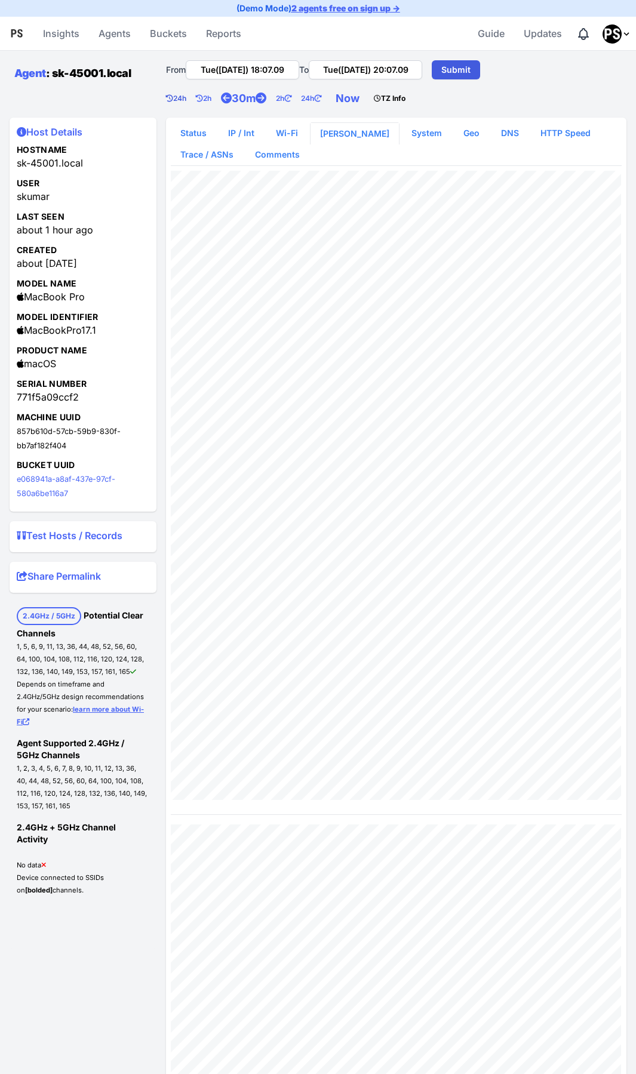
click at [179, 101] on link "24h" at bounding box center [181, 99] width 30 height 24
type input "Mon(25 Aug) 18:07.09"
type input "Tue(26 Aug) 18:07.09"
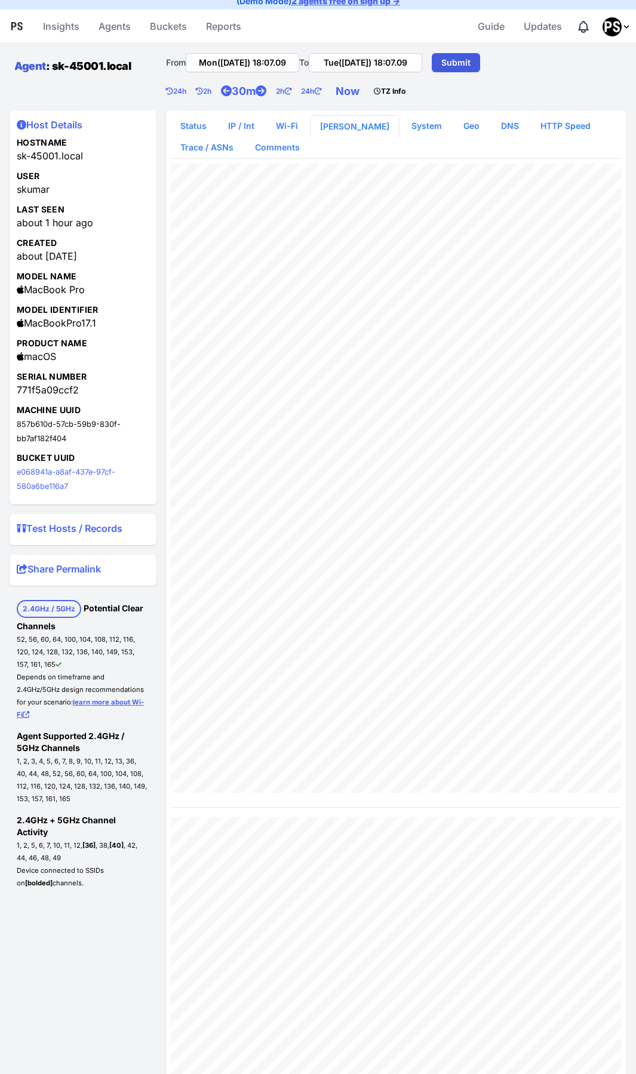
click at [33, 67] on link "Agent" at bounding box center [30, 66] width 32 height 13
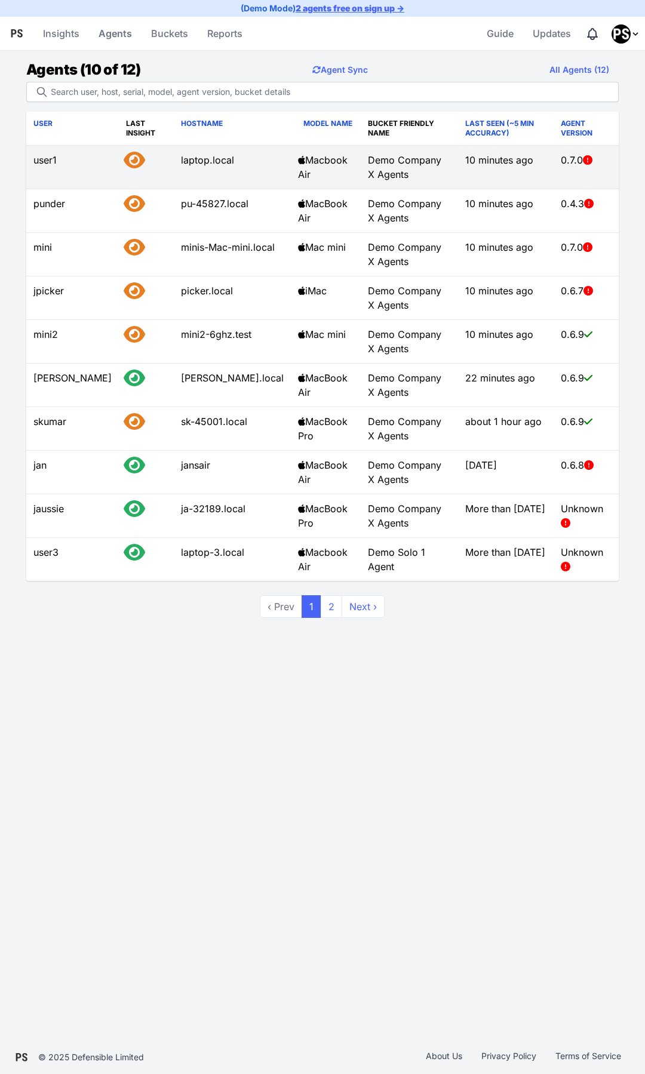
click at [47, 163] on td "user1" at bounding box center [72, 168] width 93 height 44
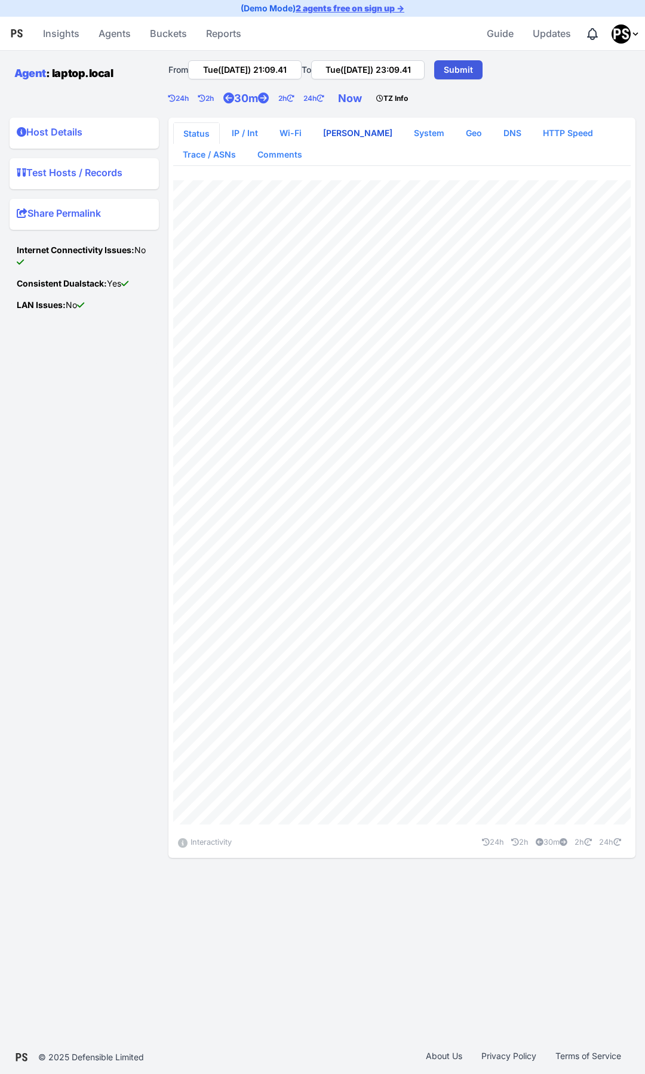
click at [342, 136] on link "[PERSON_NAME]" at bounding box center [357, 132] width 88 height 21
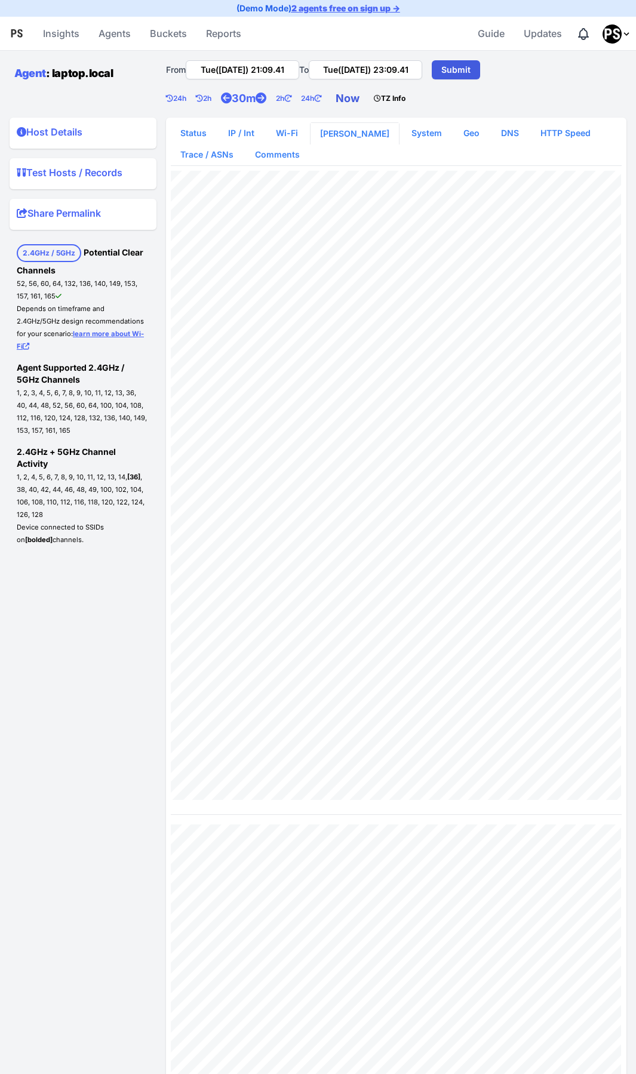
click at [365, 97] on link "Now" at bounding box center [350, 99] width 38 height 24
type input "Tue([DATE]) 21:09.50"
type input "Tue([DATE]) 23:09.50"
click at [53, 130] on summary "Host Details" at bounding box center [83, 134] width 133 height 19
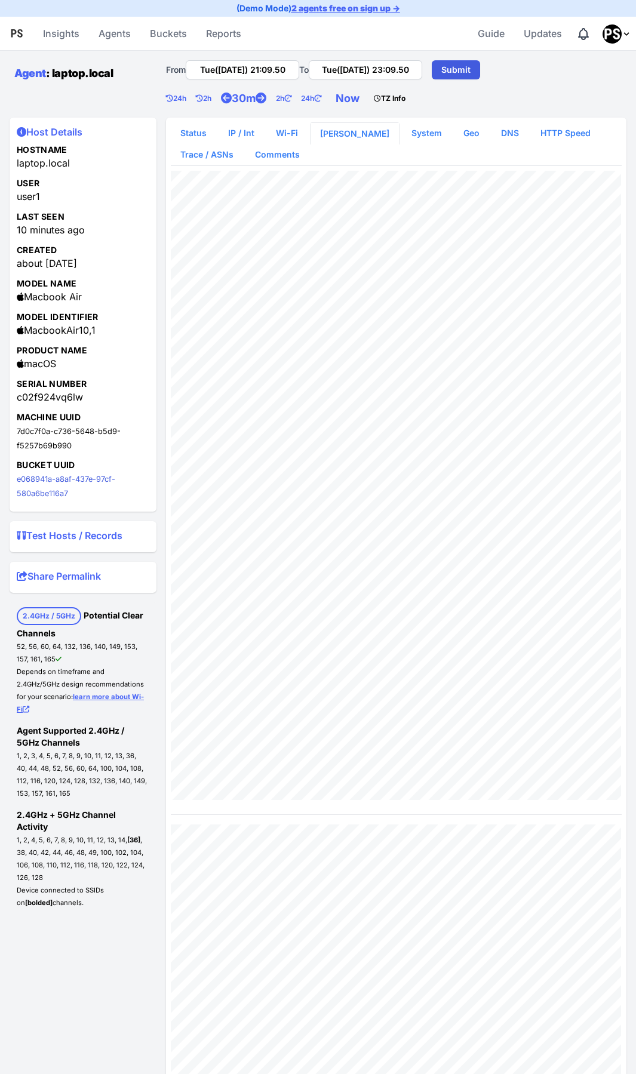
click at [46, 482] on small "e068941a-a8af-437e-97cf-580a6be116a7" at bounding box center [66, 486] width 99 height 23
drag, startPoint x: 101, startPoint y: 329, endPoint x: 26, endPoint y: 333, distance: 75.3
click at [26, 333] on div "Hostname laptop.local User user1 Last Seen 10 minutes ago Created about 4 years…" at bounding box center [83, 325] width 133 height 363
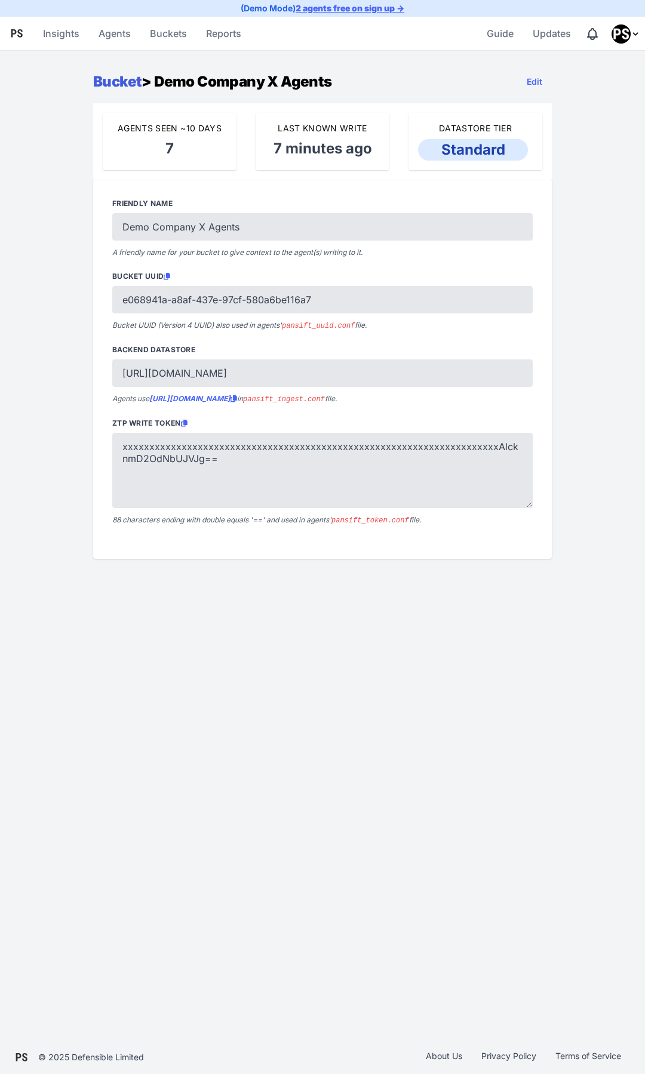
click at [116, 81] on link "Bucket" at bounding box center [117, 81] width 48 height 17
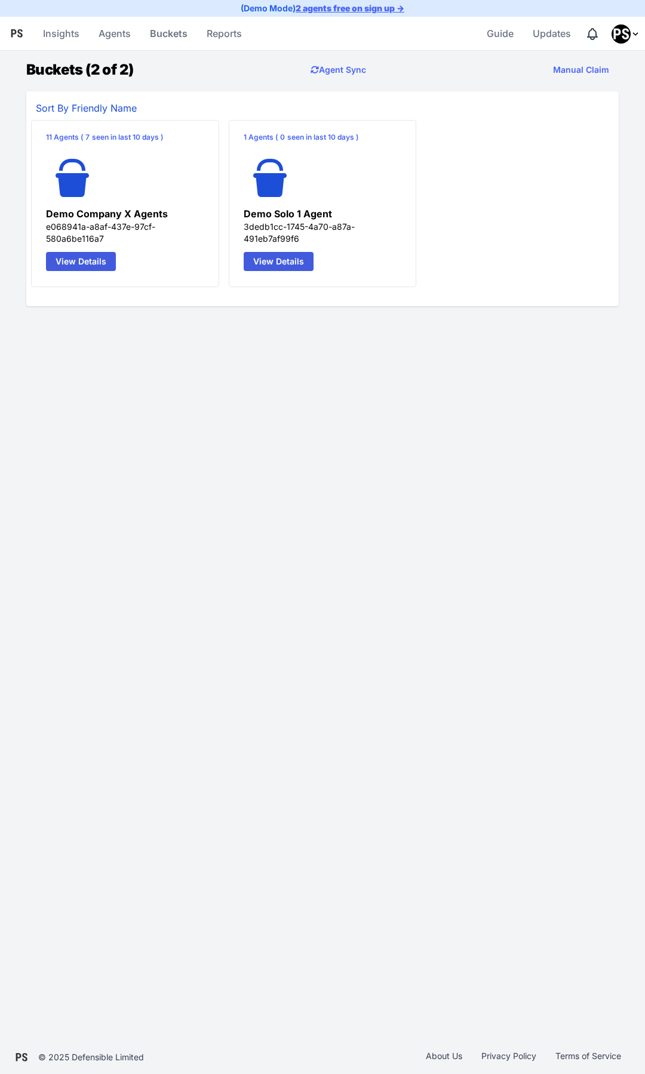
click at [274, 173] on icon at bounding box center [269, 178] width 33 height 38
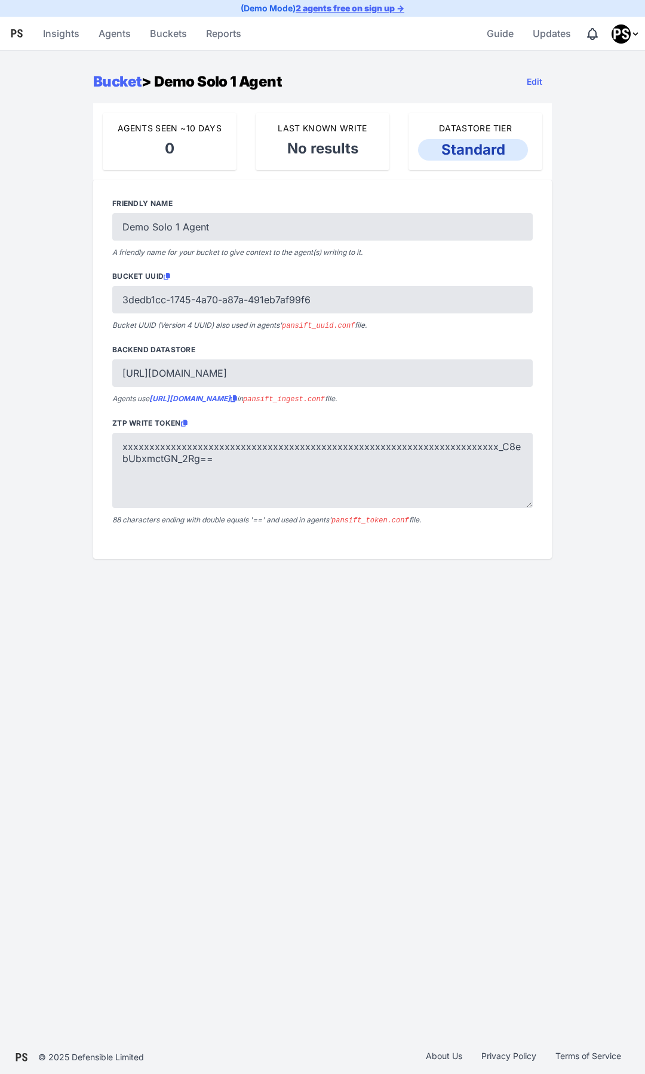
click at [237, 401] on strong "https://3dedb1cc-1745-4a70-a87a-491eb7af99f6.ingest.pansift.com" at bounding box center [193, 398] width 88 height 9
click at [105, 38] on link "Agents" at bounding box center [115, 33] width 42 height 29
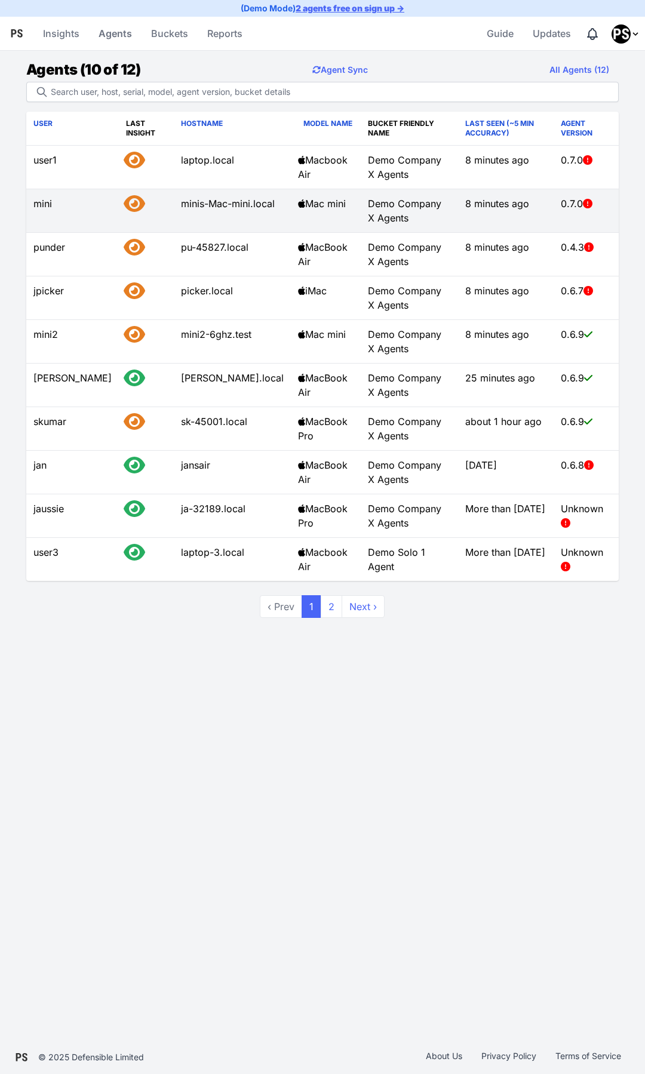
click at [37, 204] on td "mini" at bounding box center [72, 211] width 93 height 44
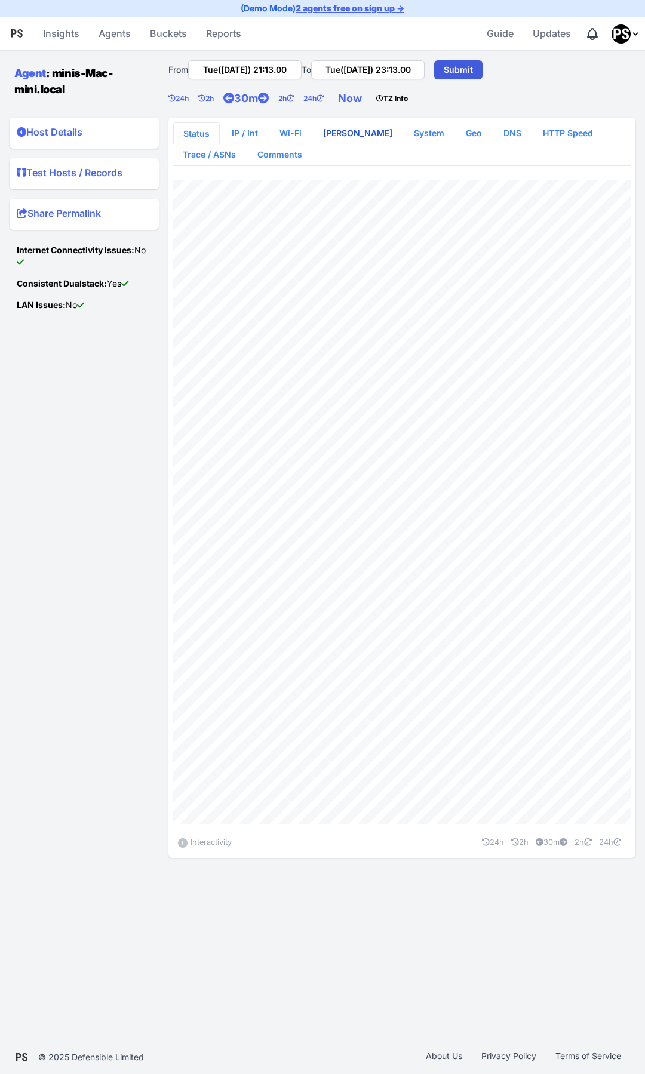
click at [341, 137] on link "WLAN Scan" at bounding box center [357, 132] width 88 height 21
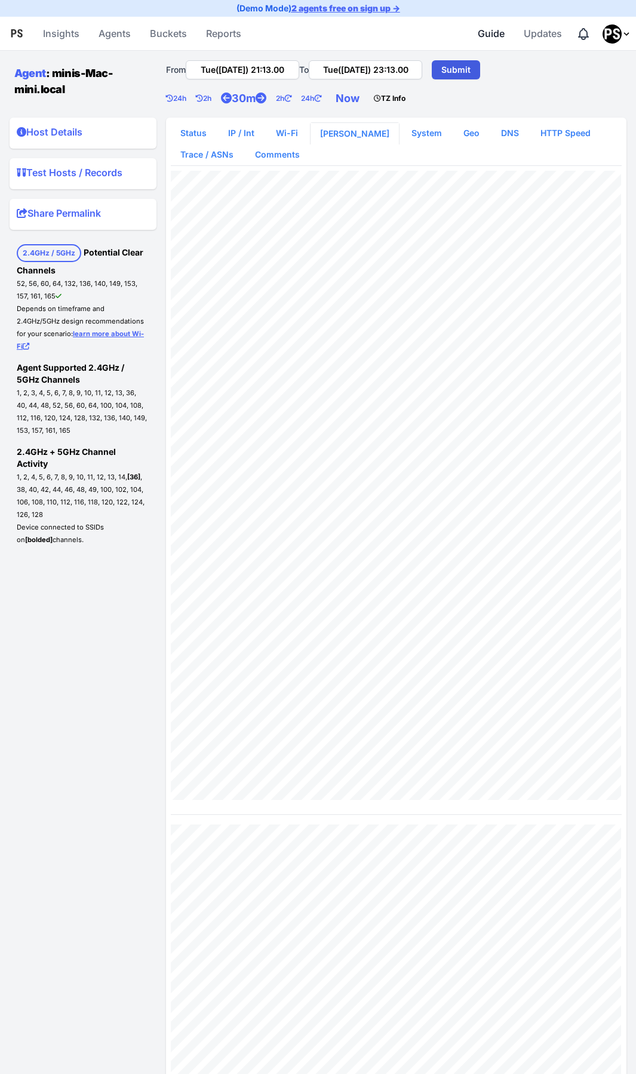
click at [481, 33] on span "Guide" at bounding box center [491, 33] width 27 height 24
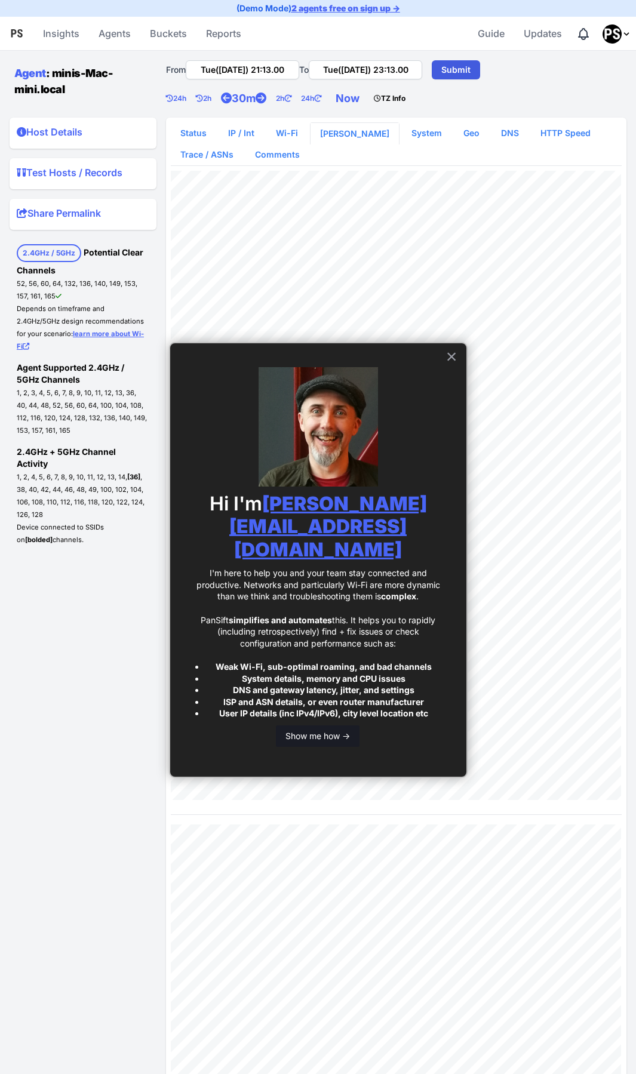
click at [321, 725] on button "Show me how ->" at bounding box center [318, 735] width 84 height 21
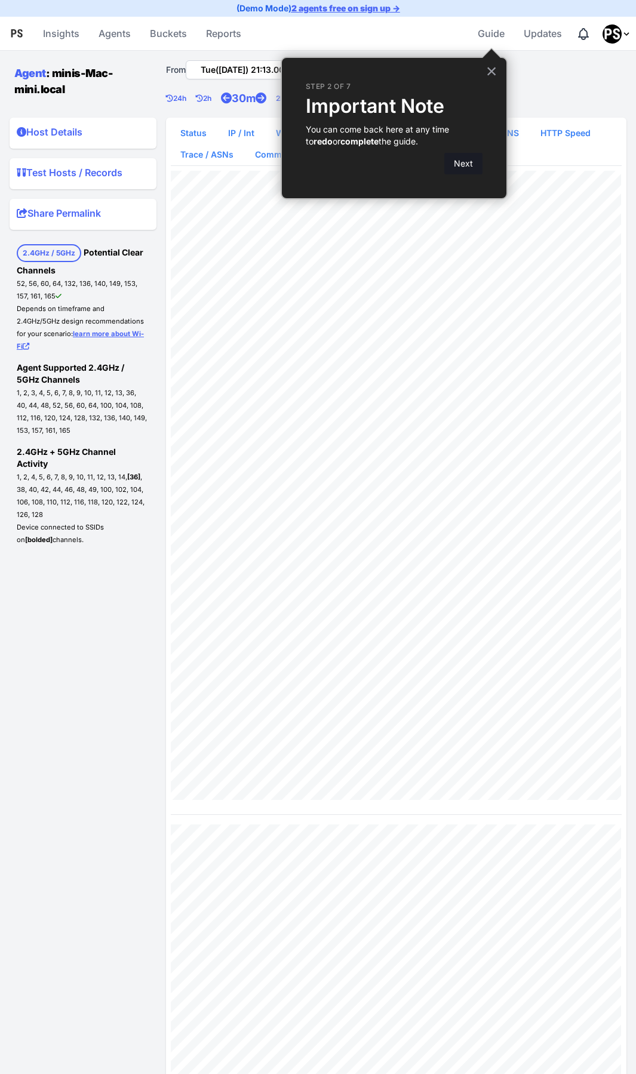
click at [464, 160] on button "Next" at bounding box center [463, 163] width 38 height 21
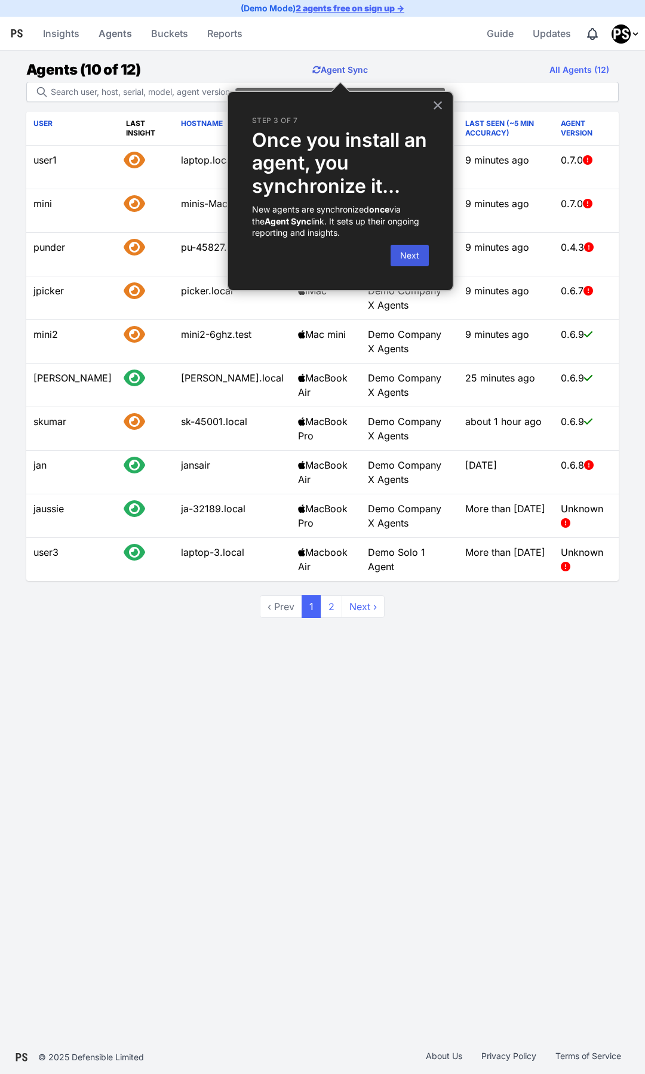
click at [336, 67] on button "Agent Sync" at bounding box center [340, 70] width 75 height 24
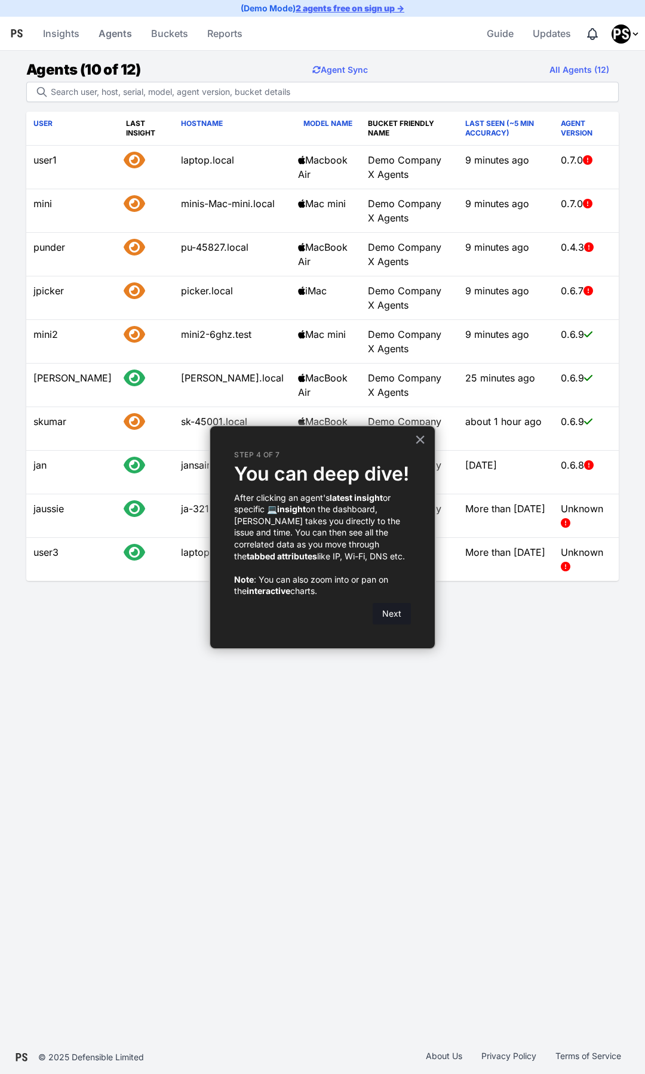
click at [395, 617] on button "Next" at bounding box center [392, 613] width 38 height 21
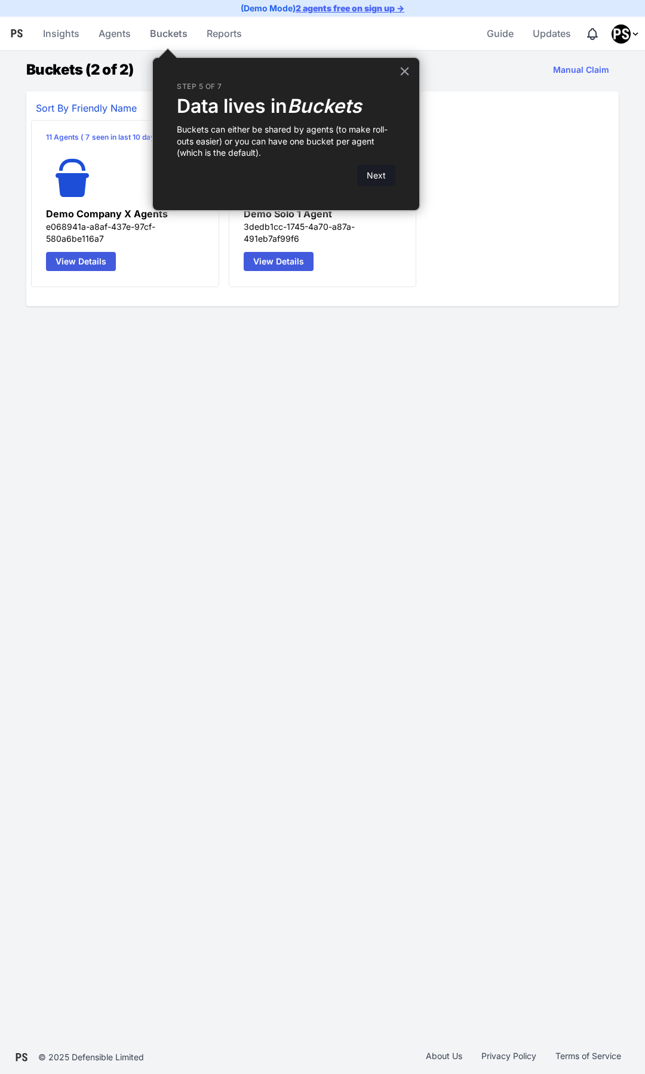
click at [372, 181] on button "Next" at bounding box center [376, 175] width 38 height 21
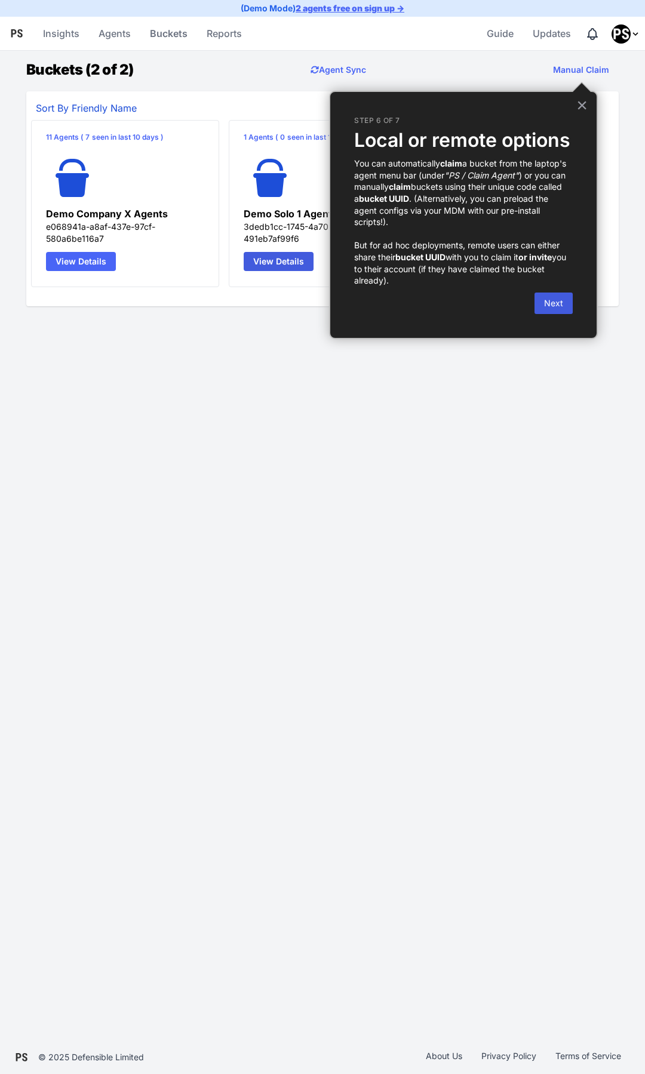
click at [85, 261] on link "View Details" at bounding box center [81, 261] width 70 height 19
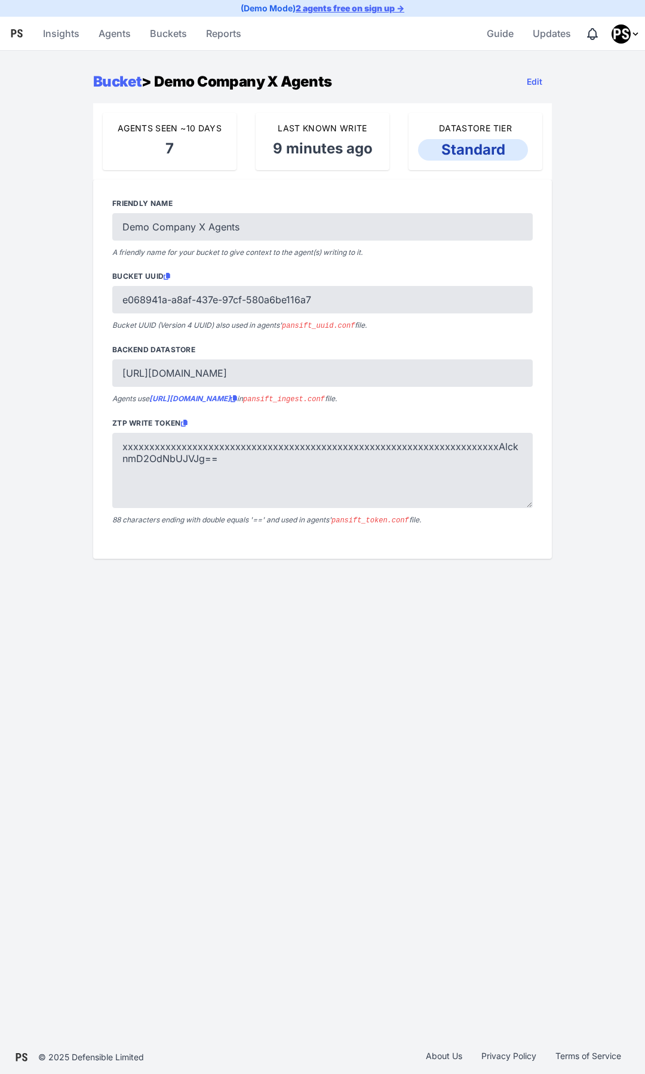
click at [494, 149] on p "Standard" at bounding box center [473, 149] width 110 height 21
click at [118, 81] on link "Bucket" at bounding box center [117, 81] width 48 height 17
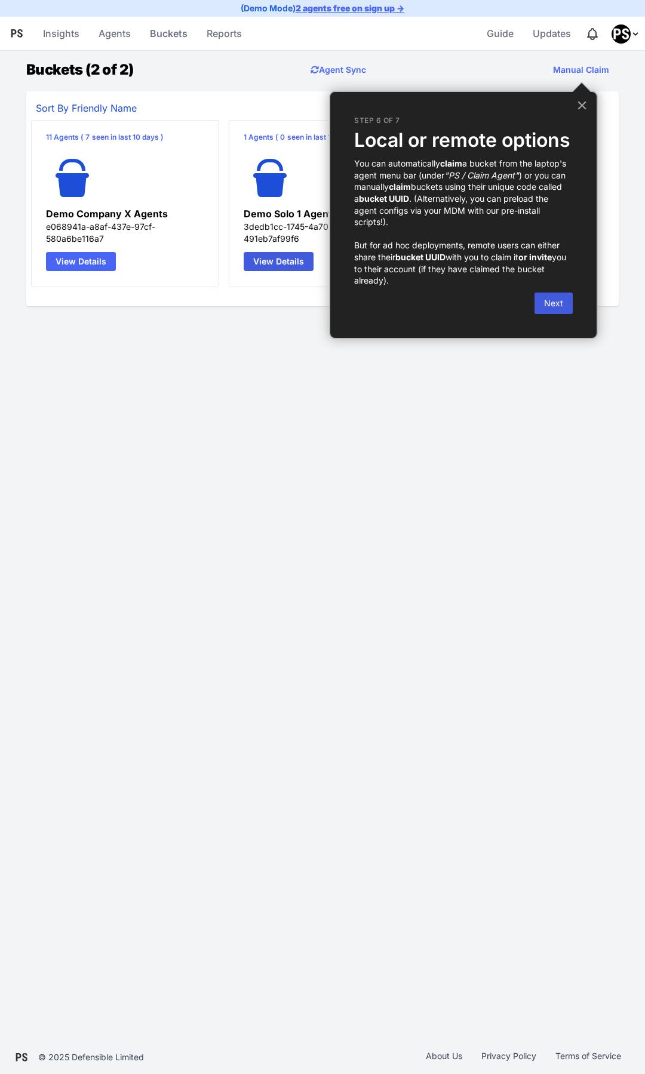
click at [77, 259] on link "View Details" at bounding box center [81, 261] width 70 height 19
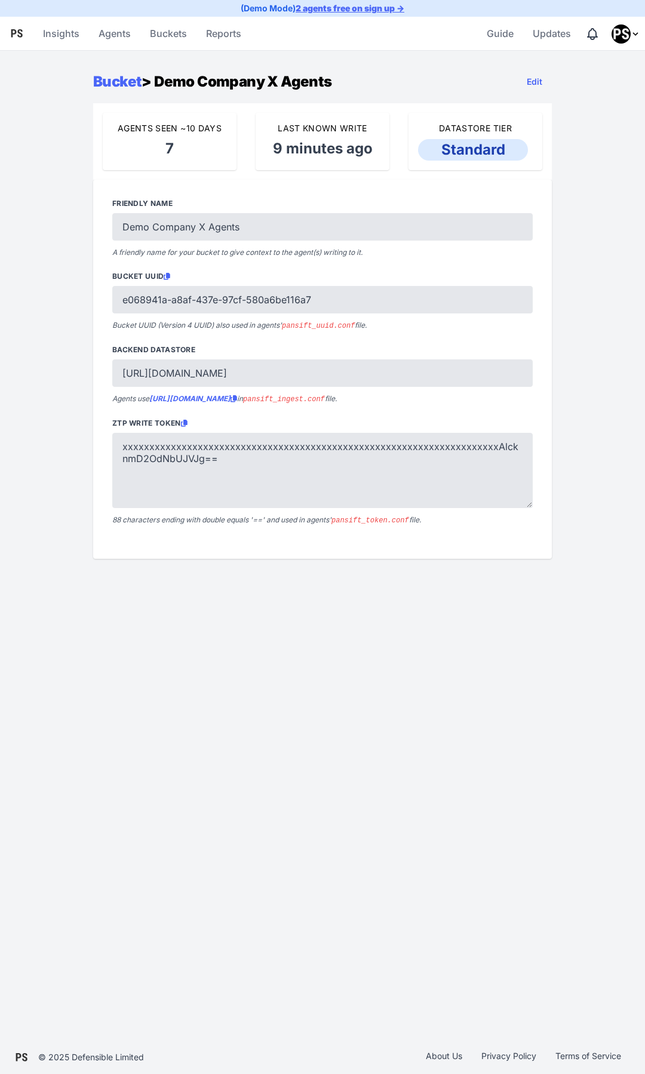
click at [237, 399] on strong "https://e068941a-a8af-437e-97cf-580a6be116a7.ingest.pansift.com" at bounding box center [193, 398] width 88 height 9
click at [114, 33] on link "Agents" at bounding box center [115, 33] width 42 height 29
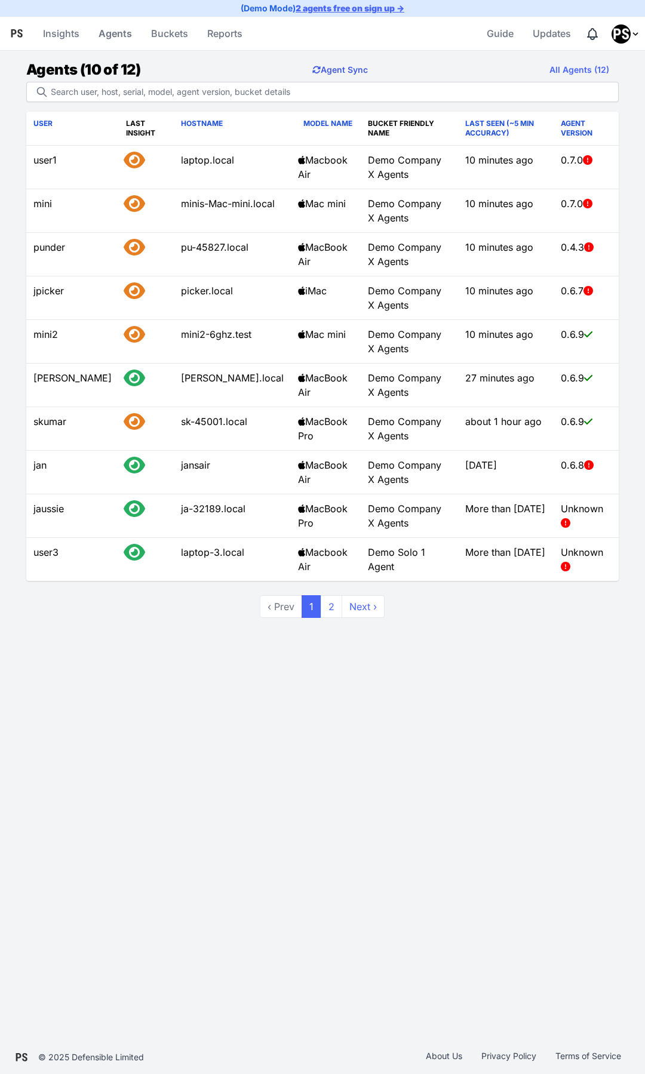
click at [350, 72] on button "Agent Sync" at bounding box center [340, 70] width 75 height 24
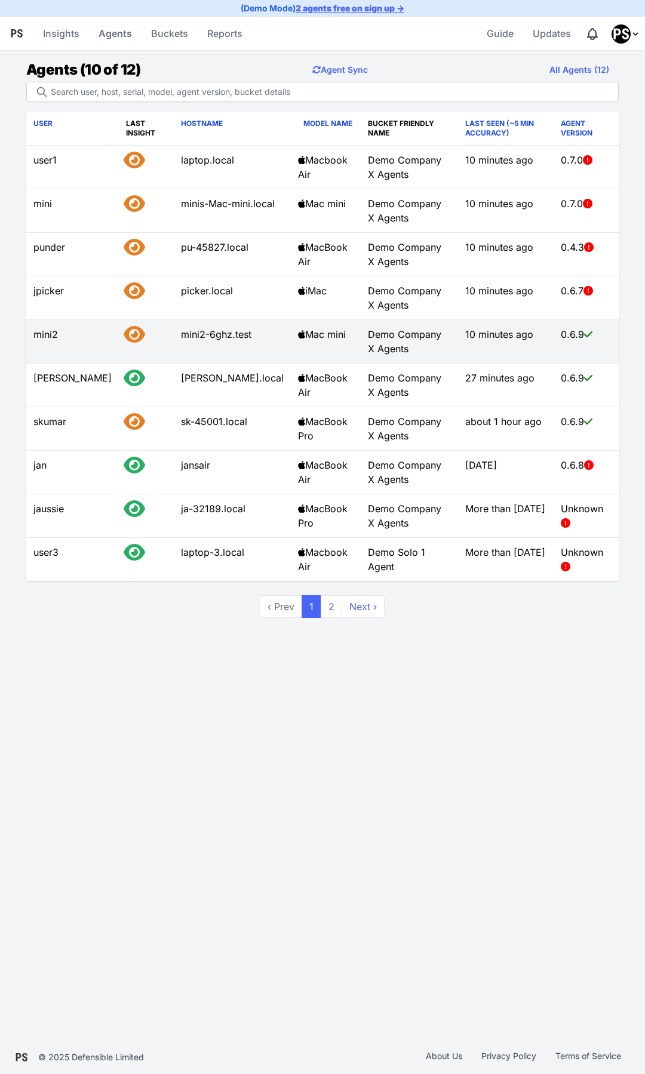
click at [50, 335] on td "mini2" at bounding box center [72, 342] width 93 height 44
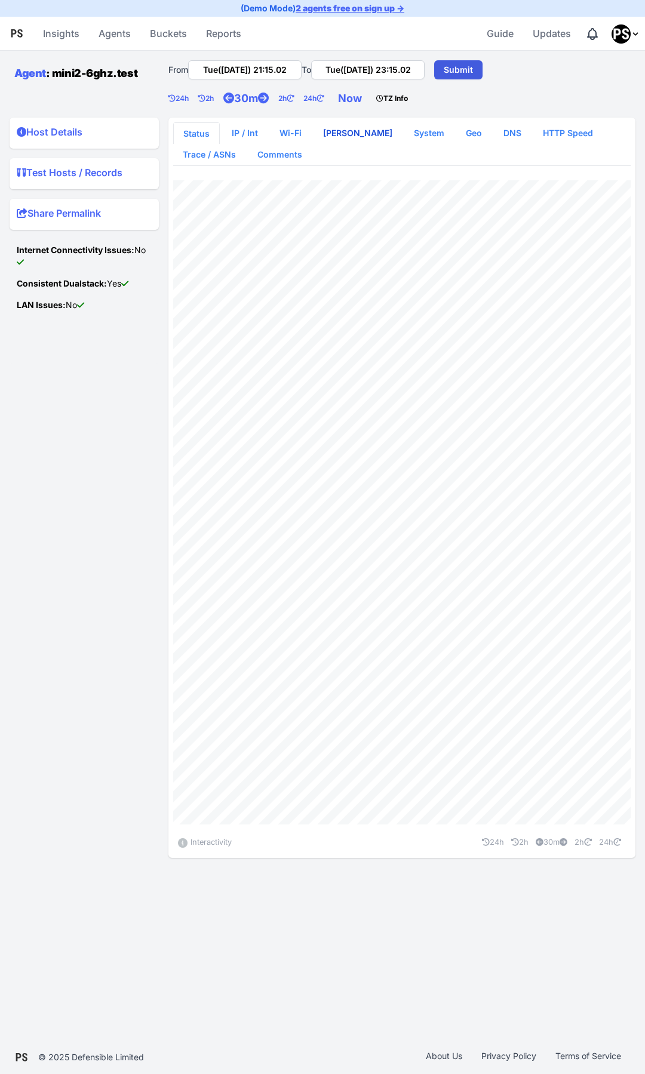
click at [361, 133] on link "[PERSON_NAME]" at bounding box center [357, 132] width 88 height 21
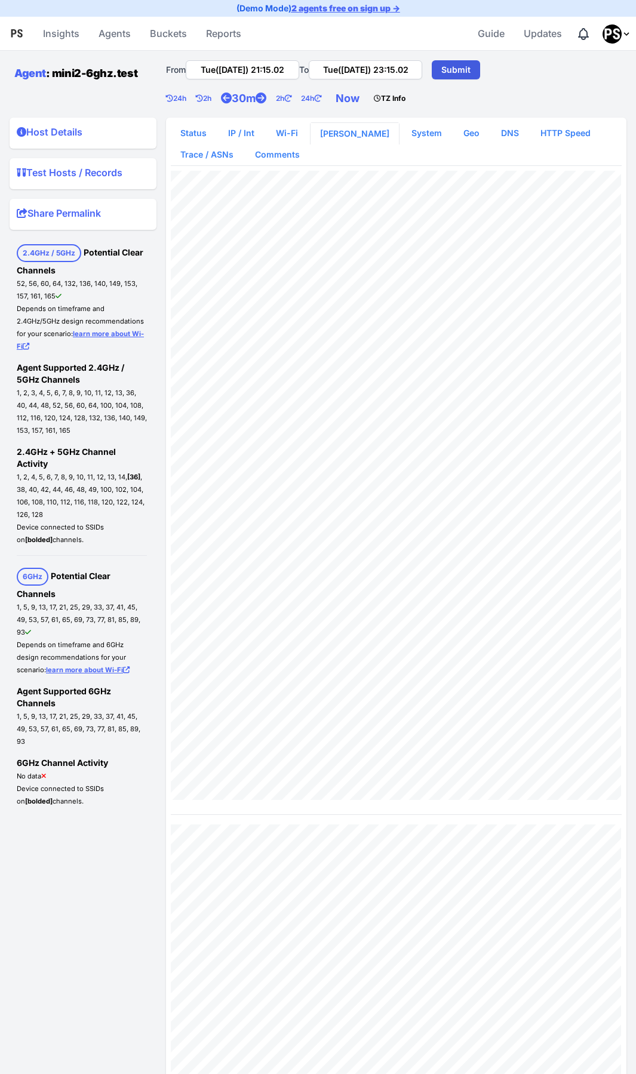
click at [50, 129] on summary "Host Details" at bounding box center [83, 134] width 133 height 19
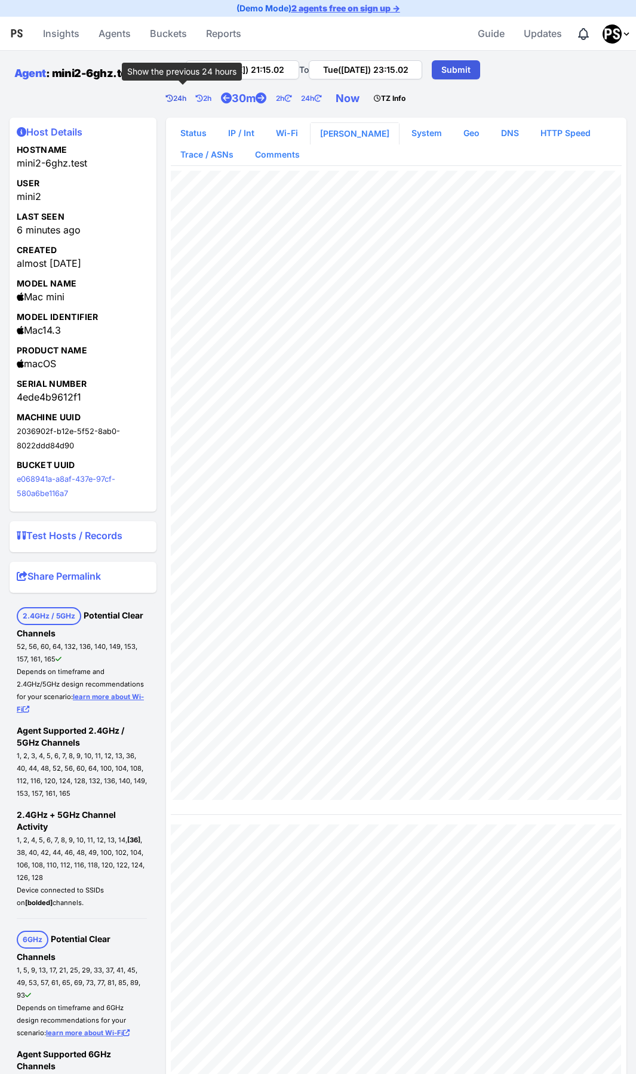
click at [182, 100] on link "24h" at bounding box center [181, 99] width 30 height 24
type input "Mon(25 Aug) 21:15.02"
type input "Tue(26 Aug) 21:15.02"
click at [230, 100] on icon at bounding box center [226, 98] width 11 height 11
type input "Mon(25 Aug) 20:45.02"
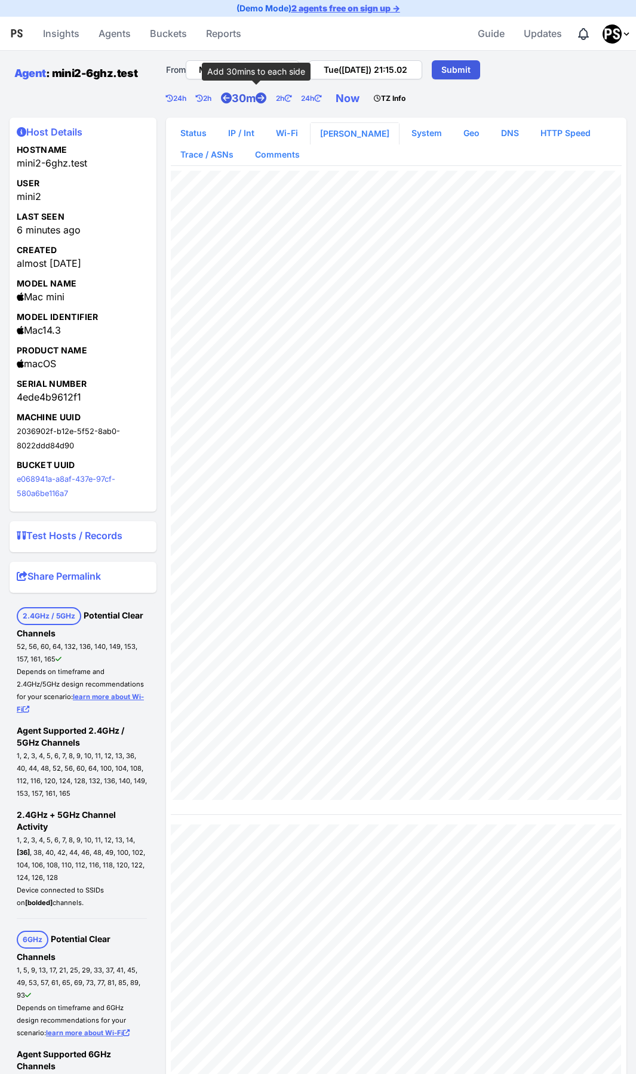
type input "Tue(26 Aug) 21:45.02"
drag, startPoint x: 61, startPoint y: 330, endPoint x: 15, endPoint y: 332, distance: 46.0
click at [15, 332] on details "Host Details Hostname mini2-6ghz.test User mini2 Last Seen 6 minutes ago Create…" at bounding box center [83, 315] width 147 height 394
copy div "Mac14.3"
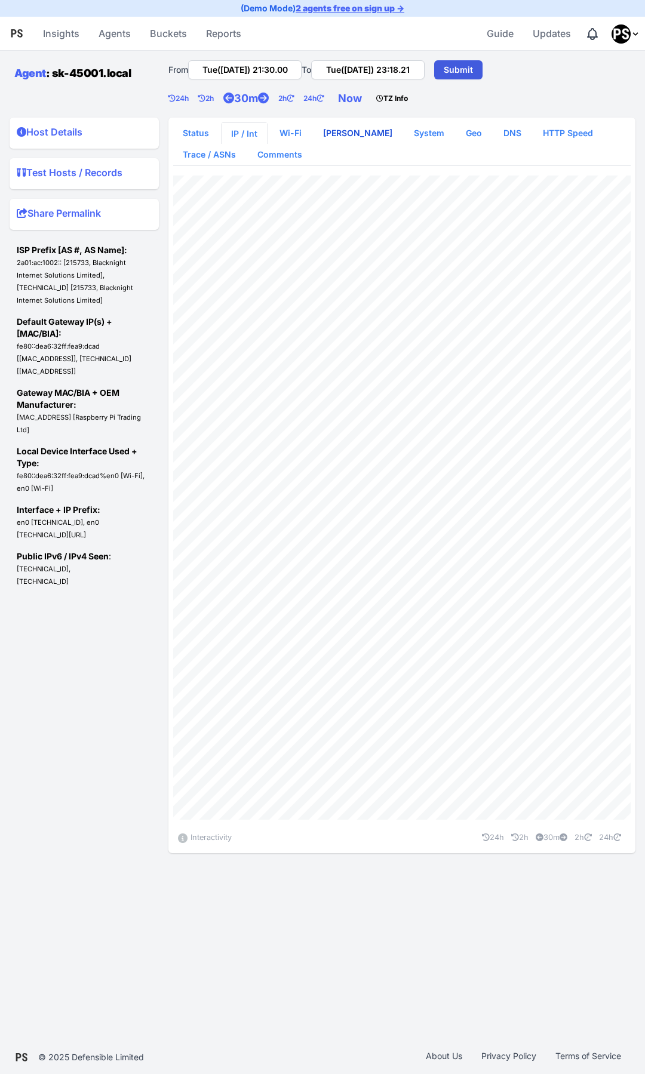
click at [345, 133] on link "WLAN Scan" at bounding box center [357, 132] width 88 height 21
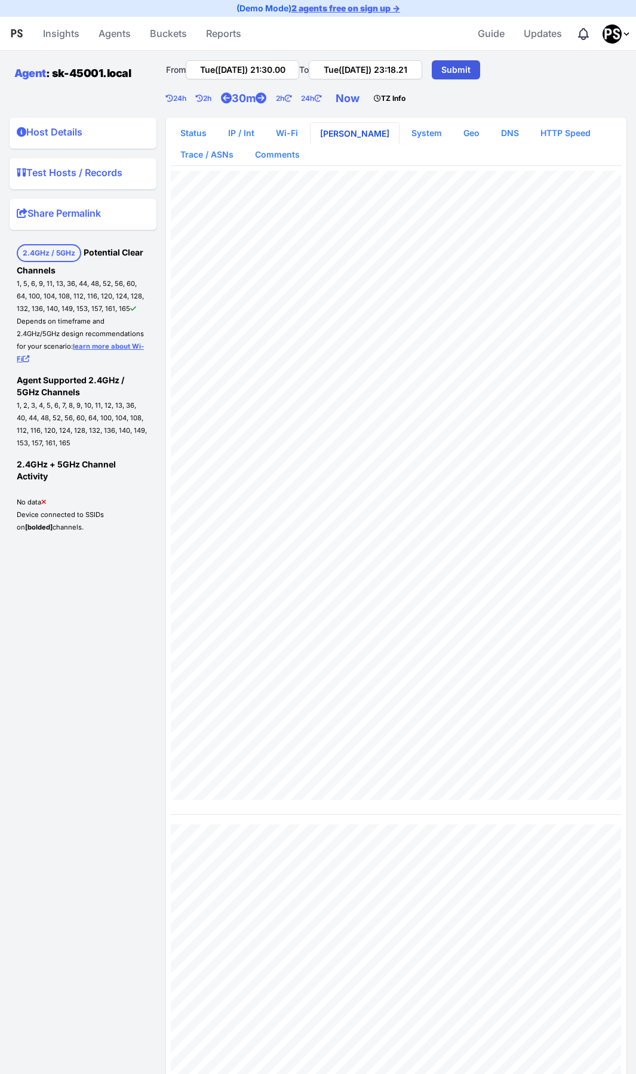
click at [347, 135] on link "[PERSON_NAME]" at bounding box center [354, 133] width 88 height 21
click at [488, 101] on div "From Tue(26 Aug) 21:30.00 To Tue(26 Aug) 23:18.21 Submit 24h 2h 30m 2h 24h Now …" at bounding box center [396, 84] width 460 height 57
click at [354, 98] on link "Now" at bounding box center [350, 99] width 38 height 24
type input "Tue(26 Aug) 21:18.58"
type input "Tue(26 Aug) 23:18.58"
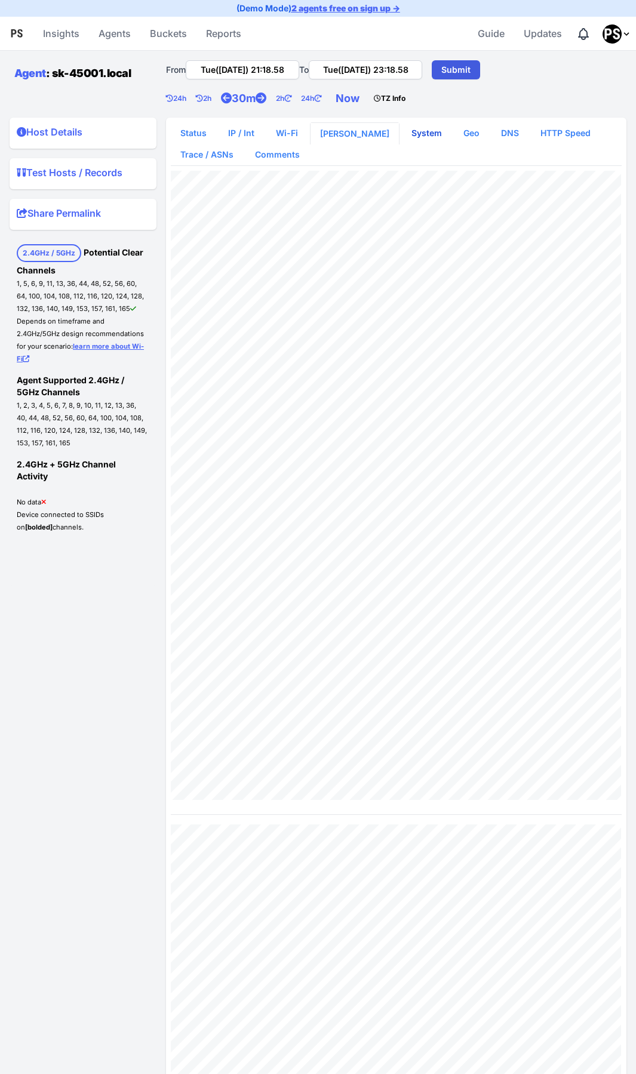
click at [402, 131] on link "System" at bounding box center [427, 132] width 50 height 21
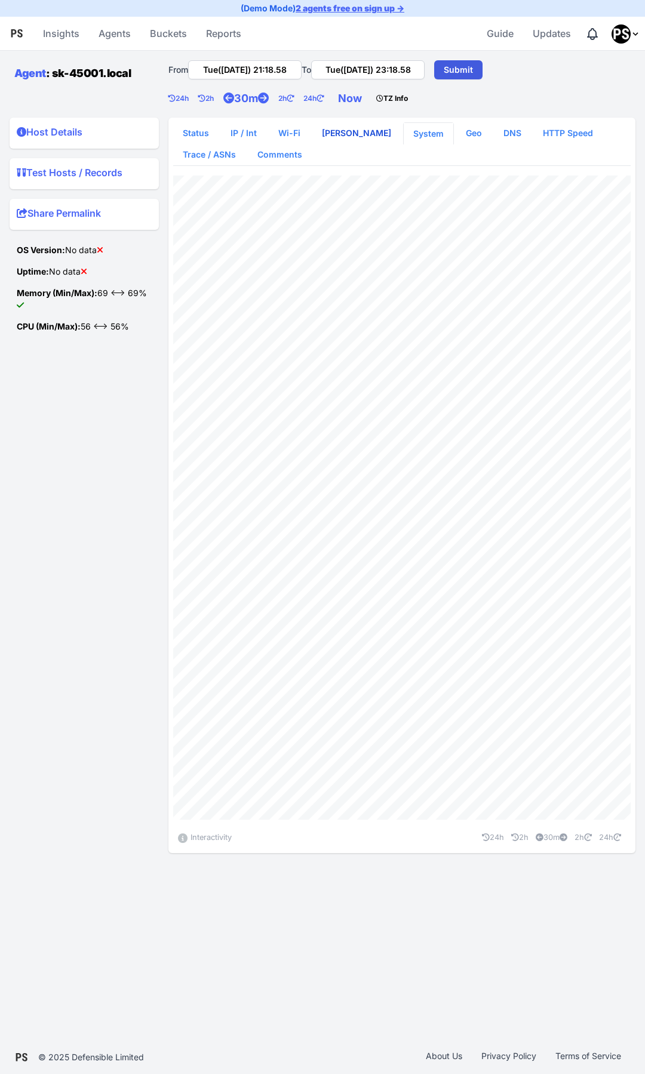
click at [345, 133] on link "WLAN Scan" at bounding box center [356, 132] width 88 height 21
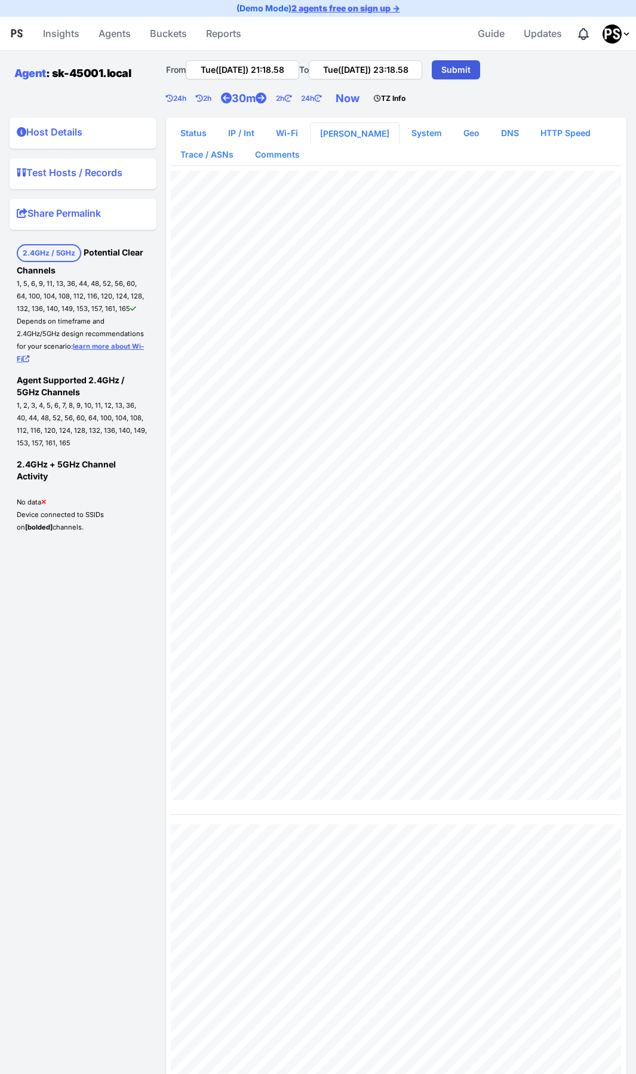
click at [64, 127] on summary "Host Details" at bounding box center [83, 134] width 133 height 19
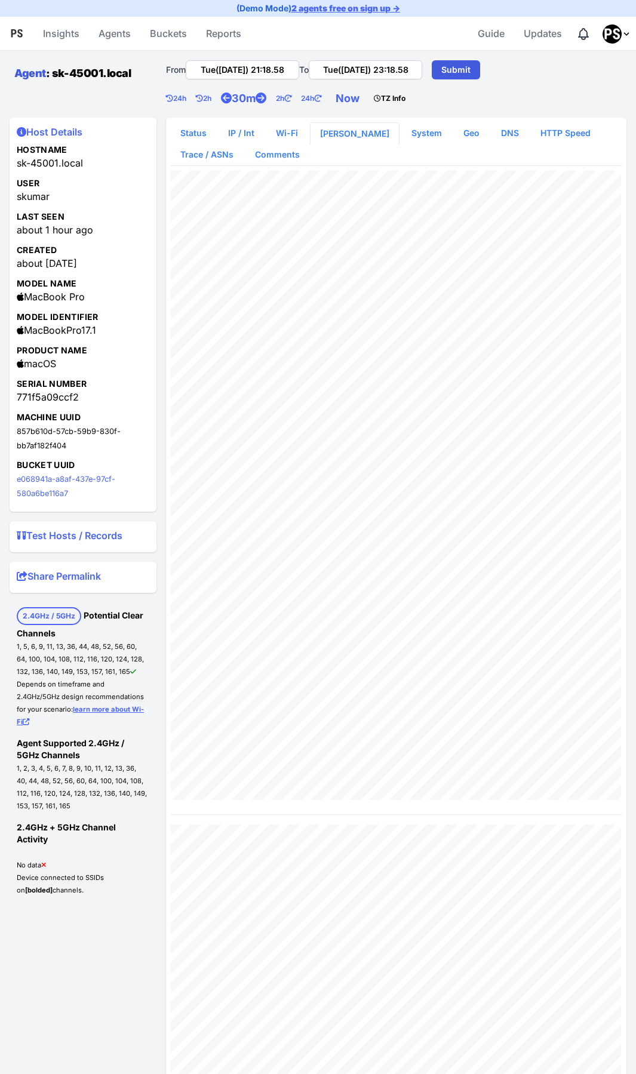
click at [19, 74] on link "Agent" at bounding box center [30, 73] width 32 height 13
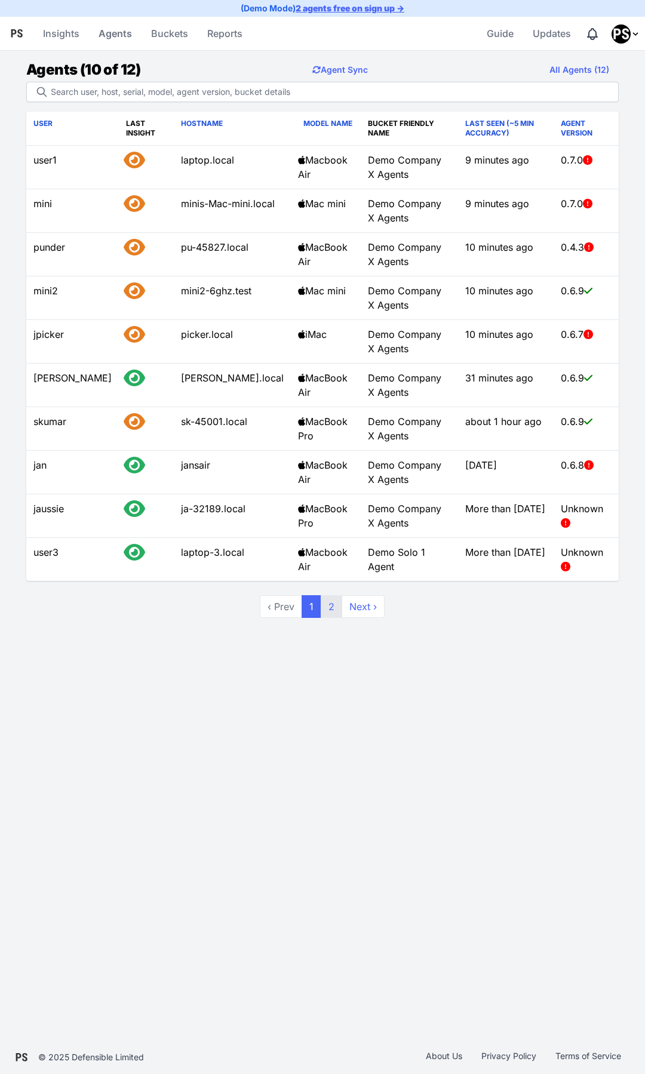
click at [336, 609] on link "2" at bounding box center [331, 606] width 21 height 23
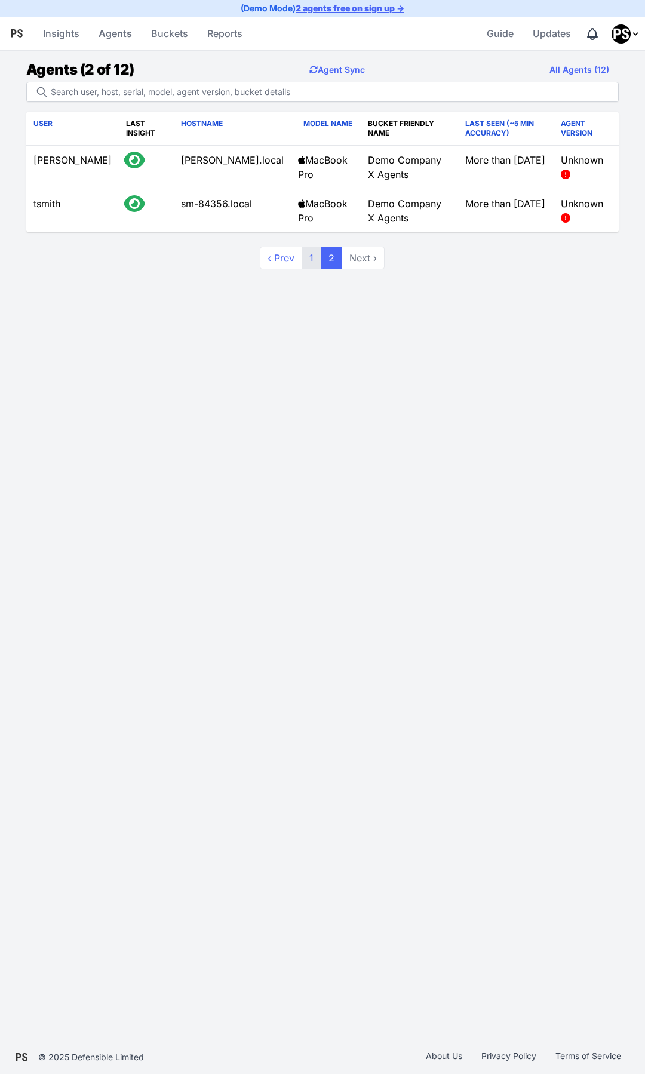
click at [307, 258] on link "1" at bounding box center [312, 258] width 20 height 23
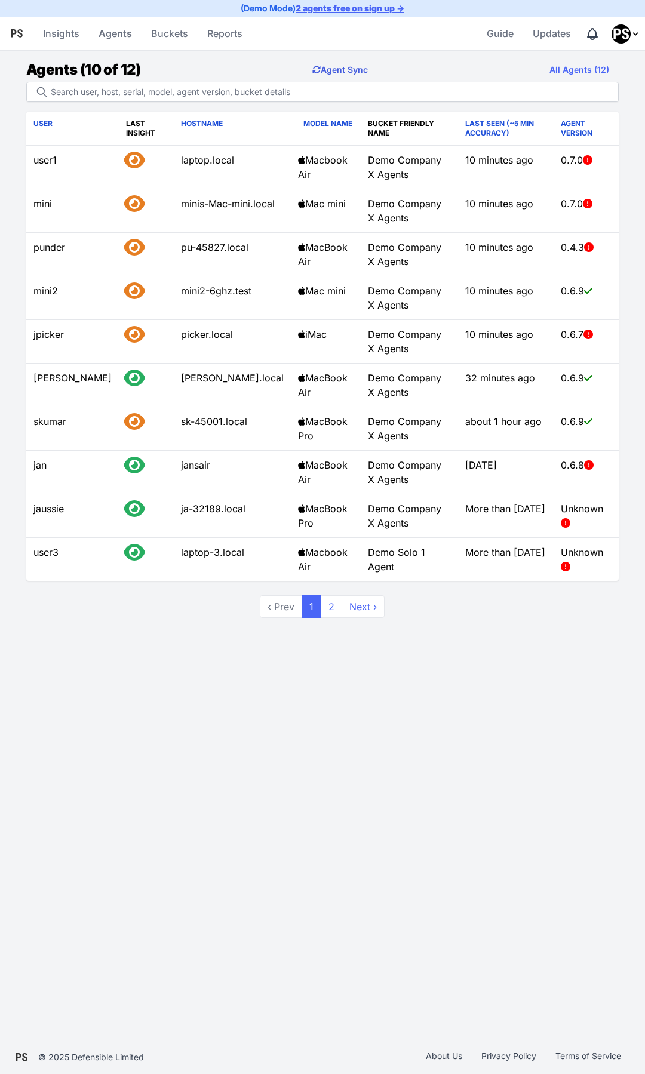
click at [339, 67] on button "Agent Sync" at bounding box center [340, 70] width 75 height 24
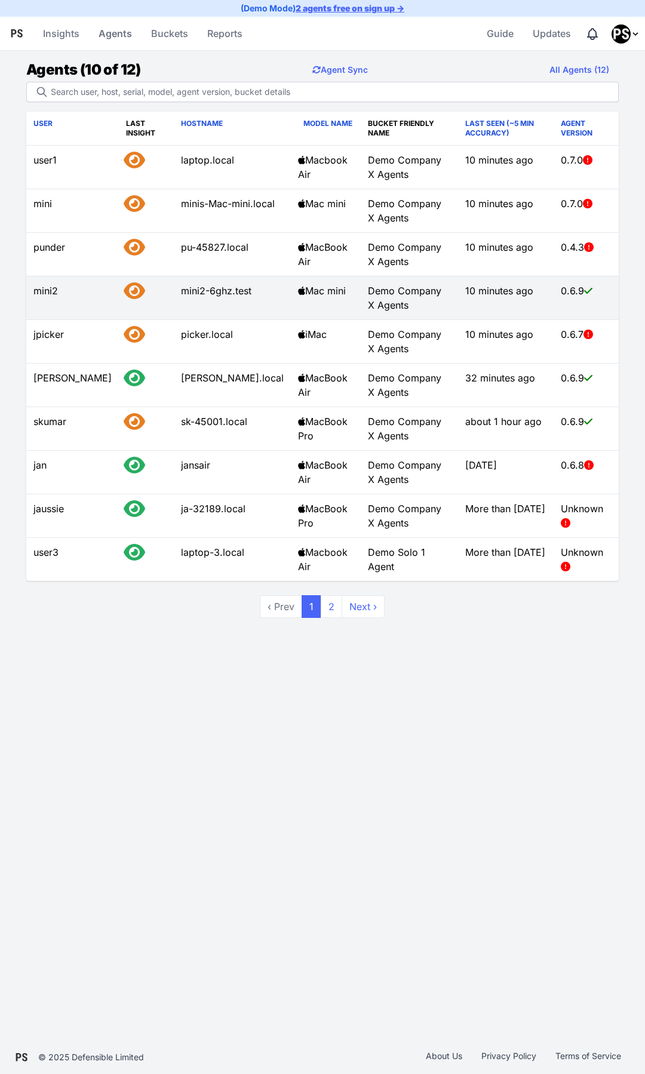
click at [194, 294] on td "mini2-6ghz.test" at bounding box center [232, 298] width 117 height 44
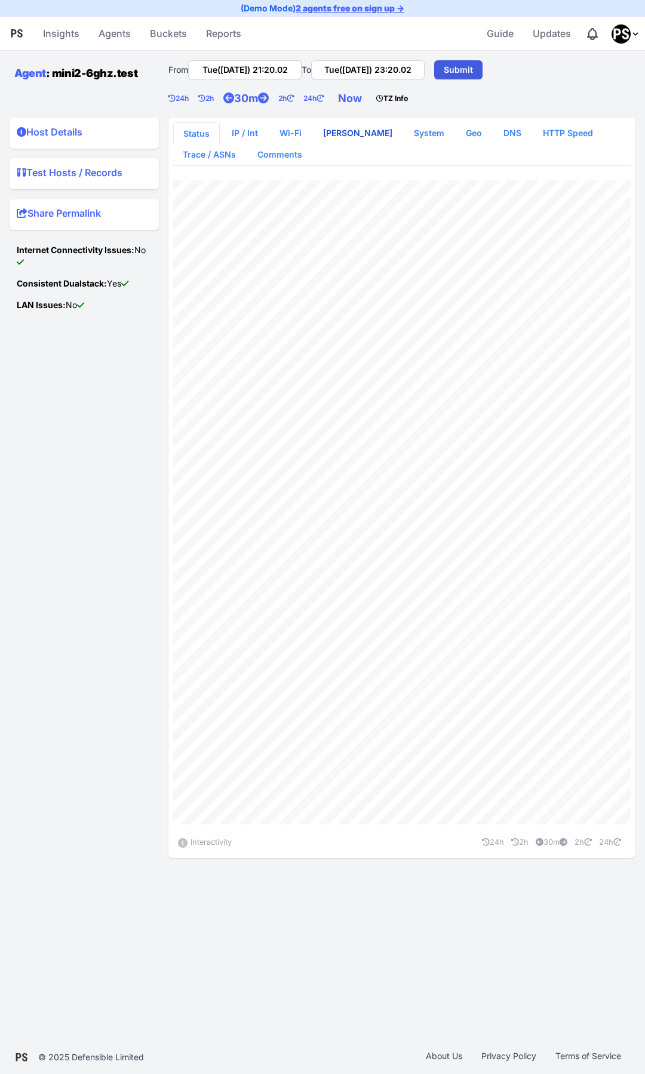
click at [359, 136] on link "WLAN Scan" at bounding box center [357, 132] width 88 height 21
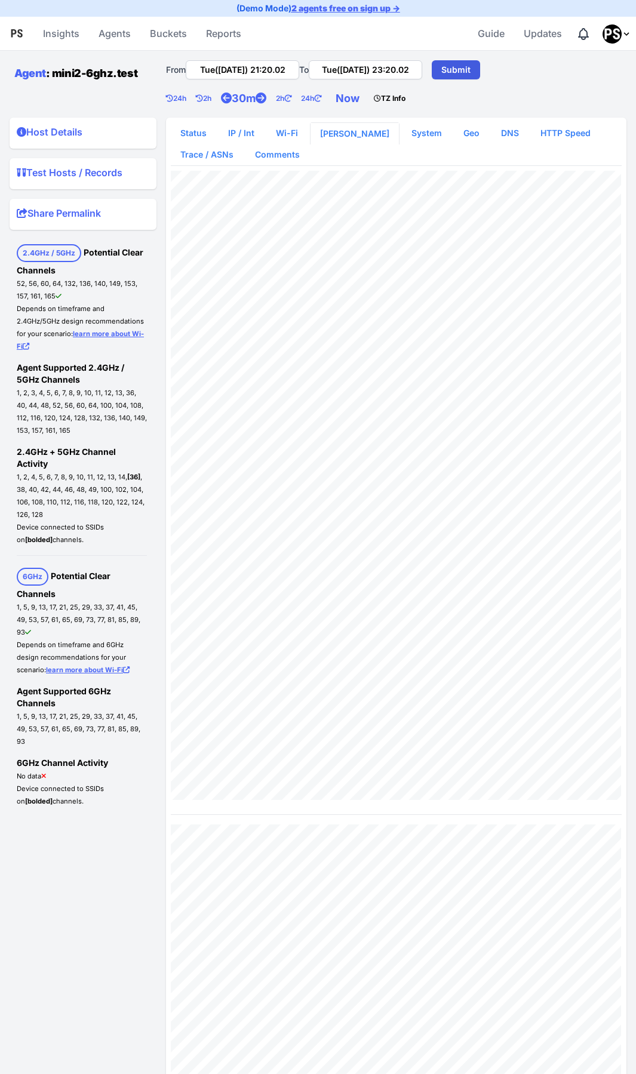
click at [56, 133] on summary "Host Details" at bounding box center [83, 134] width 133 height 19
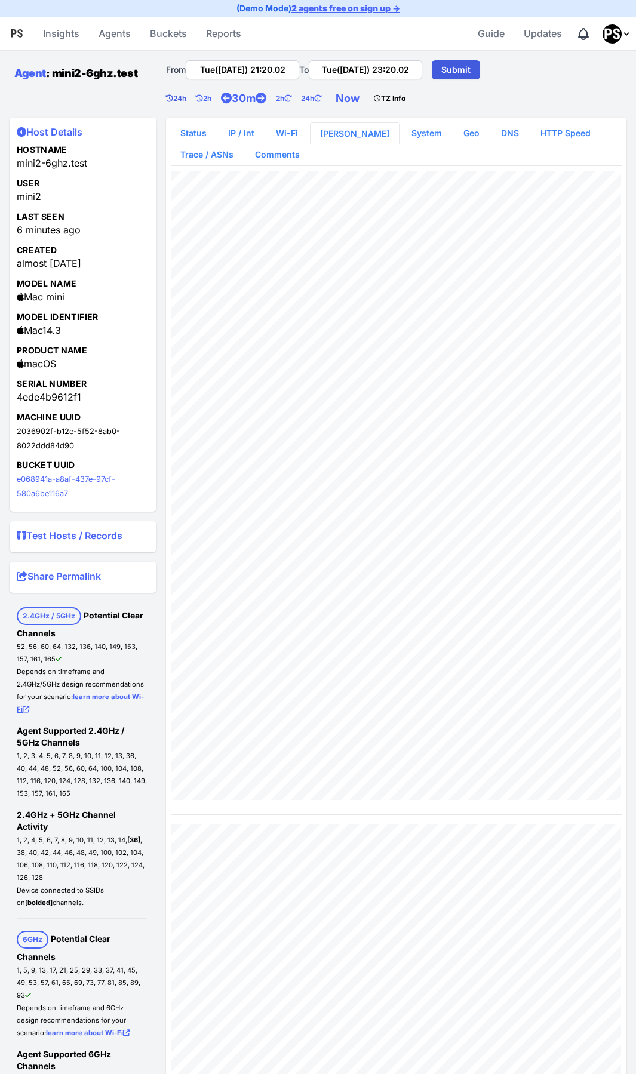
click at [178, 100] on link "24h" at bounding box center [181, 99] width 30 height 24
type input "Mon(25 Aug) 21:20.02"
type input "Tue(26 Aug) 21:20.02"
click at [454, 136] on link "Geo" at bounding box center [471, 132] width 35 height 21
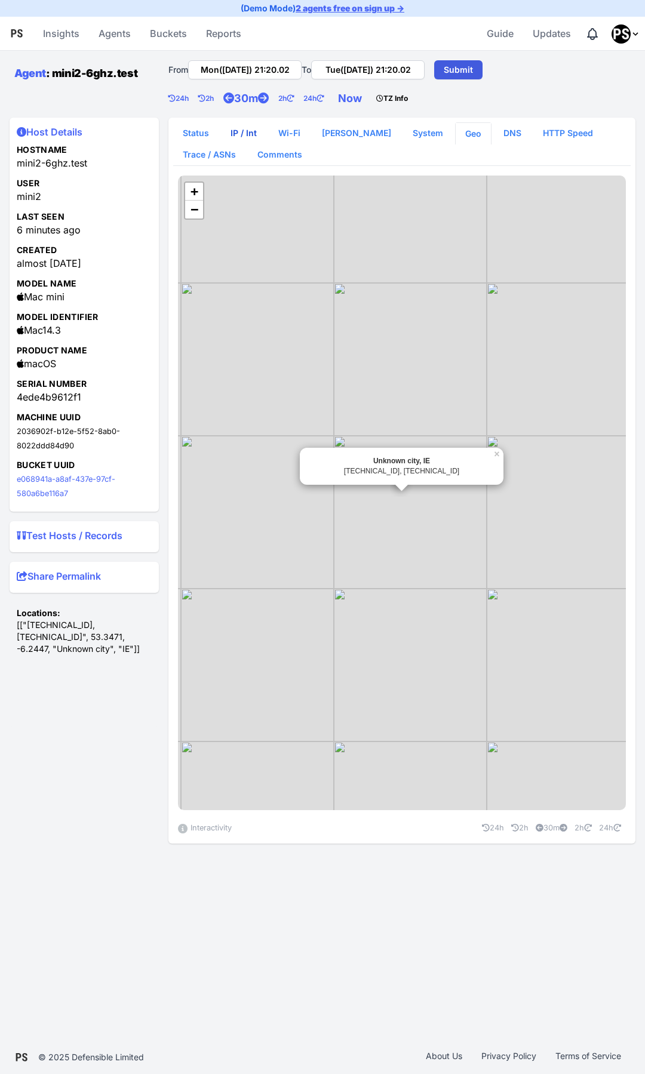
click at [233, 136] on link "IP / Int" at bounding box center [243, 132] width 45 height 21
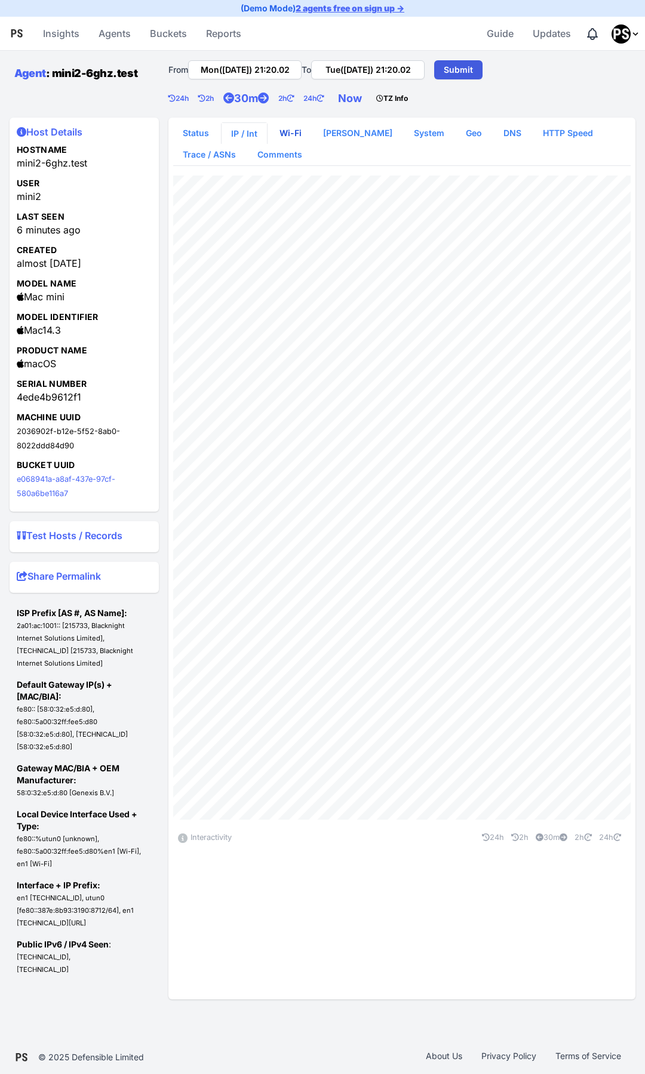
click at [297, 134] on link "Wi-Fi" at bounding box center [290, 132] width 41 height 21
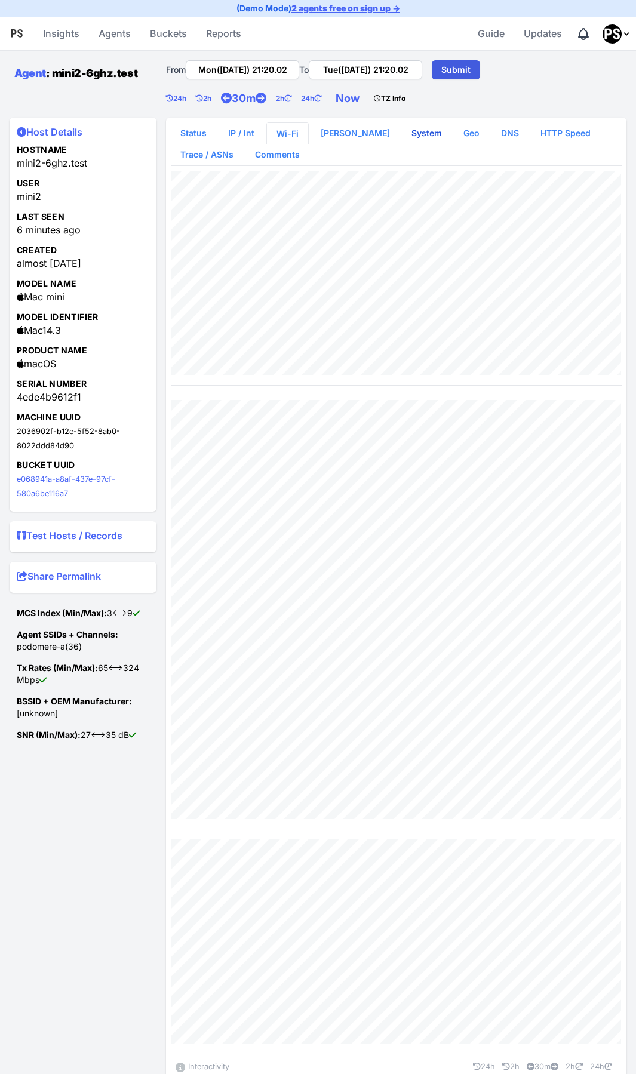
click at [402, 130] on link "System" at bounding box center [427, 132] width 50 height 21
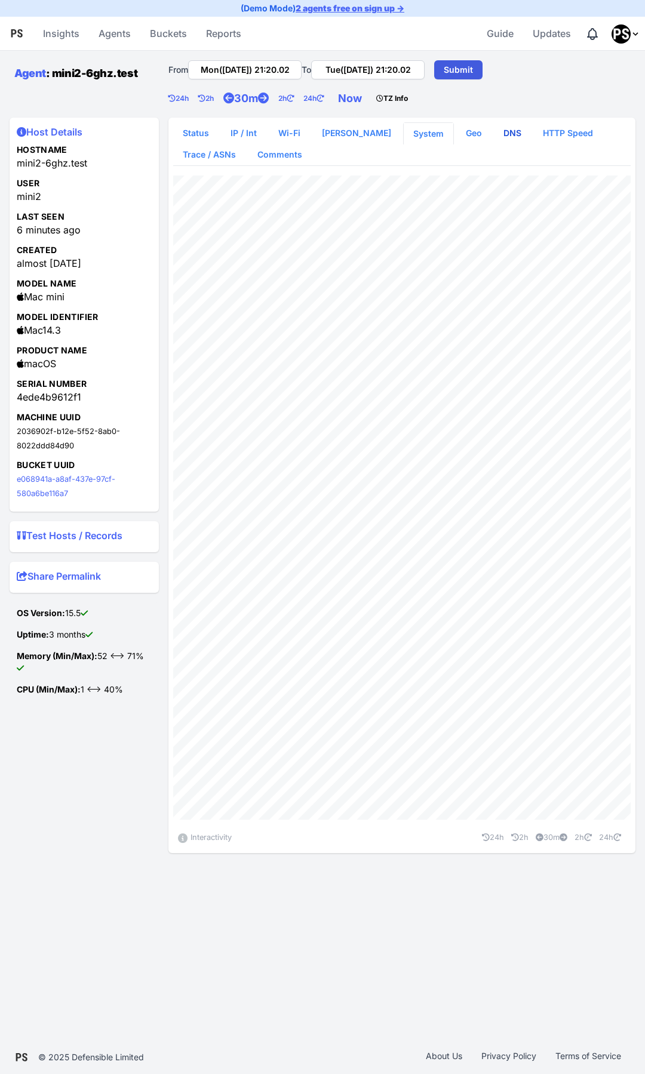
click at [494, 132] on link "DNS" at bounding box center [512, 132] width 37 height 21
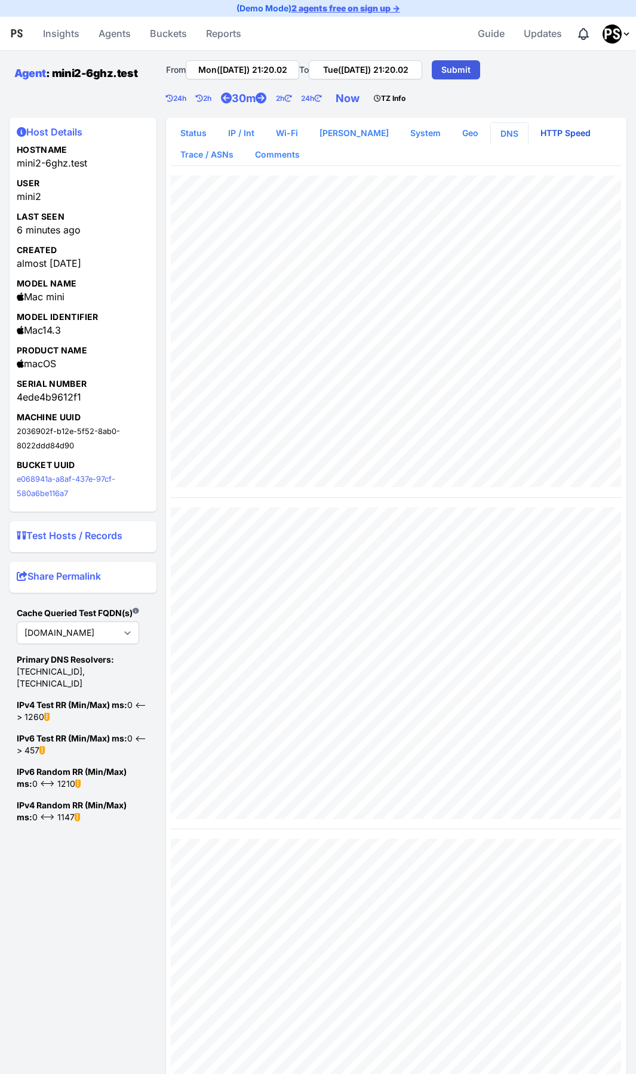
click at [538, 133] on link "HTTP Speed" at bounding box center [565, 132] width 69 height 21
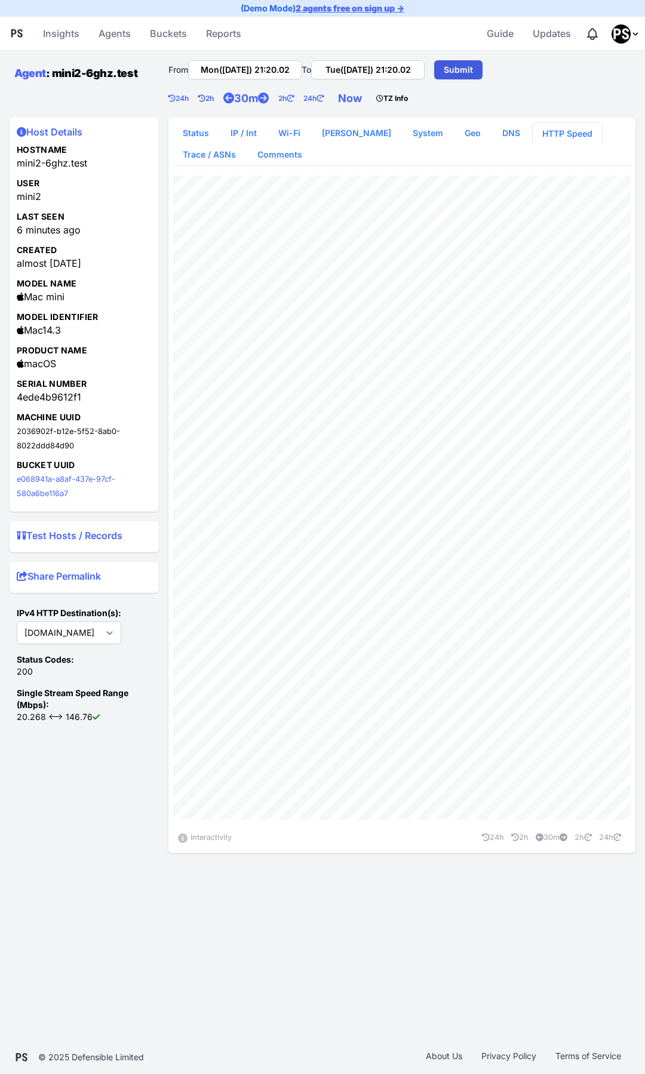
click at [205, 100] on icon at bounding box center [201, 98] width 7 height 7
type input "Mon(25 Aug) 19:20.02"
type input "Mon(25 Aug) 21:20.02"
click at [345, 136] on link "[PERSON_NAME]" at bounding box center [356, 132] width 88 height 21
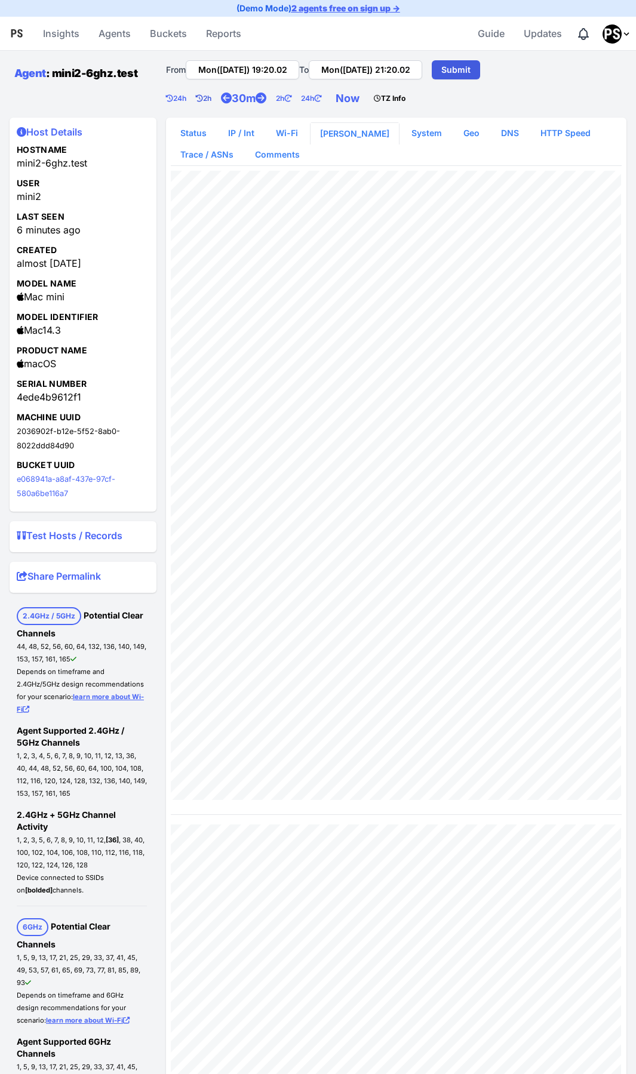
click at [207, 99] on link "2h" at bounding box center [208, 99] width 25 height 24
type input "Mon(25 Aug) 17:20.02"
type input "Mon(25 Aug) 19:20.02"
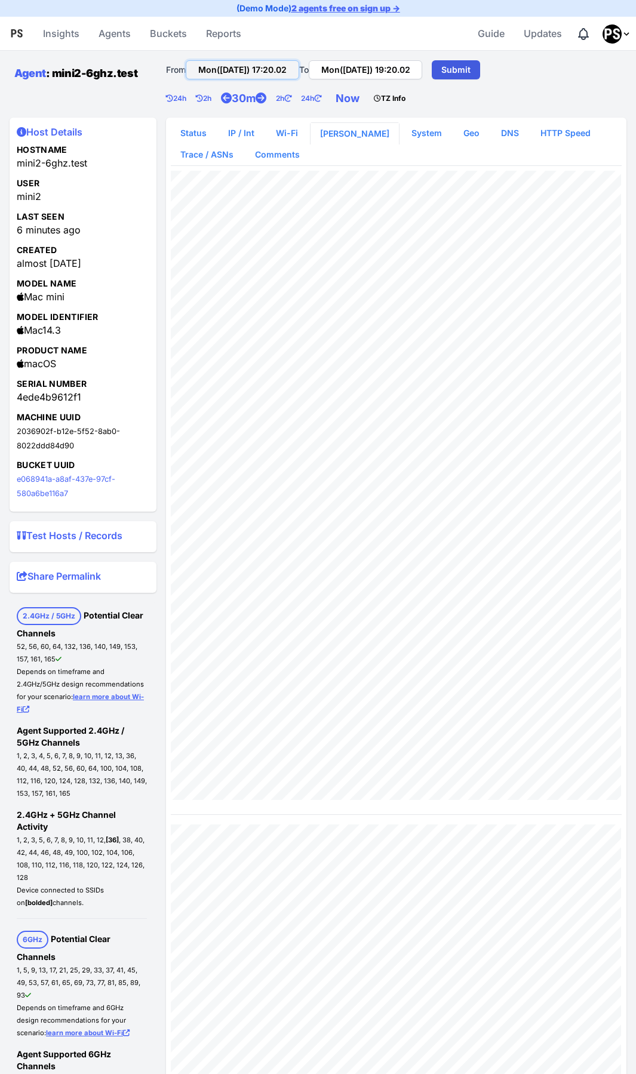
click at [238, 70] on input "Mon(25 Aug) 17:20.02" at bounding box center [242, 69] width 113 height 19
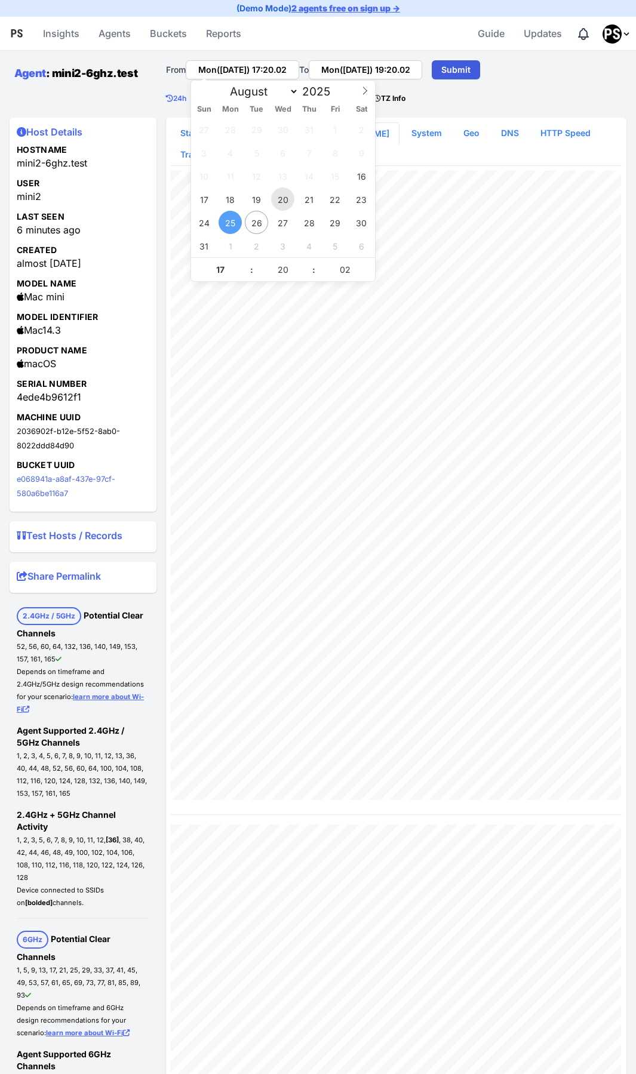
click at [284, 201] on span "20" at bounding box center [282, 198] width 23 height 23
click at [226, 226] on span "25" at bounding box center [230, 222] width 23 height 23
click at [230, 223] on span "25" at bounding box center [230, 222] width 23 height 23
click at [281, 202] on span "20" at bounding box center [282, 198] width 23 height 23
type input "Wed(20 Aug) 17:20.02"
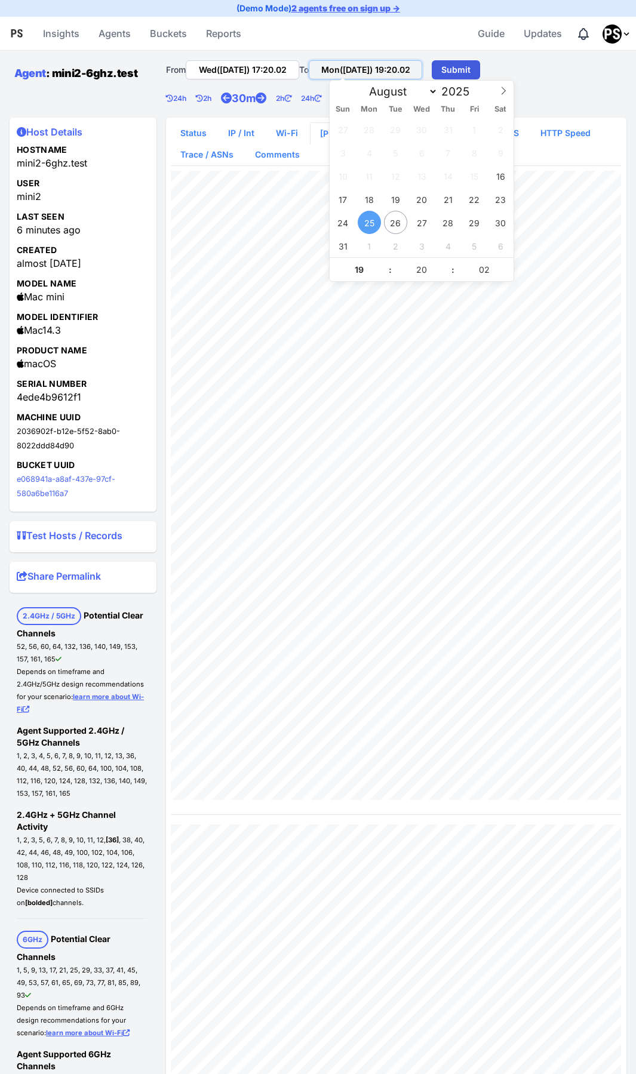
click at [364, 72] on input "Mon(25 Aug) 19:20.02" at bounding box center [365, 69] width 113 height 19
click at [366, 223] on span "25" at bounding box center [369, 222] width 23 height 23
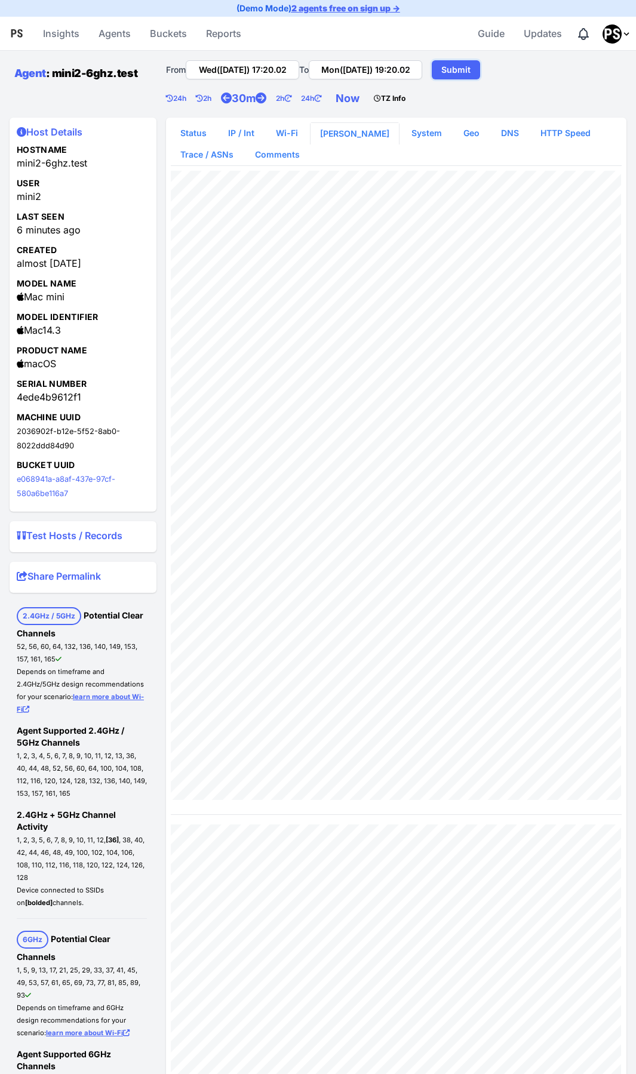
click at [480, 65] on link "Submit" at bounding box center [456, 69] width 48 height 19
click at [472, 69] on link "Submit" at bounding box center [456, 69] width 48 height 19
click at [94, 93] on div "Agent : mini2-6ghz.test" at bounding box center [83, 84] width 147 height 67
click at [61, 536] on summary "Test Hosts / Records" at bounding box center [83, 537] width 133 height 19
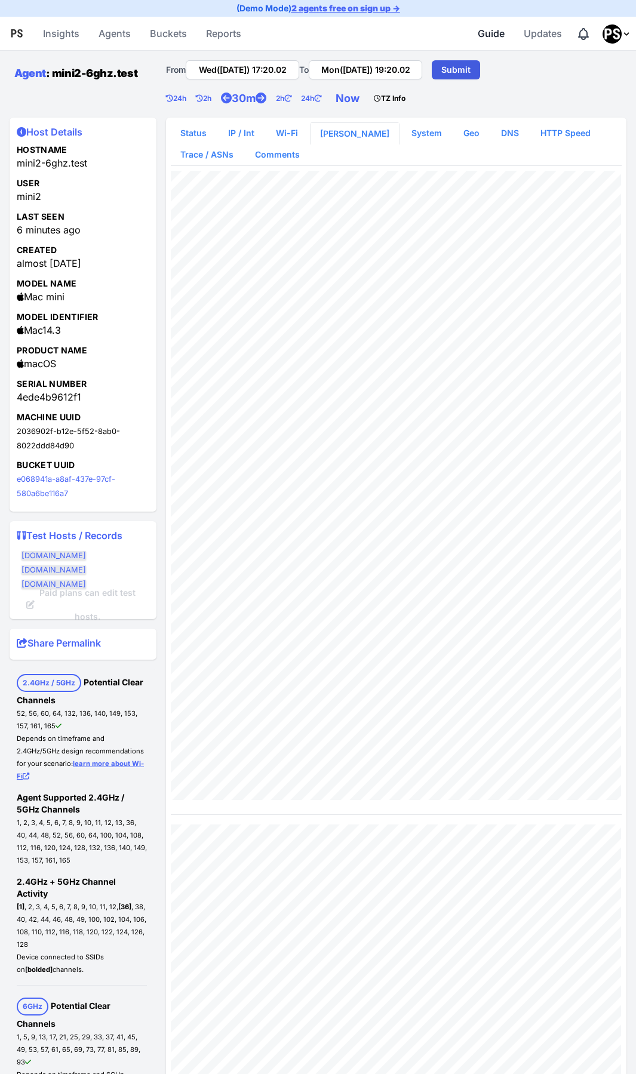
click at [488, 36] on span "Guide" at bounding box center [491, 33] width 27 height 24
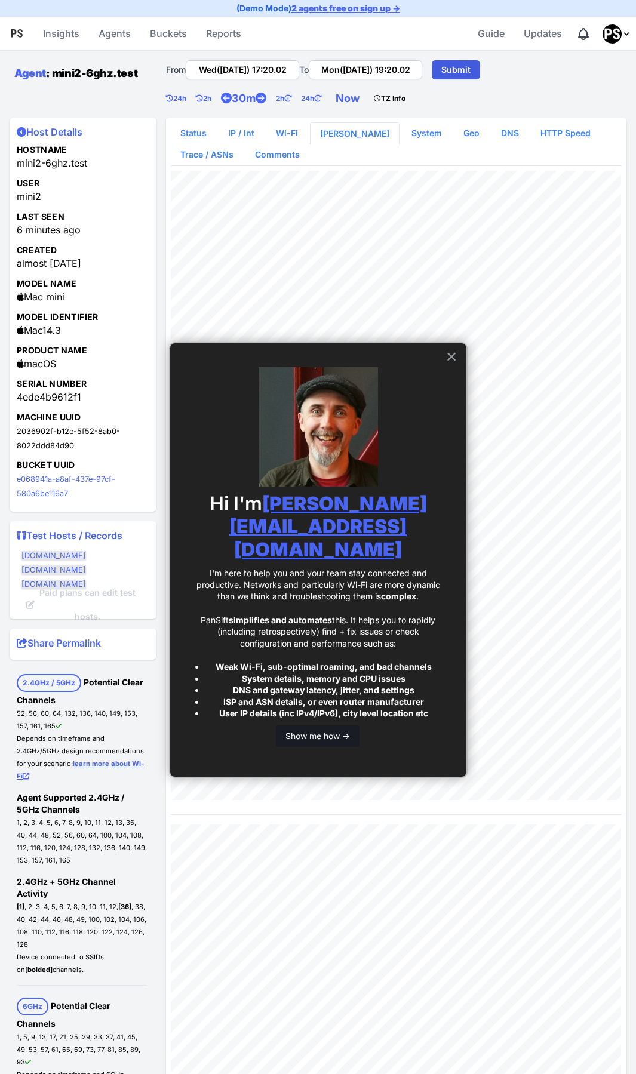
click at [297, 725] on button "Show me how ->" at bounding box center [318, 735] width 84 height 21
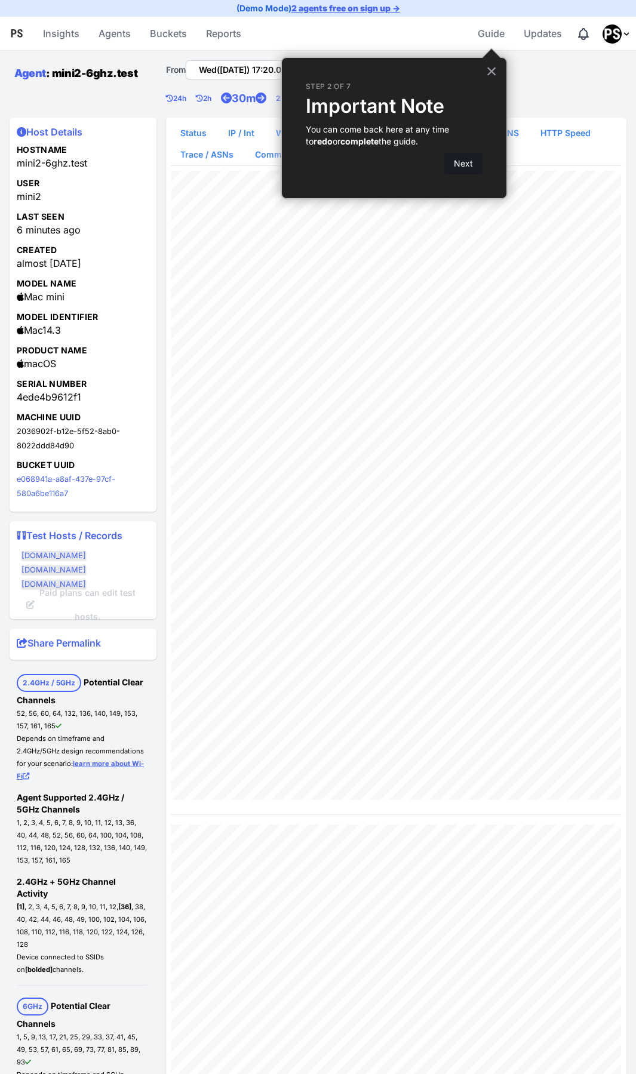
click at [462, 166] on button "Next" at bounding box center [463, 163] width 38 height 21
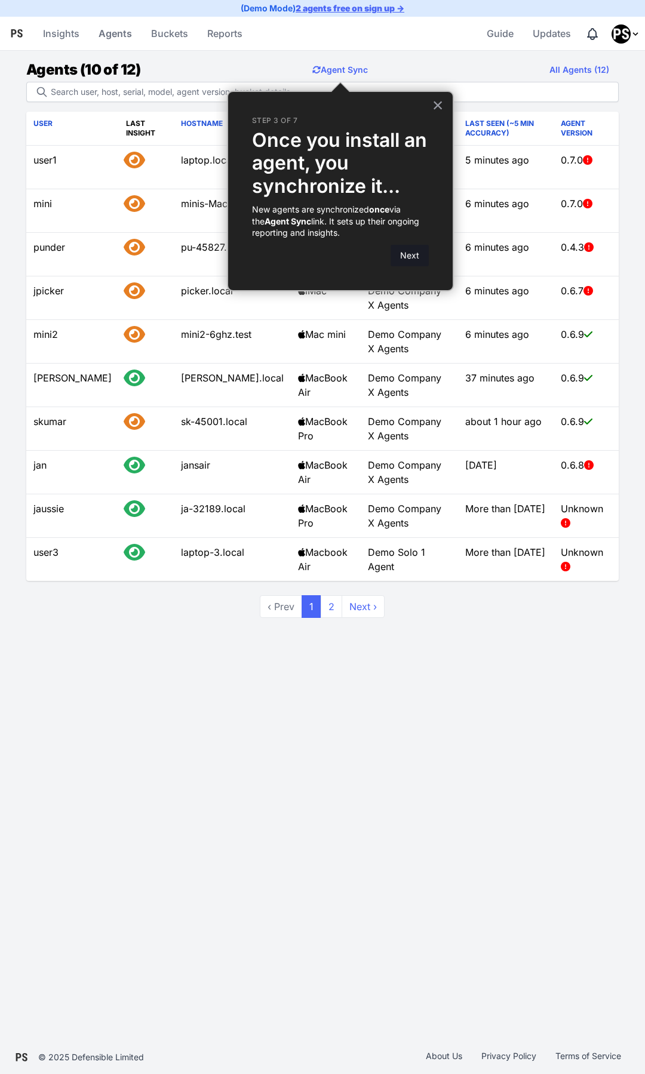
click at [414, 259] on button "Next" at bounding box center [409, 255] width 38 height 21
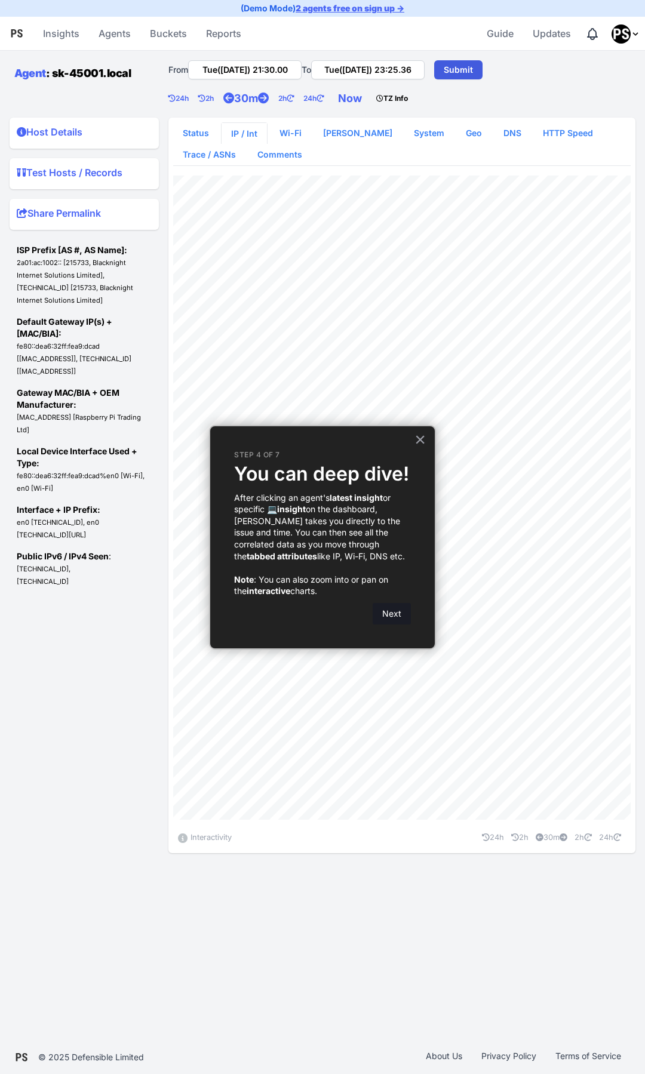
click at [391, 614] on button "Next" at bounding box center [392, 613] width 38 height 21
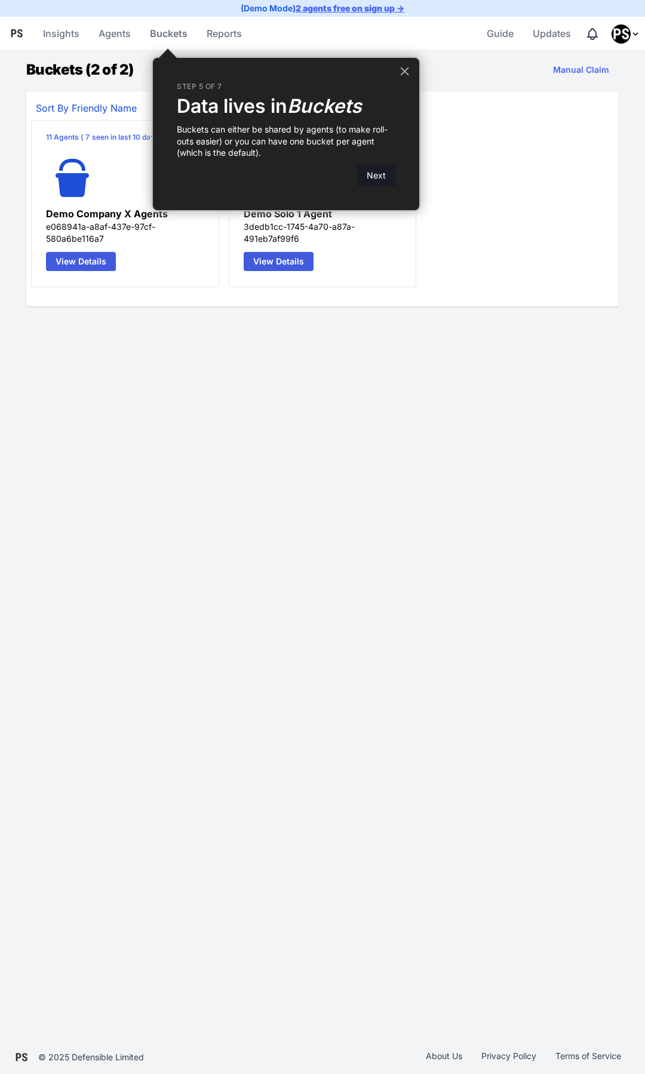
click at [380, 179] on button "Next" at bounding box center [376, 175] width 38 height 21
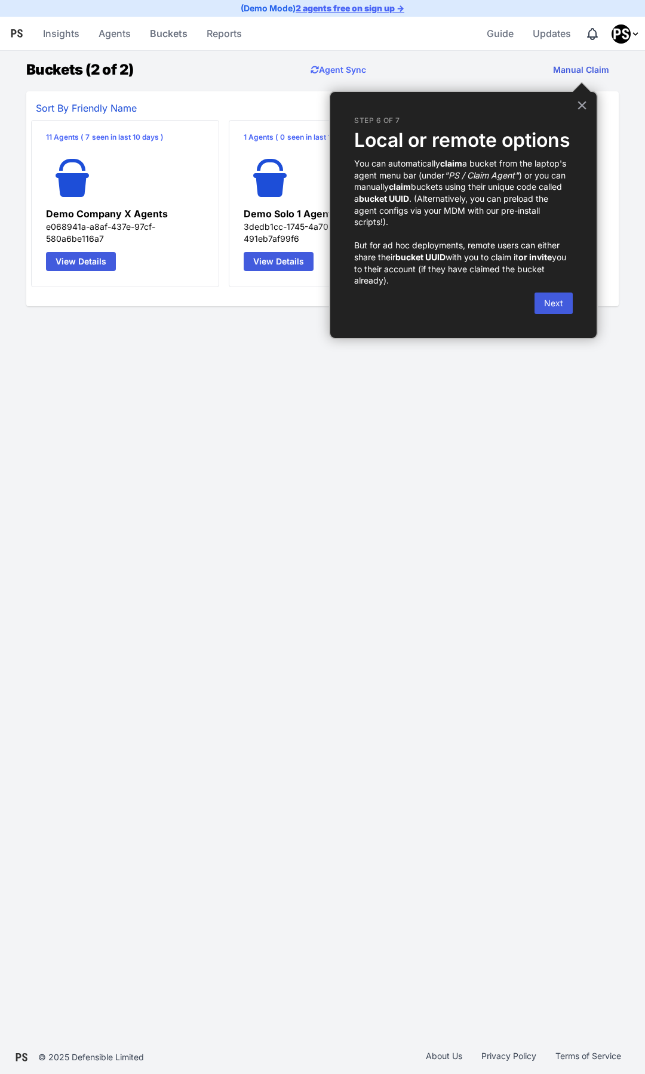
click at [581, 72] on button "Manual Claim" at bounding box center [580, 70] width 75 height 24
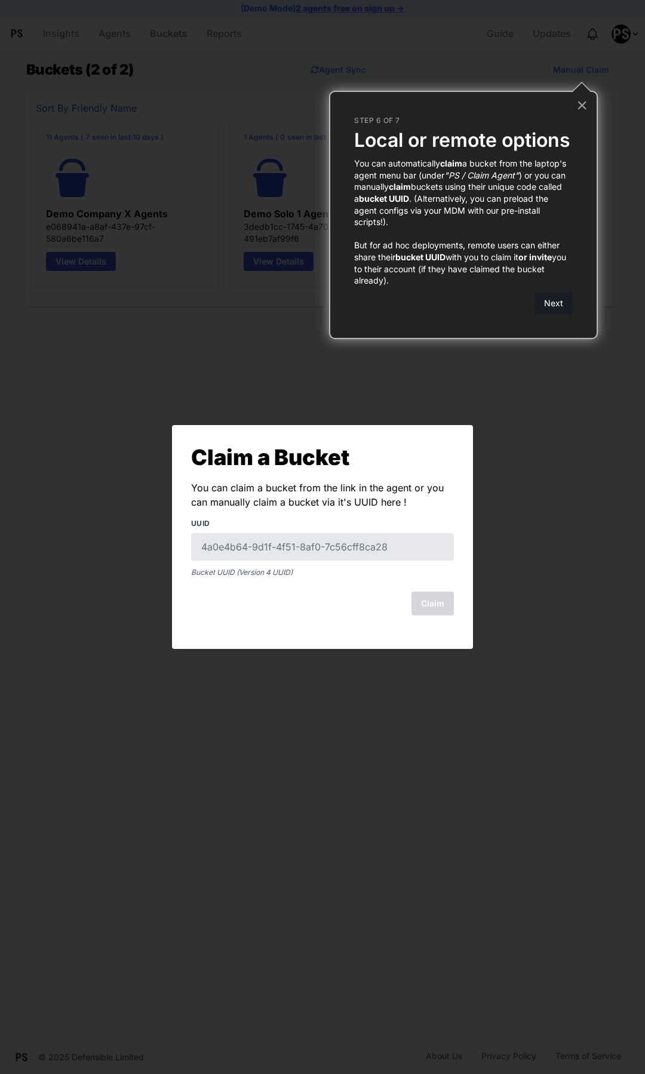
click at [557, 305] on button "Next" at bounding box center [553, 303] width 38 height 21
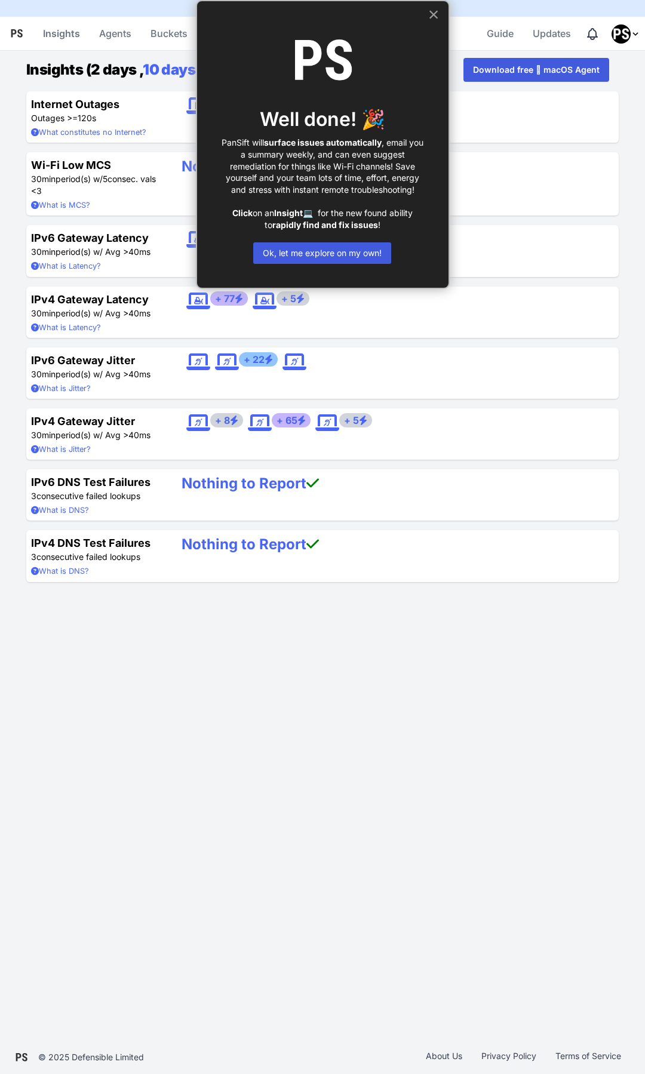
click at [432, 16] on button "×" at bounding box center [433, 14] width 11 height 19
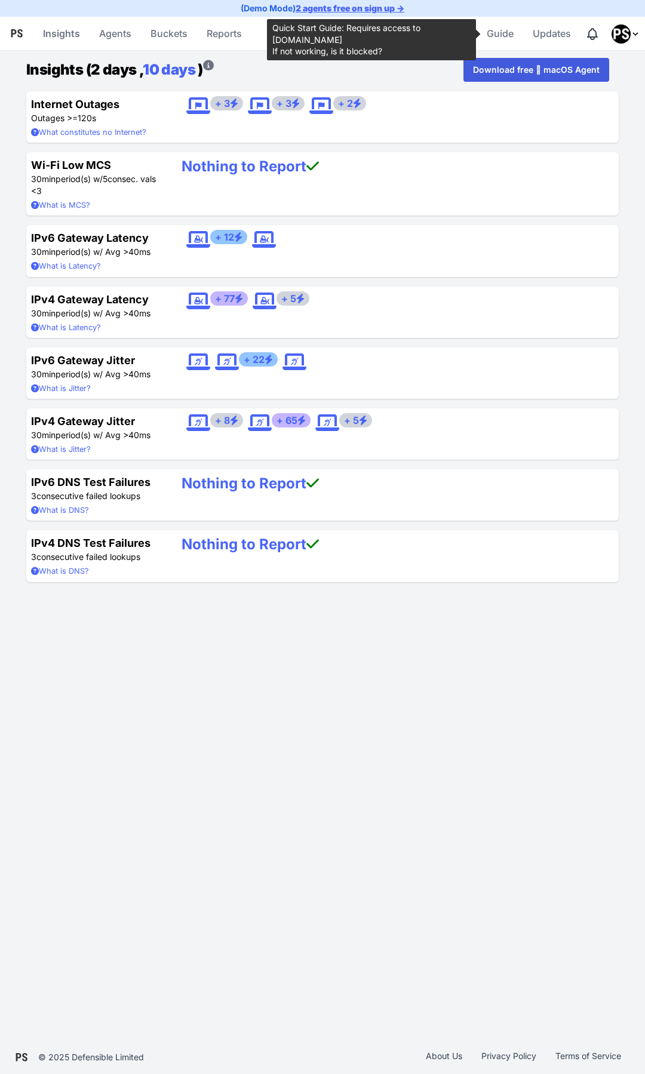
click at [437, 64] on div "Insights (2 days , 10 days ) Download free  macOS Agent" at bounding box center [322, 70] width 592 height 24
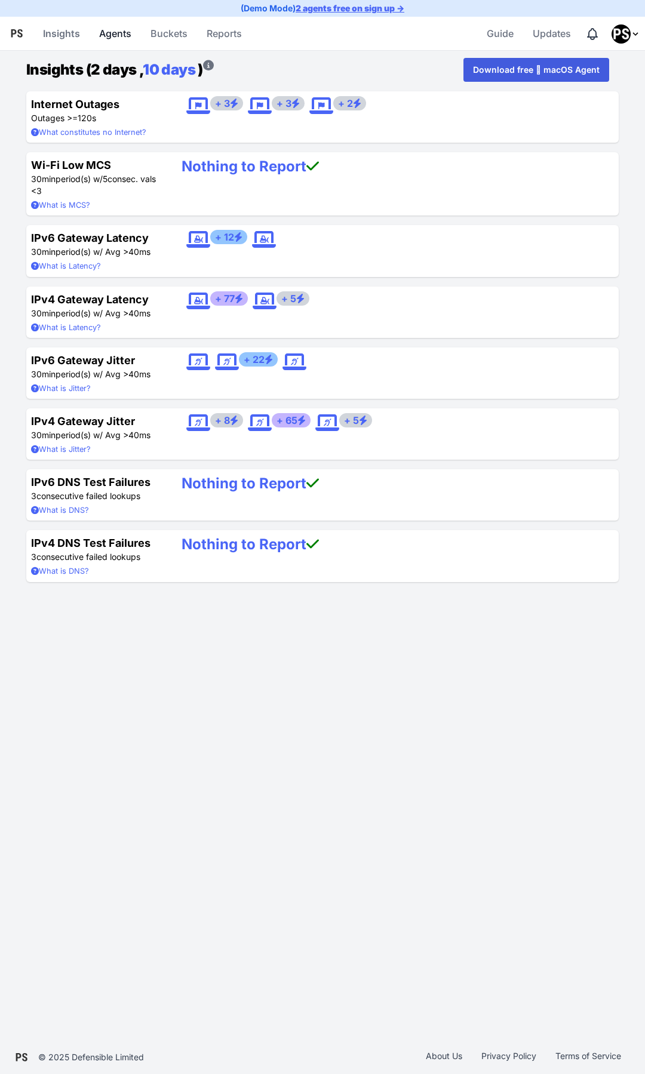
click at [111, 38] on link "Agents" at bounding box center [115, 33] width 42 height 29
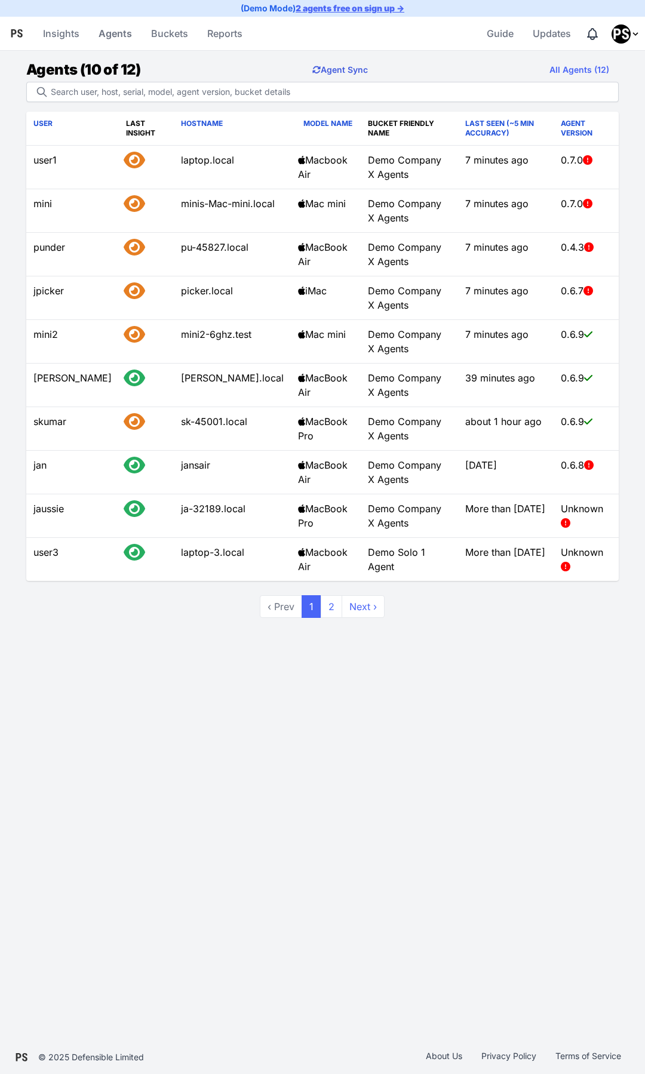
click at [354, 69] on button "Agent Sync" at bounding box center [340, 70] width 75 height 24
click at [561, 73] on link "All Agents (12)" at bounding box center [579, 70] width 79 height 24
click at [467, 131] on link "Last Seen (~5 min accuracy)" at bounding box center [499, 128] width 69 height 19
click at [626, 35] on img "Profile Menu" at bounding box center [620, 33] width 19 height 19
click at [522, 88] on link "Profile" at bounding box center [556, 84] width 166 height 23
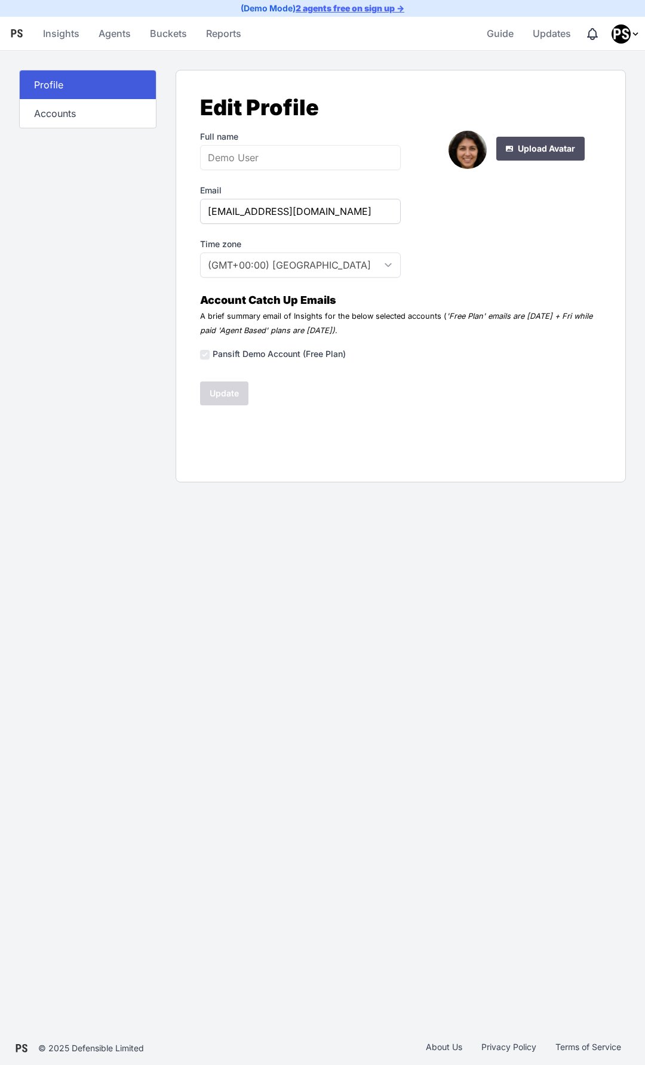
click at [213, 357] on label "Pansift Demo Account (Free Plan)" at bounding box center [279, 354] width 133 height 12
click at [81, 115] on link "Accounts" at bounding box center [88, 113] width 136 height 29
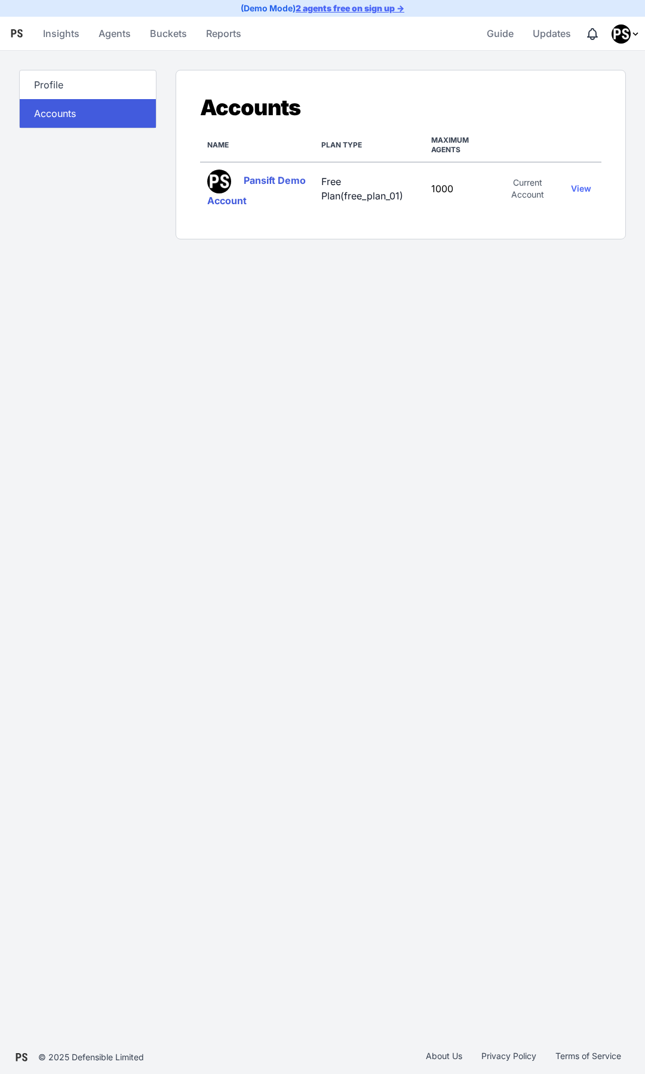
click at [275, 180] on link "Pansift Demo Account" at bounding box center [256, 190] width 99 height 32
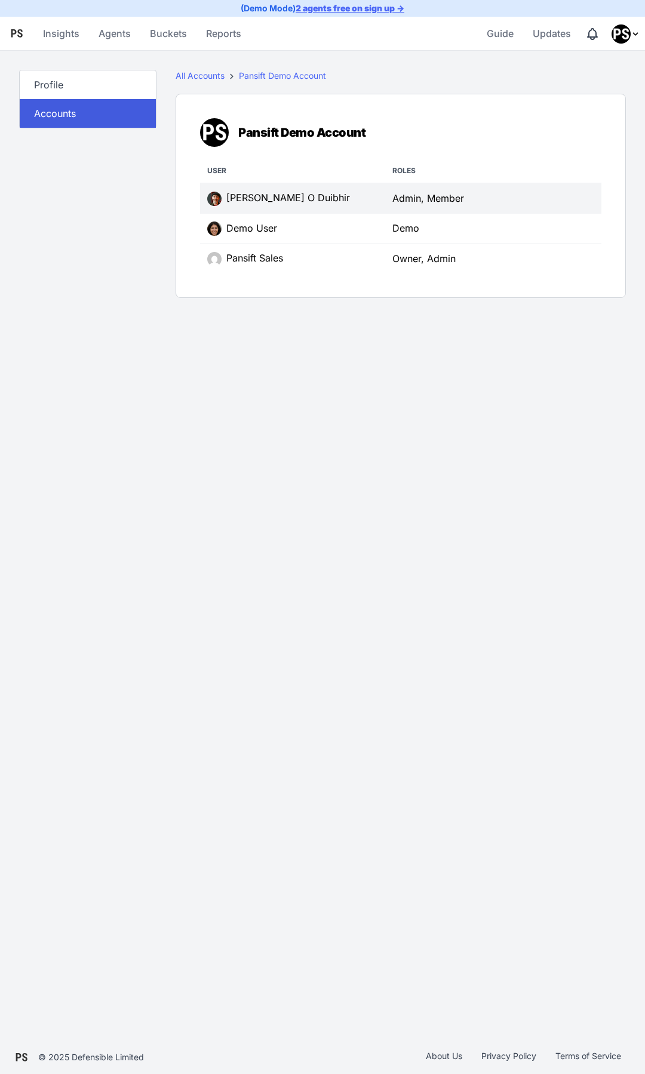
click at [213, 200] on img at bounding box center [214, 199] width 14 height 14
click at [251, 204] on td "Donal O Duibhir" at bounding box center [292, 198] width 185 height 30
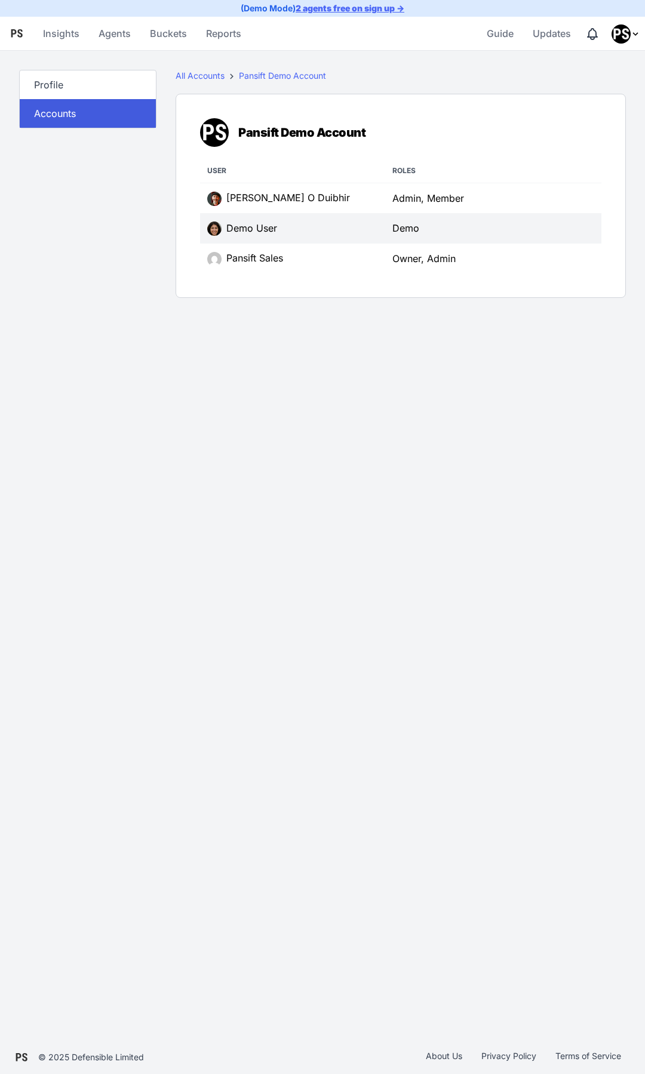
click at [212, 229] on img at bounding box center [214, 229] width 14 height 14
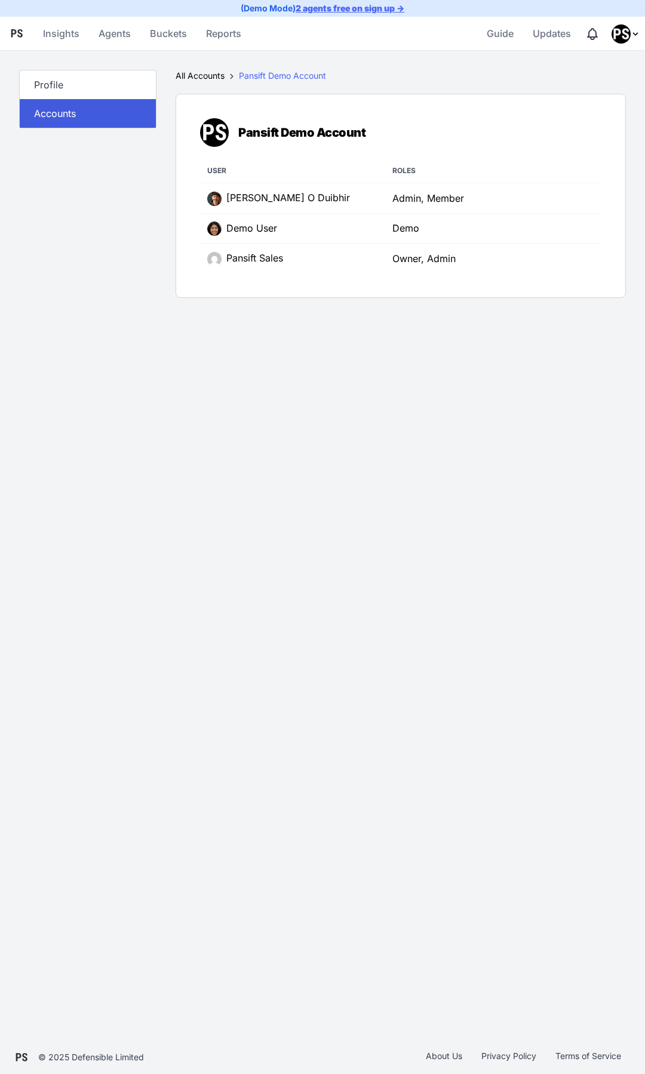
click at [219, 76] on link "All Accounts" at bounding box center [200, 75] width 49 height 10
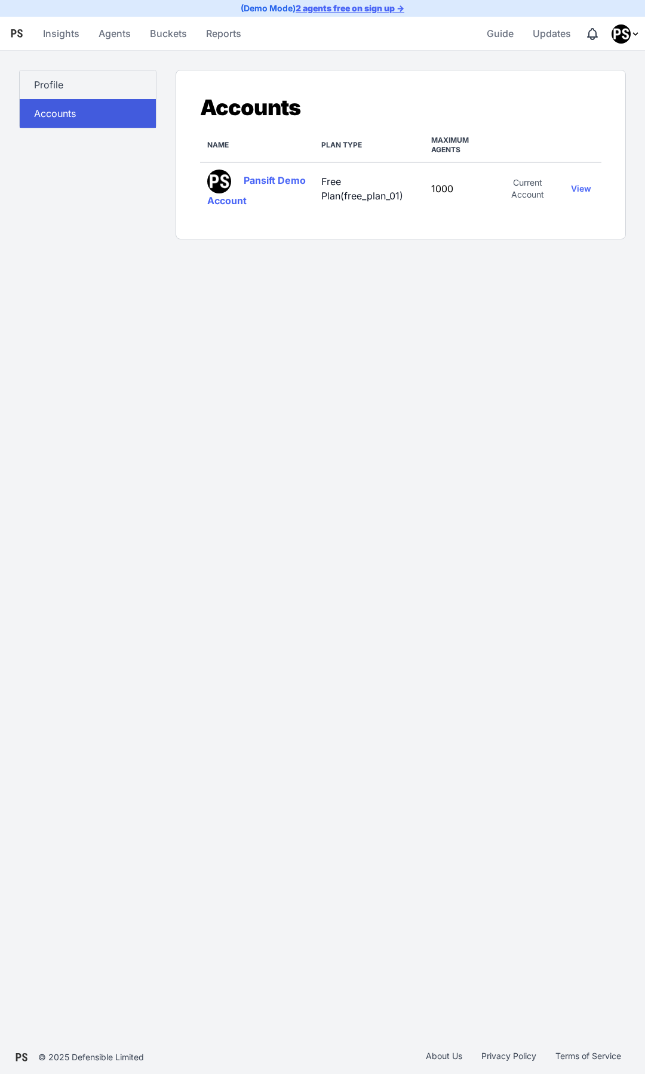
click at [62, 85] on link "Profile" at bounding box center [88, 84] width 136 height 29
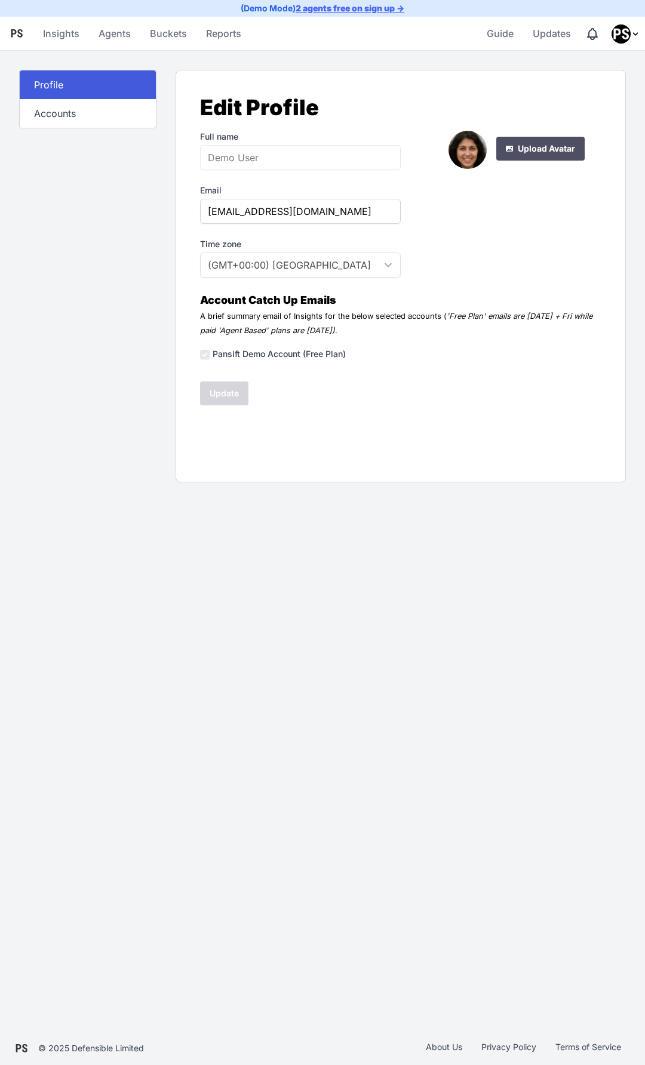
click at [626, 33] on img "Profile Menu" at bounding box center [620, 33] width 19 height 19
click at [508, 106] on link "Help" at bounding box center [556, 107] width 166 height 23
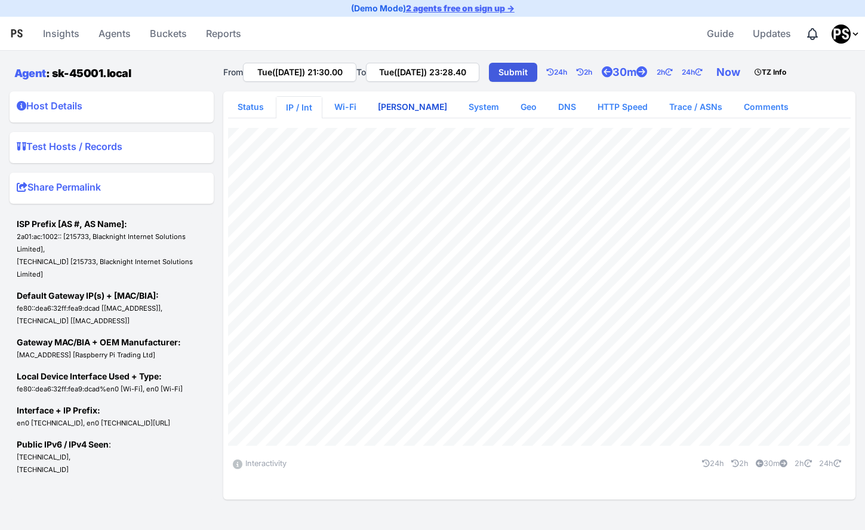
click at [417, 107] on link "[PERSON_NAME]" at bounding box center [412, 106] width 88 height 21
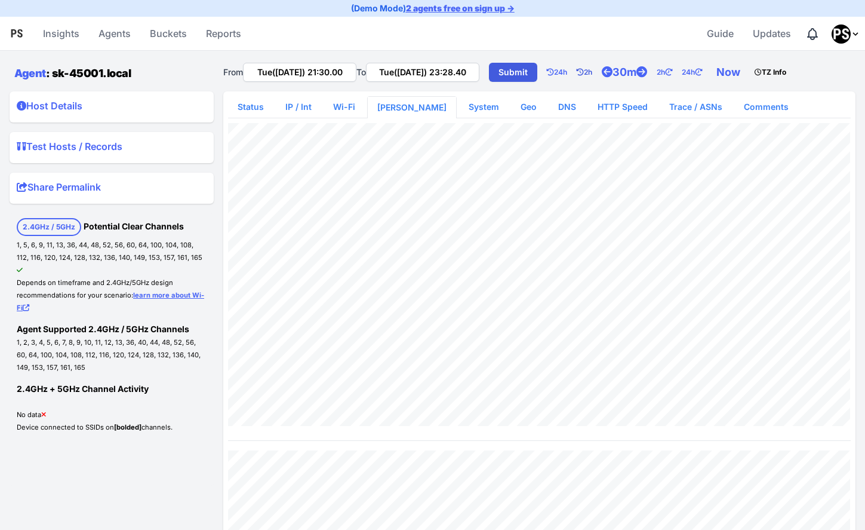
click at [602, 73] on link "2h" at bounding box center [589, 72] width 25 height 24
type input "Tue(26 Aug) 19:30.00"
type input "Tue([DATE]) 21:30.00"
click at [554, 75] on icon at bounding box center [550, 72] width 7 height 7
type input "Mon(25 Aug) 19:30.00"
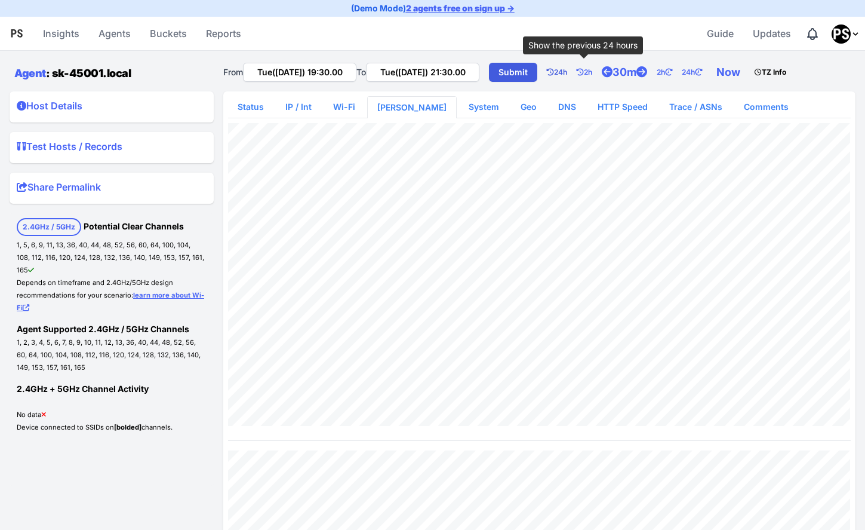
type input "Tue(26 Aug) 19:30.00"
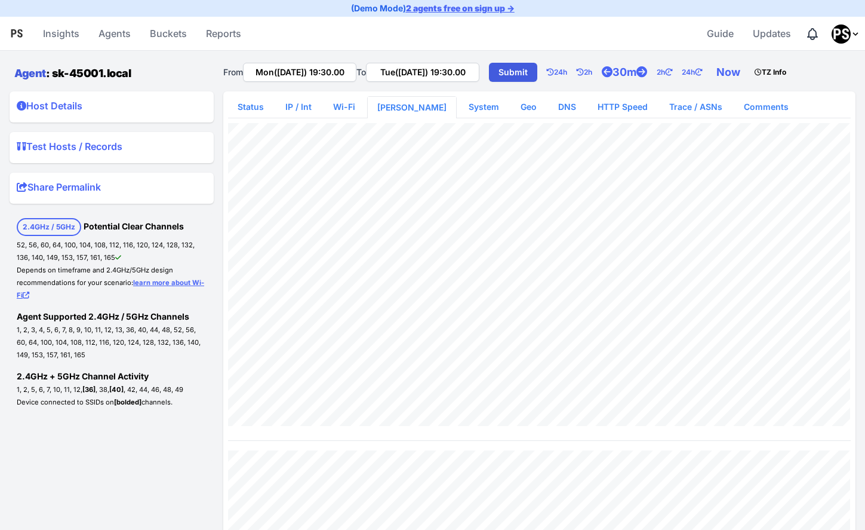
click at [30, 74] on link "Agent" at bounding box center [30, 73] width 32 height 13
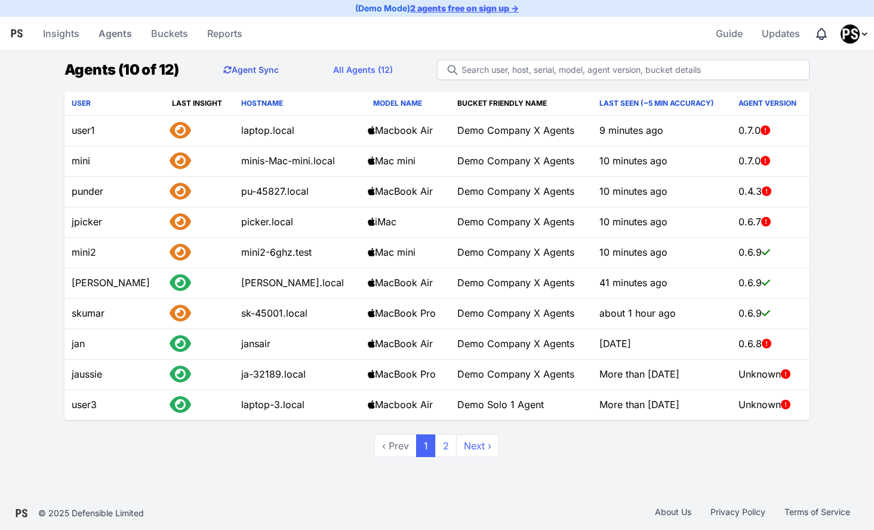
click at [253, 69] on button "Agent Sync" at bounding box center [251, 70] width 75 height 24
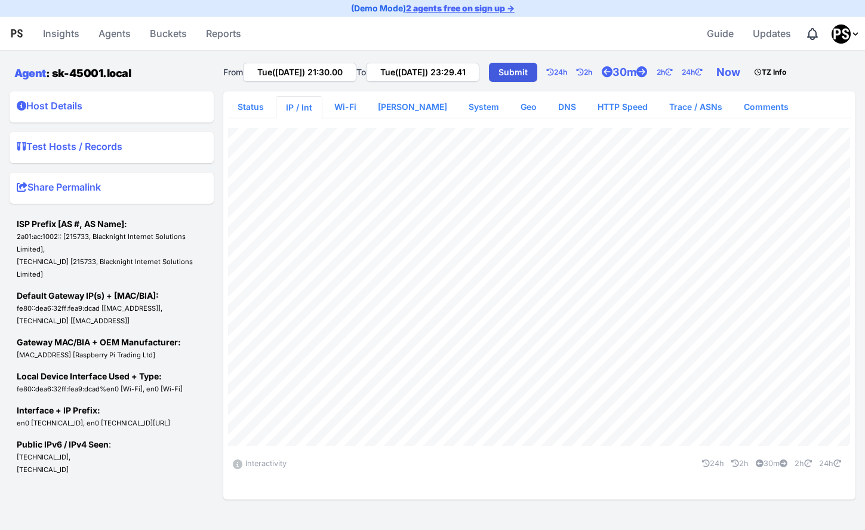
type input "Tue([DATE]) 22:06.00"
type input "Tue([DATE]) 22:18.00"
click at [750, 70] on link "Now" at bounding box center [731, 72] width 38 height 24
type input "Tue([DATE]) 21:30.21"
type input "Tue([DATE]) 23:30.21"
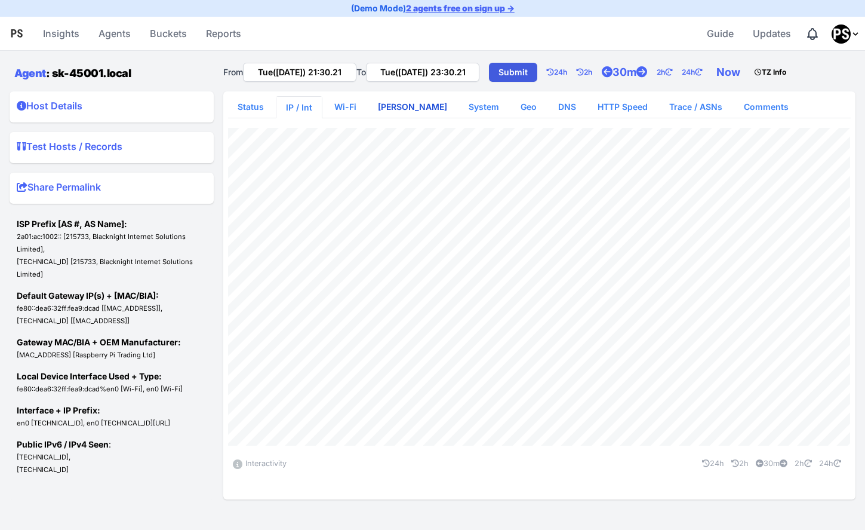
click at [422, 108] on link "[PERSON_NAME]" at bounding box center [412, 106] width 88 height 21
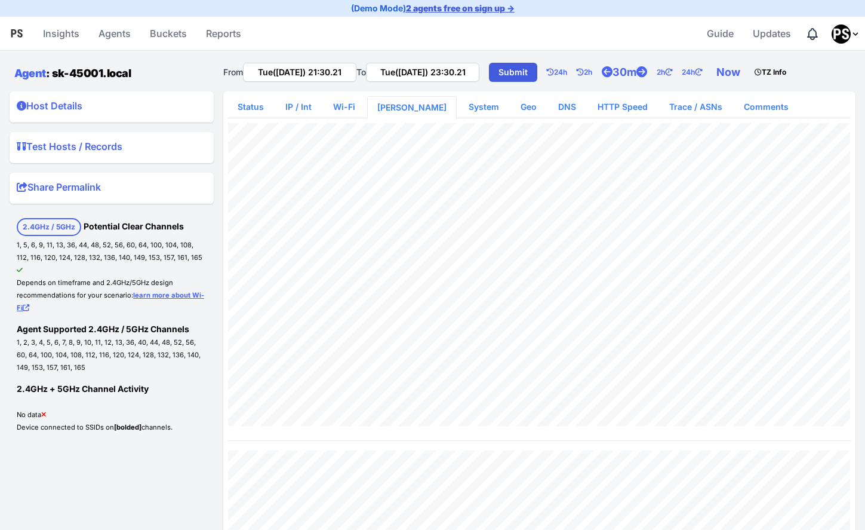
click at [484, 9] on link "2 agents free on sign up →" at bounding box center [460, 8] width 109 height 10
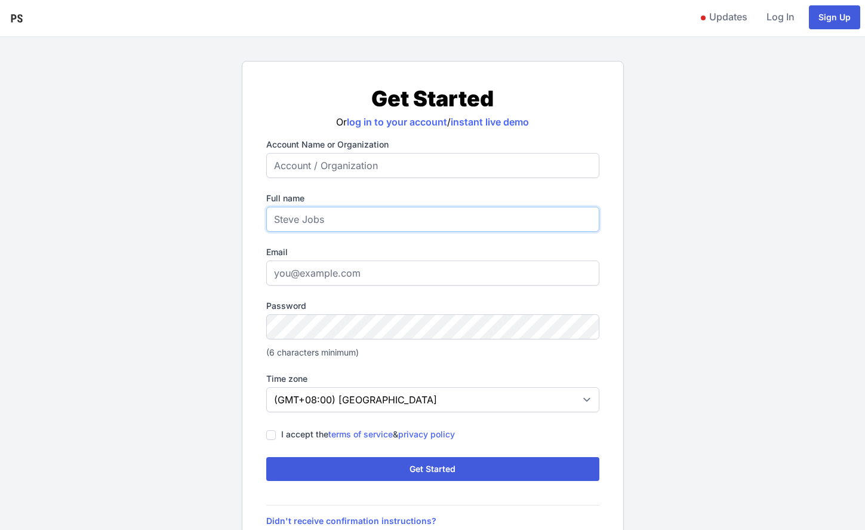
click at [313, 220] on input "Full name" at bounding box center [432, 219] width 333 height 25
type input "[PERSON_NAME]"
type input "[EMAIL_ADDRESS][DOMAIN_NAME]"
click at [271, 435] on input "I accept the terms of service & privacy policy" at bounding box center [271, 435] width 10 height 10
checkbox input "true"
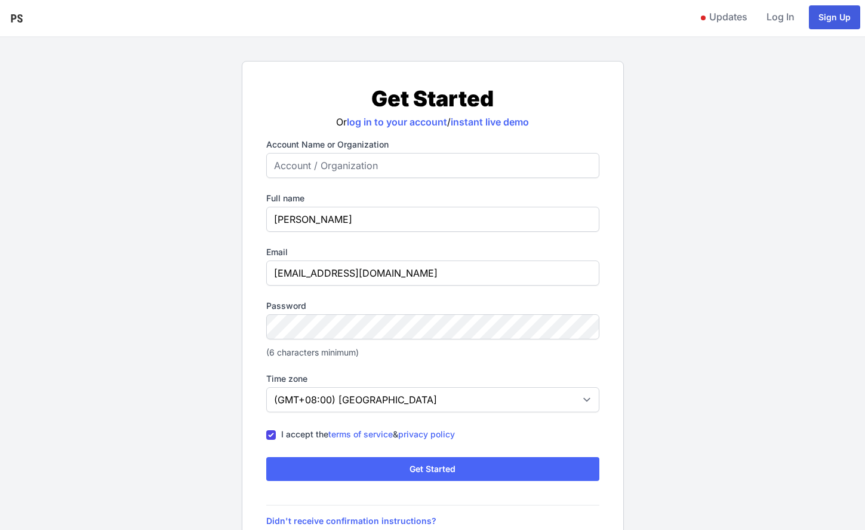
click at [317, 472] on button "Get Started" at bounding box center [432, 469] width 333 height 24
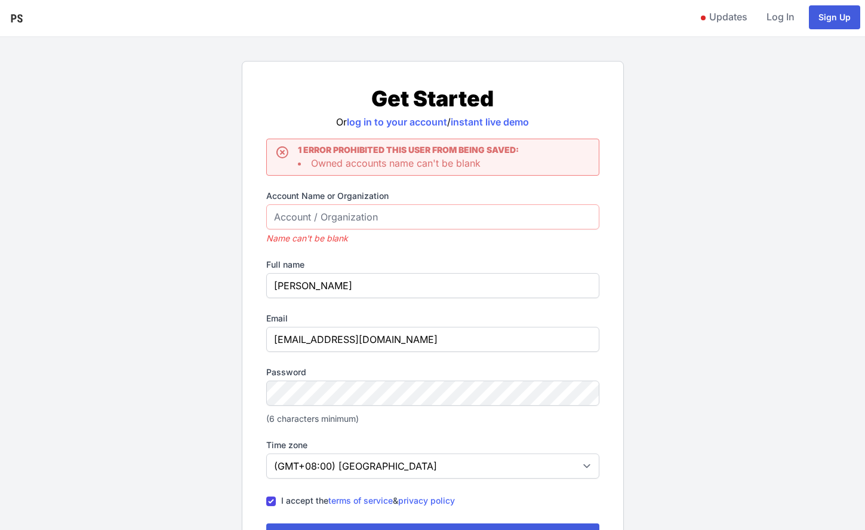
click at [355, 219] on input "Account Name or Organization" at bounding box center [432, 216] width 333 height 25
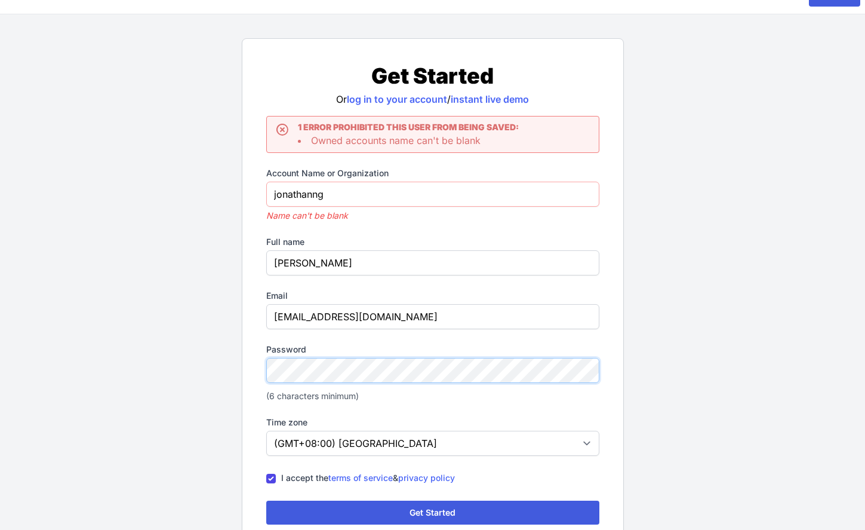
scroll to position [38, 0]
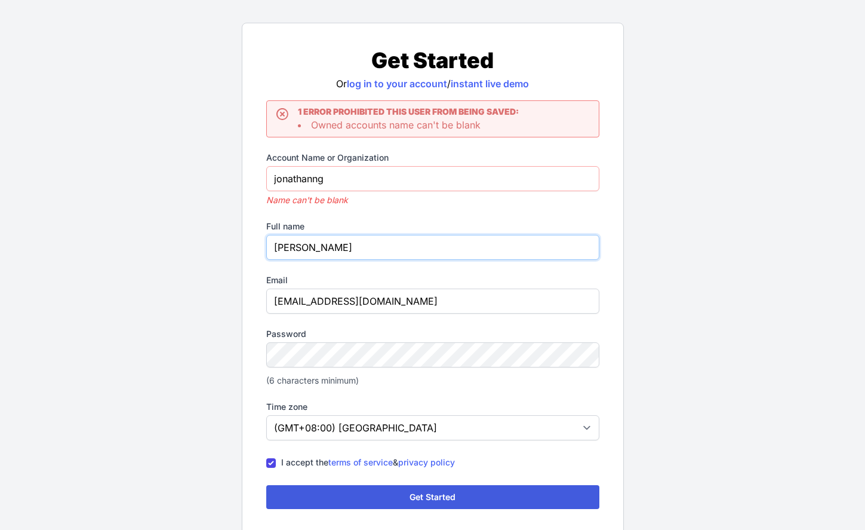
drag, startPoint x: 336, startPoint y: 245, endPoint x: 246, endPoint y: 245, distance: 89.6
click at [246, 245] on div "Get Started Or log in to your account / instant live demo Icons/close outline 1…" at bounding box center [433, 301] width 382 height 556
drag, startPoint x: 313, startPoint y: 180, endPoint x: 244, endPoint y: 179, distance: 68.7
click at [244, 179] on div "Get Started Or log in to your account / instant live demo Icons/close outline 1…" at bounding box center [433, 301] width 382 height 556
paste input "[PERSON_NAME]"
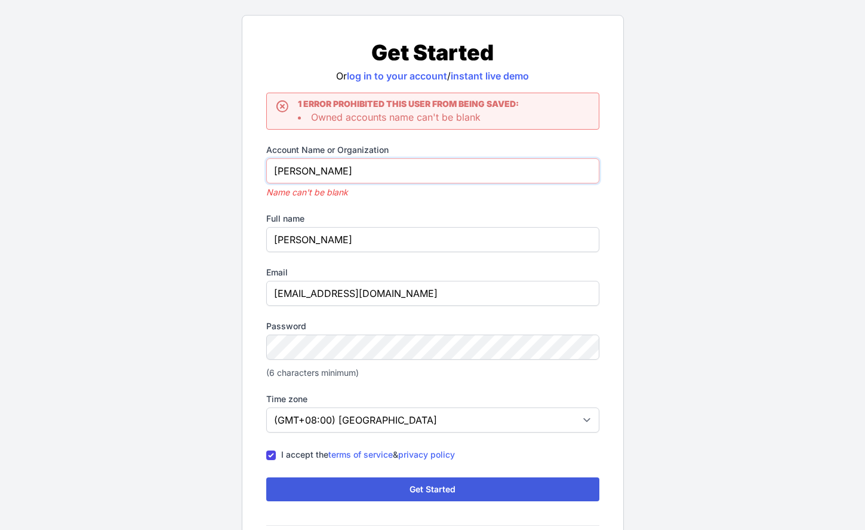
scroll to position [54, 0]
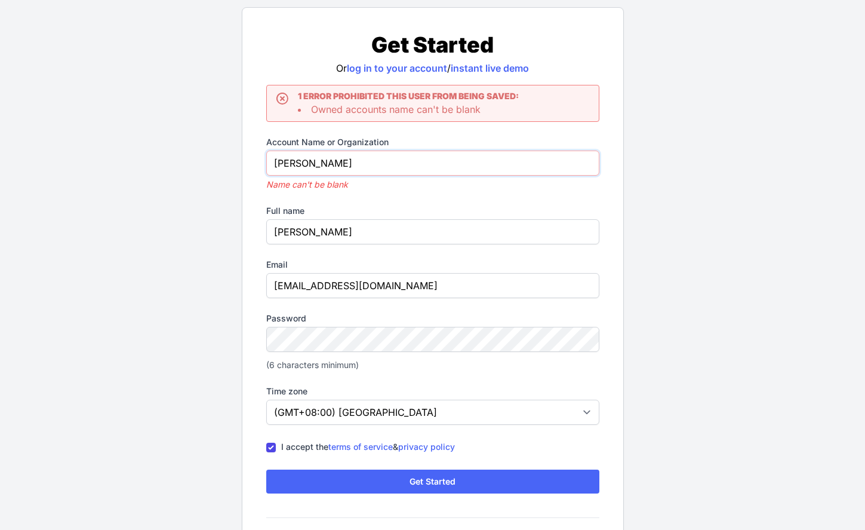
type input "[PERSON_NAME]"
click at [343, 477] on button "Get Started" at bounding box center [432, 481] width 333 height 24
